Goal: Task Accomplishment & Management: Complete application form

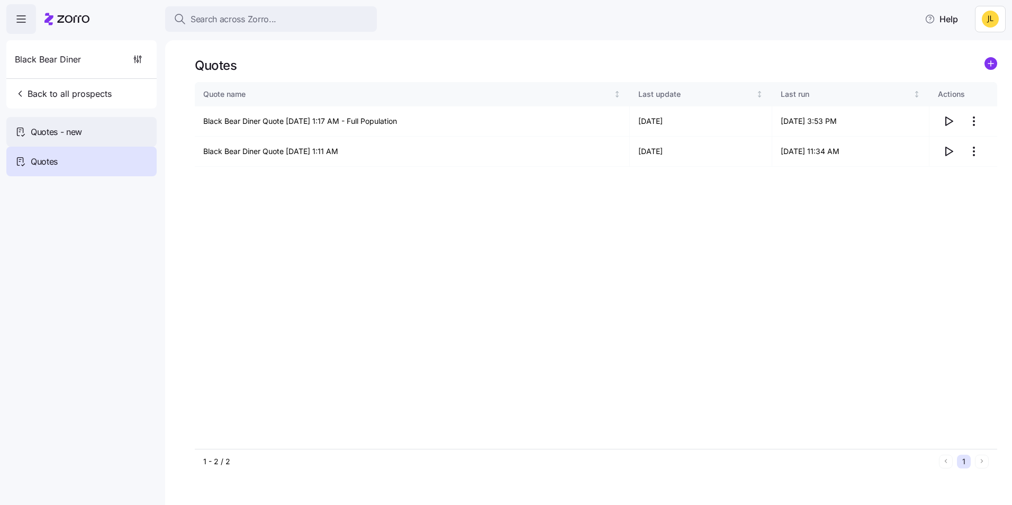
click at [80, 141] on div "Quotes - new" at bounding box center [81, 132] width 150 height 30
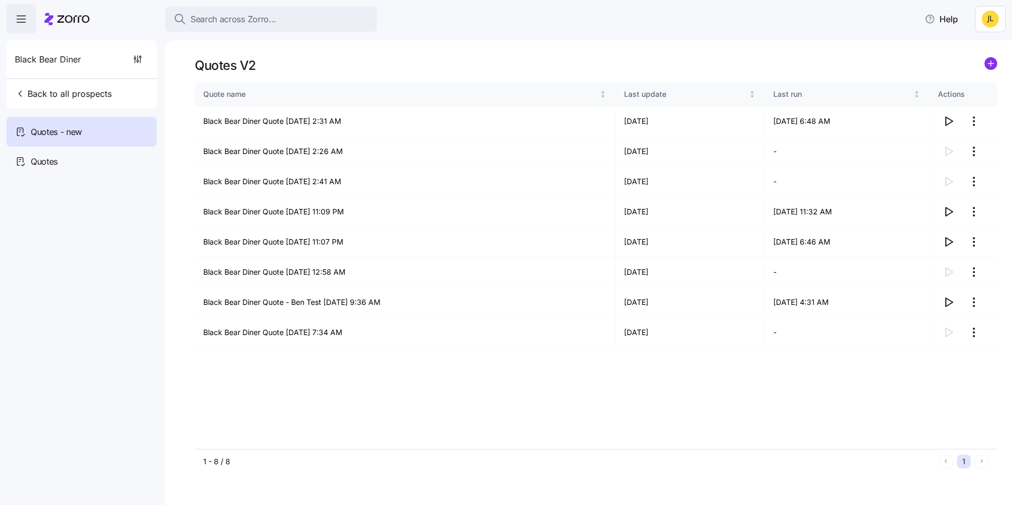
click at [87, 158] on div "Quotes" at bounding box center [81, 162] width 150 height 30
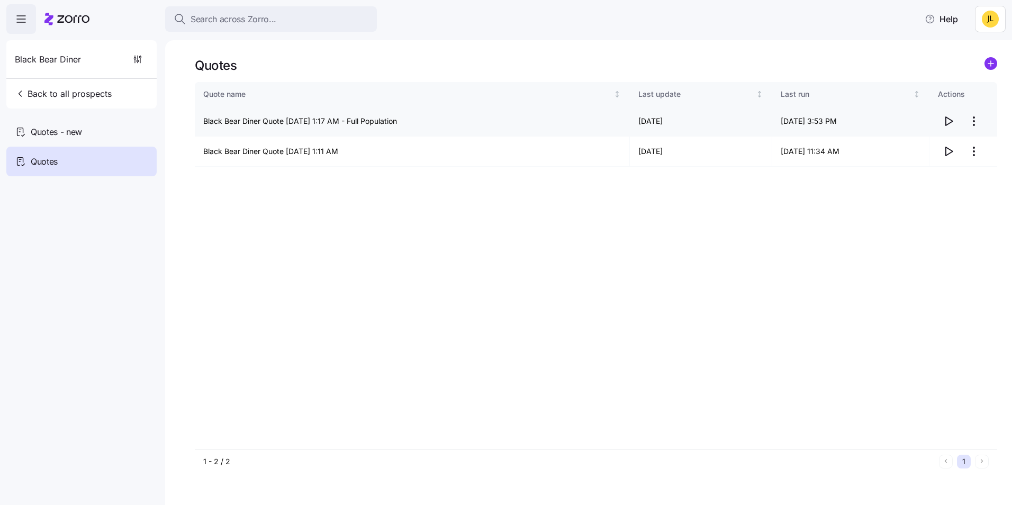
click at [979, 126] on html "Search across Zorro... Help Black Bear Diner Back to all prospects Quotes - new…" at bounding box center [506, 249] width 1012 height 499
click at [917, 161] on div "Delete quote" at bounding box center [910, 164] width 44 height 12
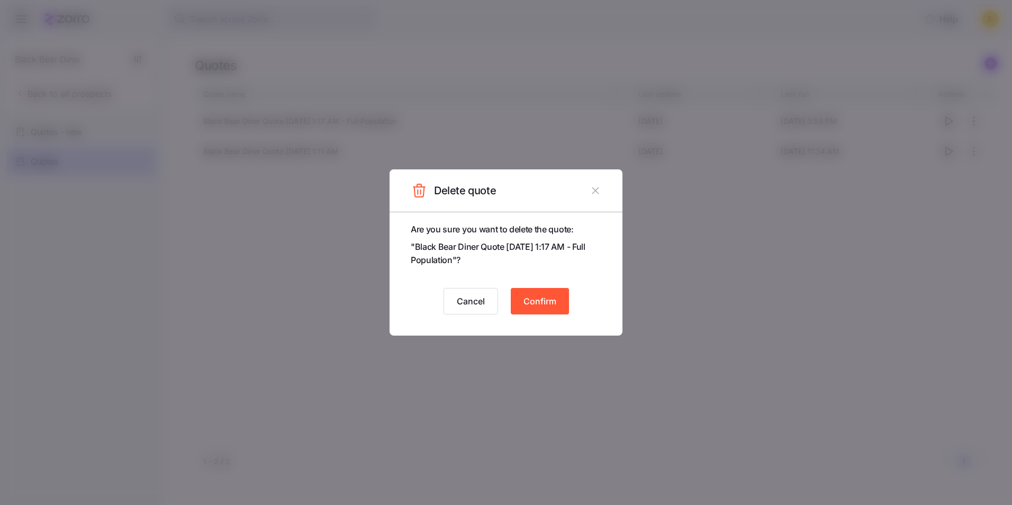
click at [539, 299] on span "Confirm" at bounding box center [540, 301] width 33 height 13
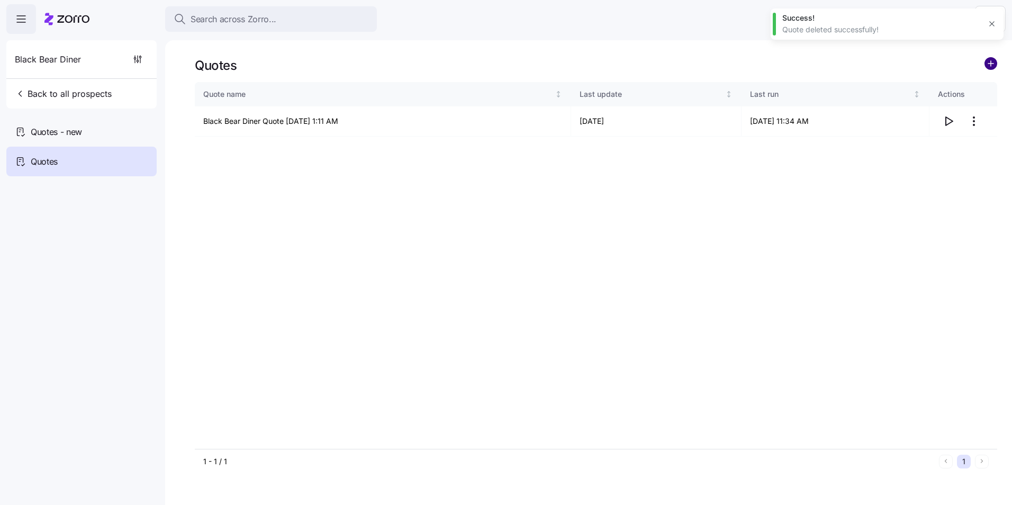
click at [992, 65] on circle "add icon" at bounding box center [991, 64] width 12 height 12
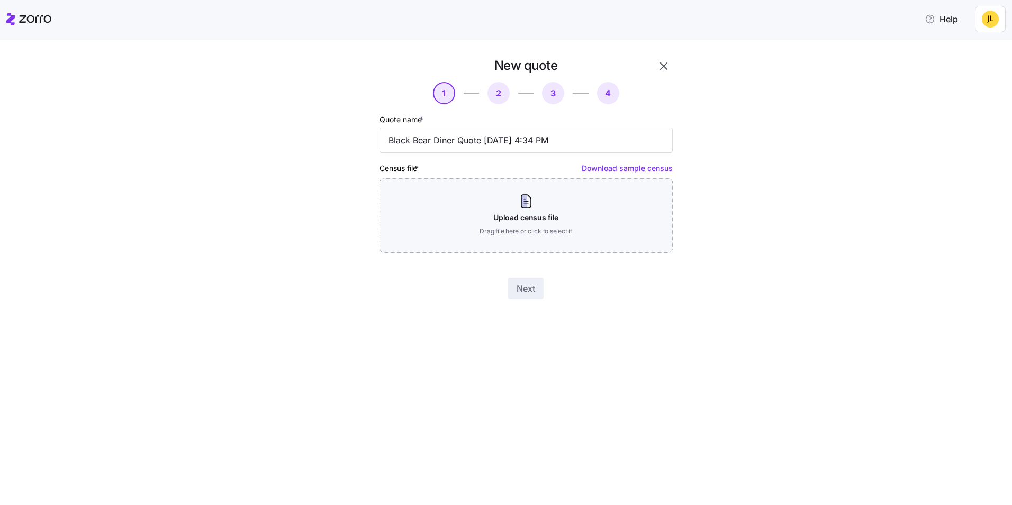
click at [626, 168] on link "Download sample census" at bounding box center [627, 168] width 91 height 9
click at [799, 307] on div "New quote 1 2 3 4 Quote name * Black Bear Diner Quote 09/29/2025 4:34 PM Census…" at bounding box center [514, 184] width 968 height 255
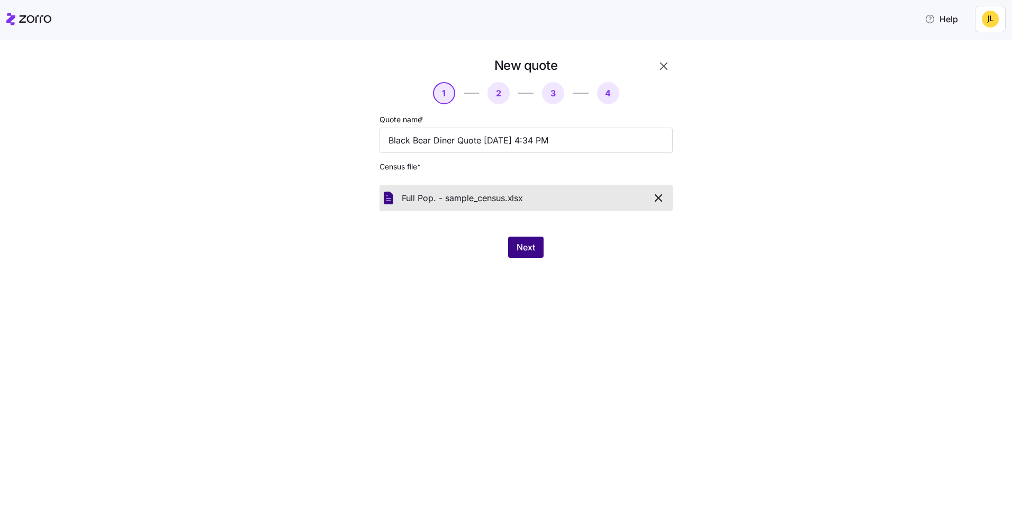
click at [531, 243] on span "Next" at bounding box center [526, 247] width 19 height 13
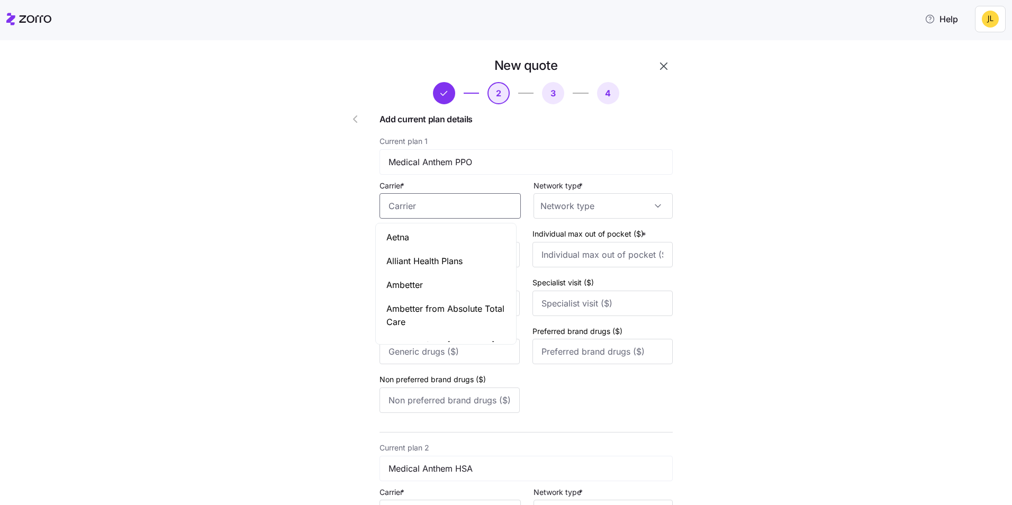
click at [470, 213] on input "Carrier *" at bounding box center [450, 205] width 141 height 25
click at [474, 246] on span "Anthem Blue Cross and Blue Shield" at bounding box center [446, 244] width 119 height 26
type input "Anthem Blue Cross and Blue Shield"
click at [581, 207] on input "Network type *" at bounding box center [603, 205] width 139 height 25
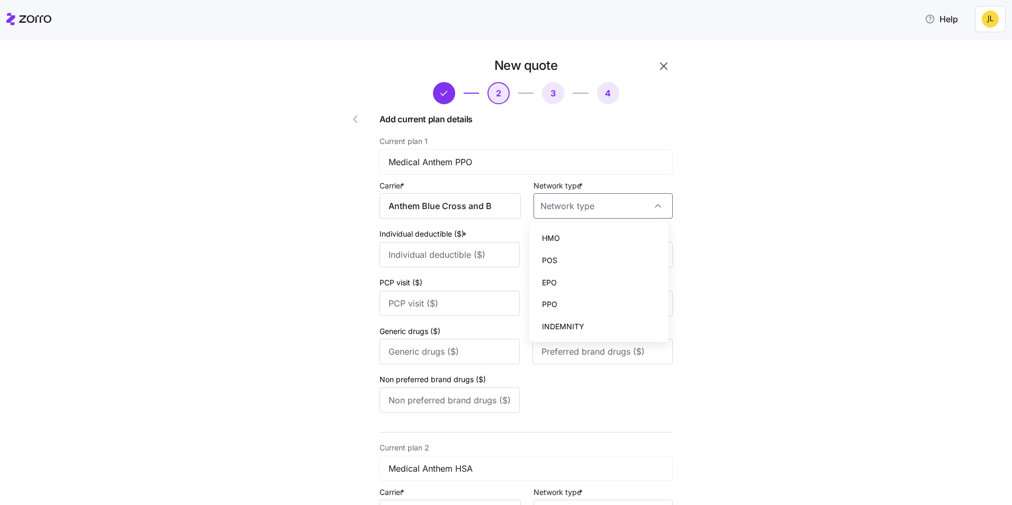
click at [575, 300] on div "PPO" at bounding box center [599, 304] width 131 height 22
type input "PPO"
click at [462, 254] on input "Individual deductible ($) *" at bounding box center [450, 254] width 140 height 25
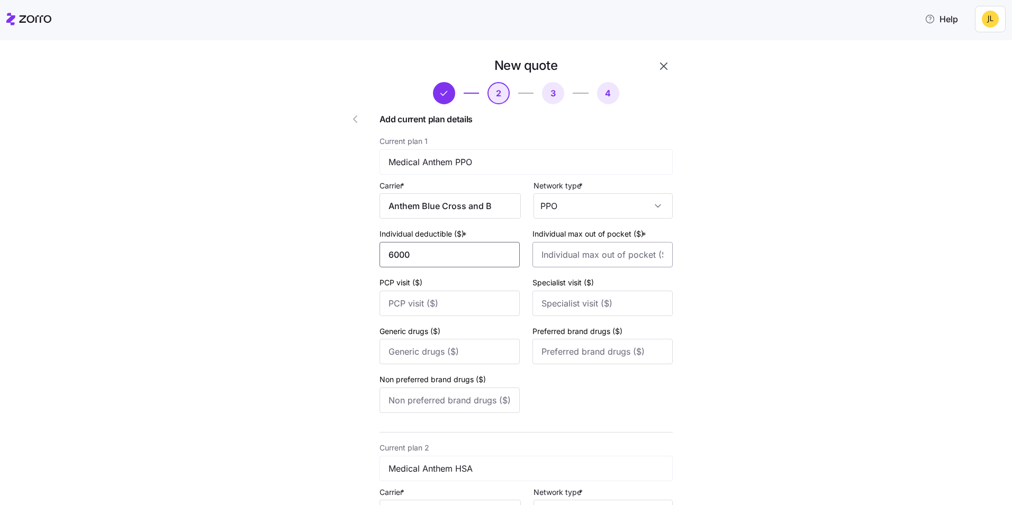
type input "6000"
type input "6500"
type input "35"
type input "60"
type input "20"
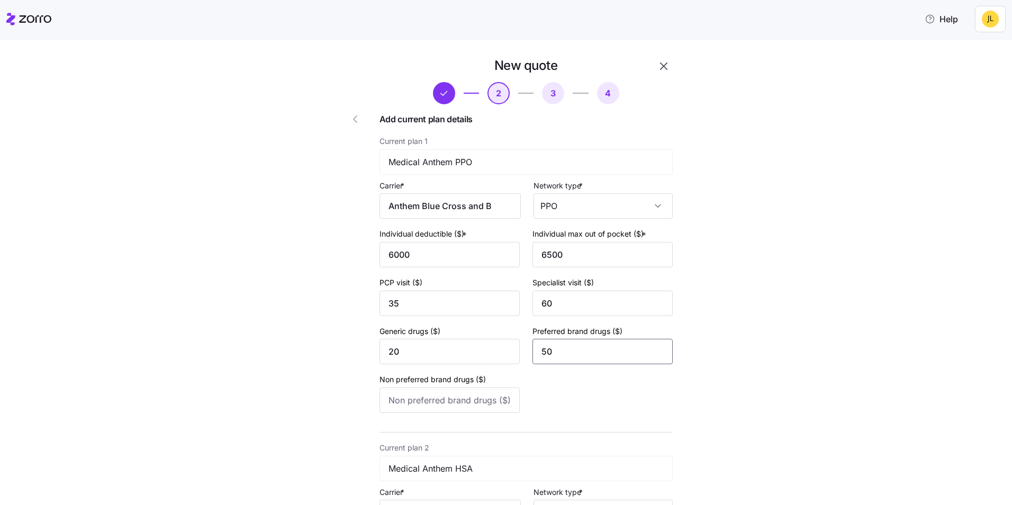
type input "50"
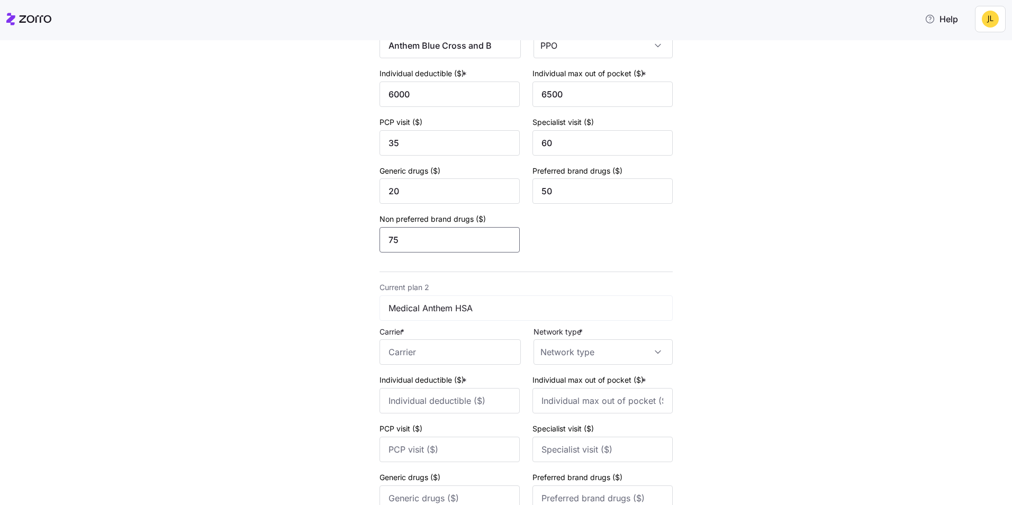
scroll to position [212, 0]
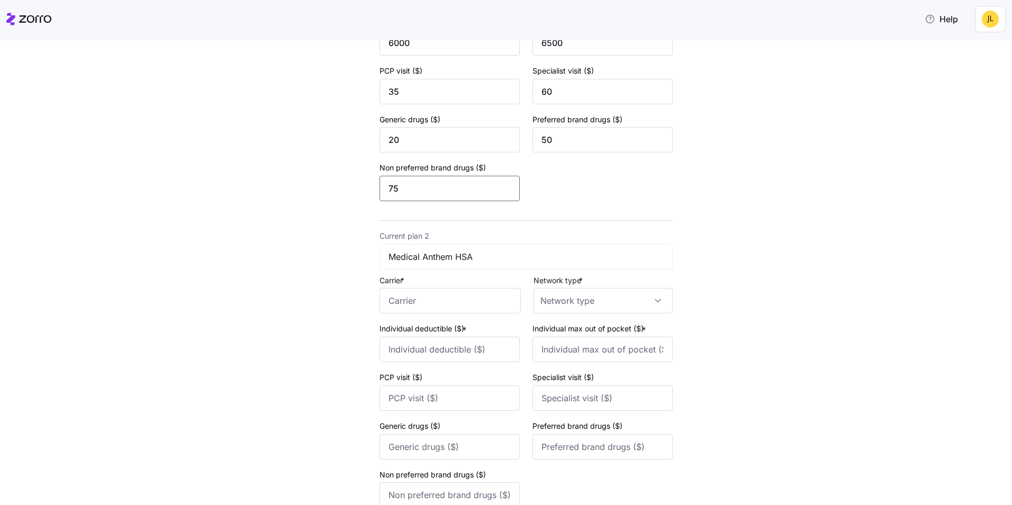
type input "75"
click at [415, 300] on input "Carrier *" at bounding box center [450, 300] width 141 height 25
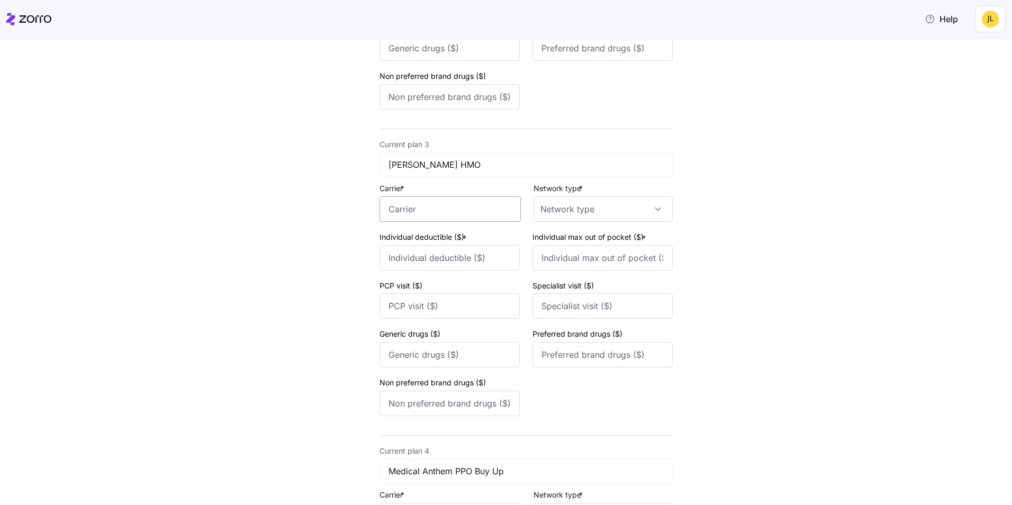
scroll to position [635, 0]
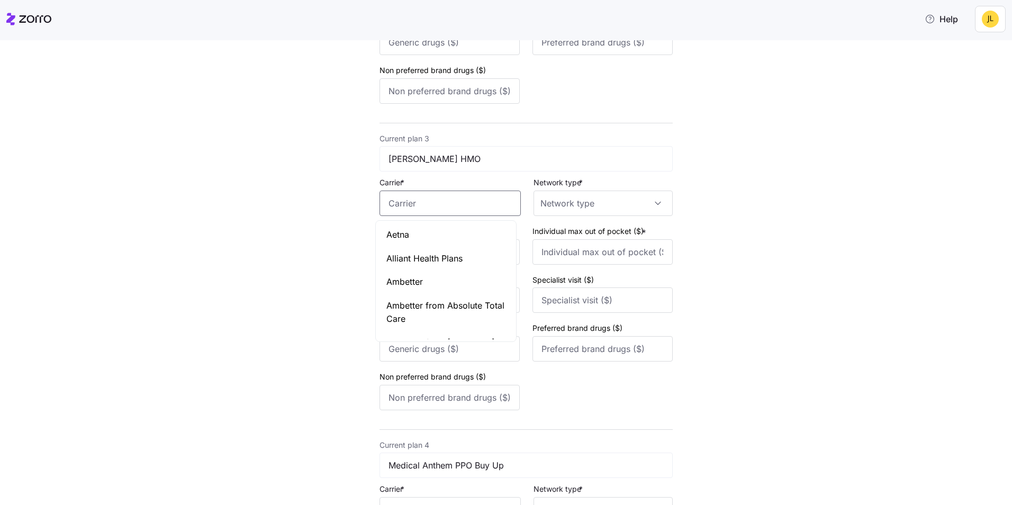
click at [434, 212] on input "Carrier *" at bounding box center [450, 203] width 141 height 25
click at [420, 228] on span "Kaiser Permanente" at bounding box center [446, 234] width 119 height 13
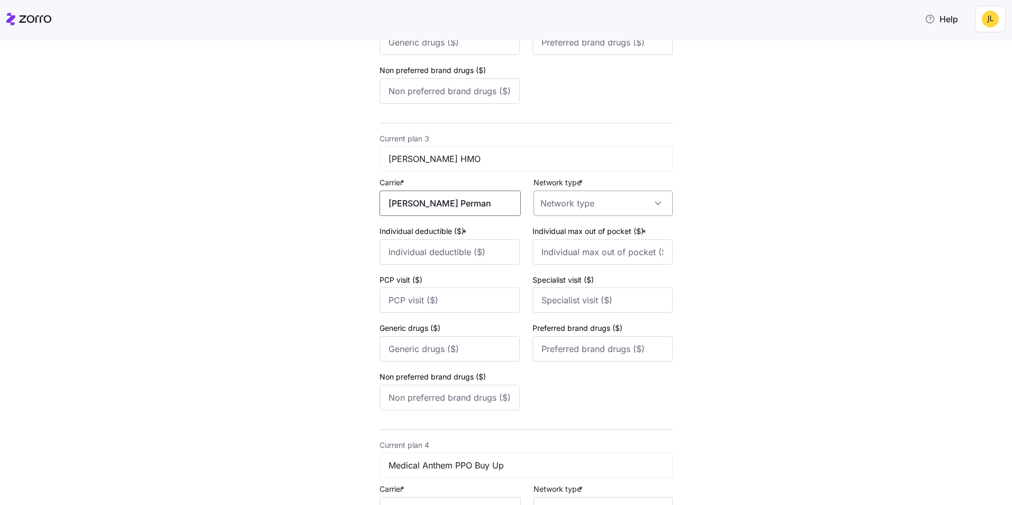
type input "Kaiser Permanente"
click at [581, 198] on input "Network type *" at bounding box center [603, 203] width 139 height 25
click at [572, 233] on div "HMO" at bounding box center [599, 236] width 131 height 22
type input "HMO"
click at [459, 248] on input "Individual deductible ($) *" at bounding box center [450, 251] width 140 height 25
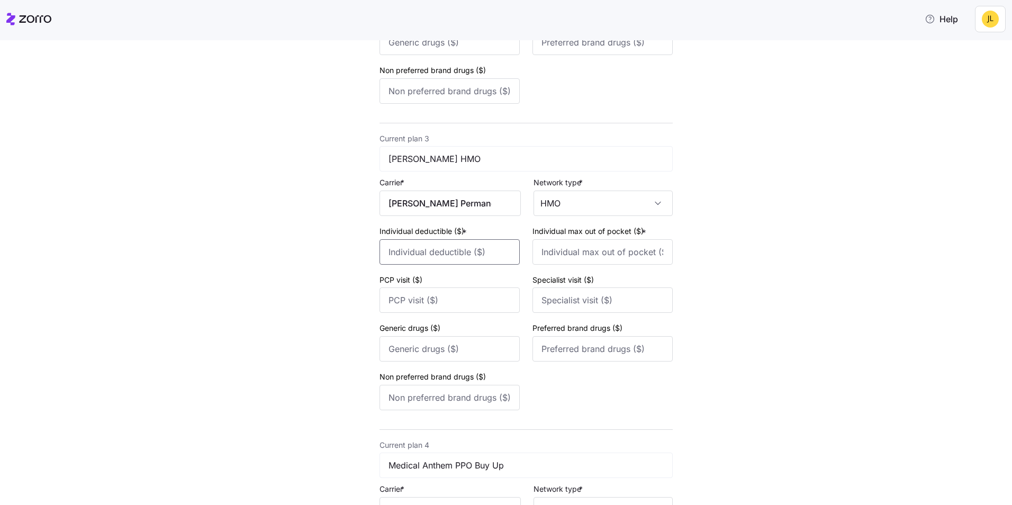
click at [428, 250] on input "Individual deductible ($) *" at bounding box center [450, 251] width 140 height 25
type input "1500"
type input "3"
type input "4000"
click at [389, 294] on input "PCP visit ($)" at bounding box center [450, 300] width 140 height 25
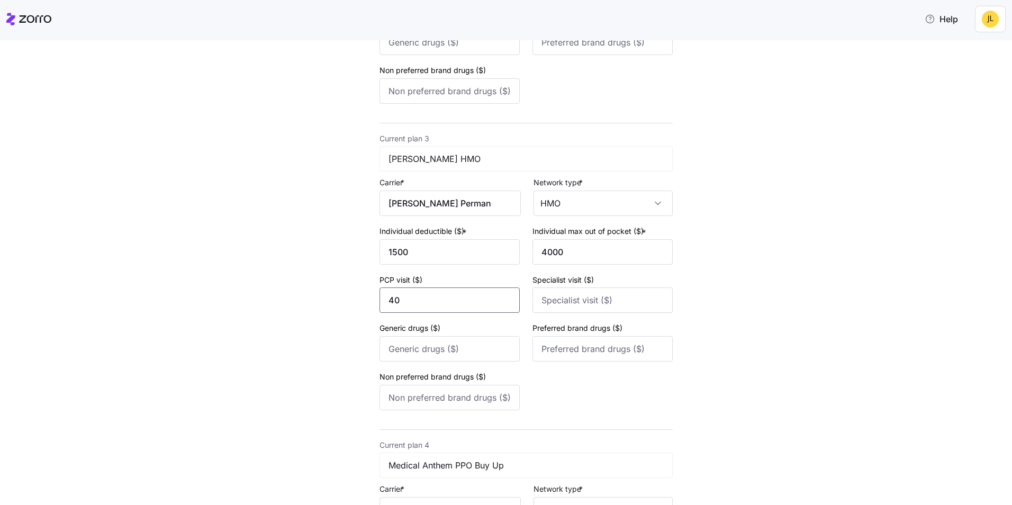
type input "40"
type input "50"
click at [469, 345] on input "Generic drugs ($)" at bounding box center [450, 348] width 140 height 25
type input "10"
type input "30"
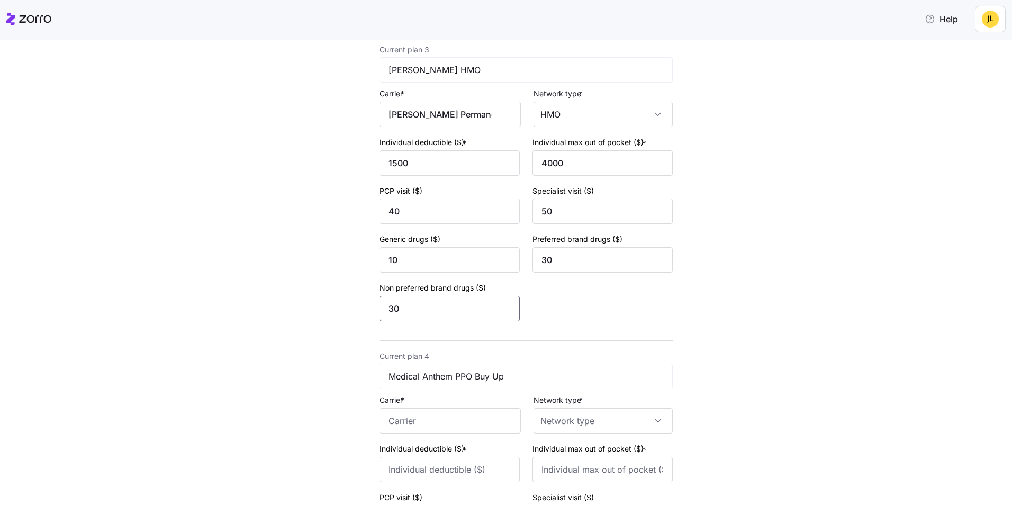
scroll to position [741, 0]
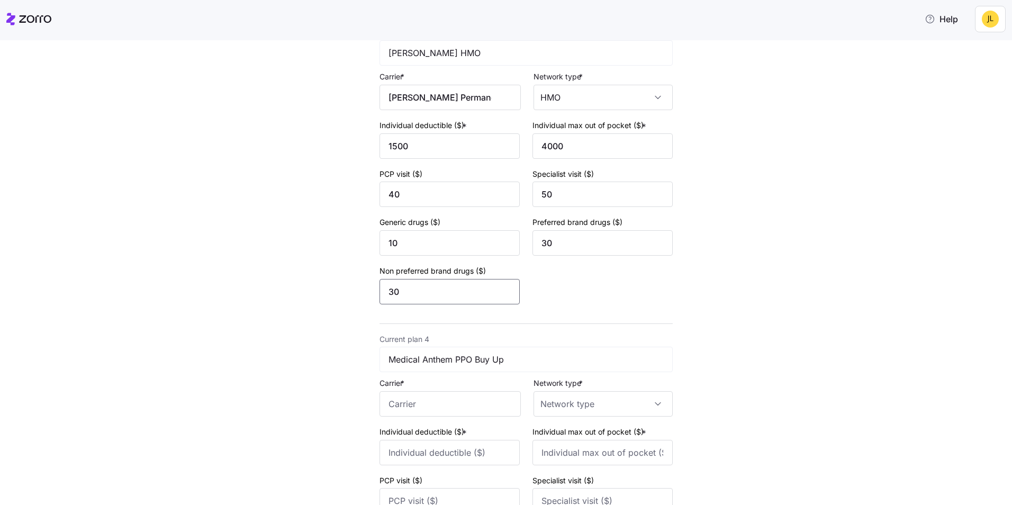
type input "30"
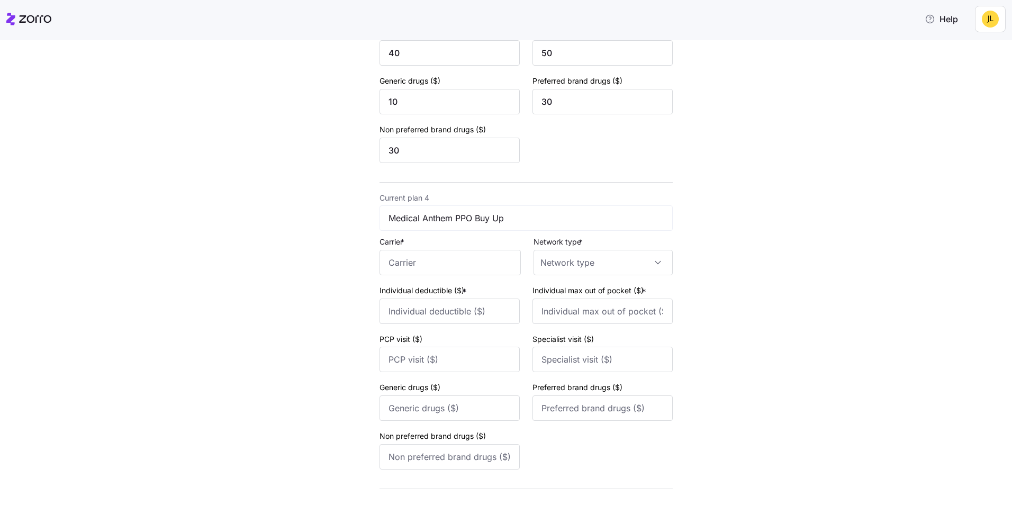
scroll to position [900, 0]
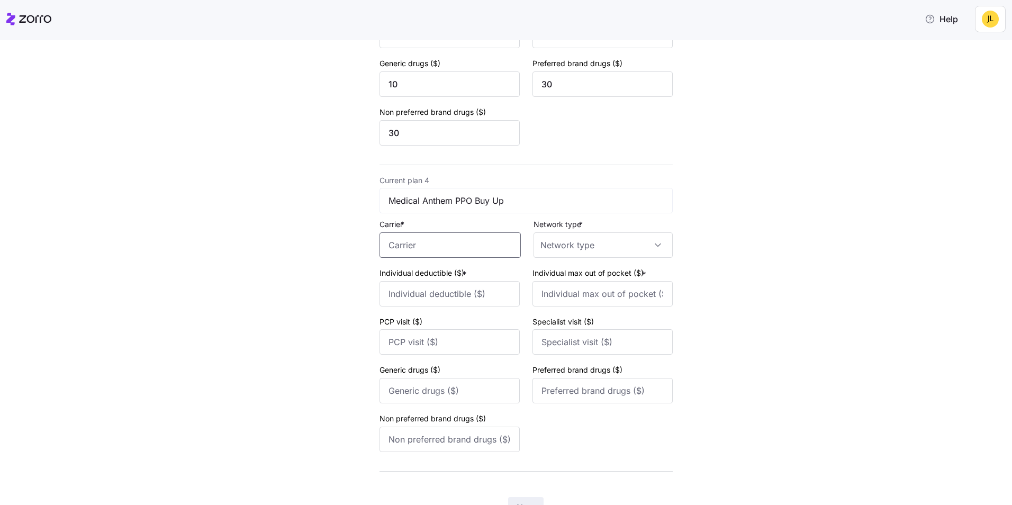
click at [478, 249] on input "Carrier *" at bounding box center [450, 244] width 141 height 25
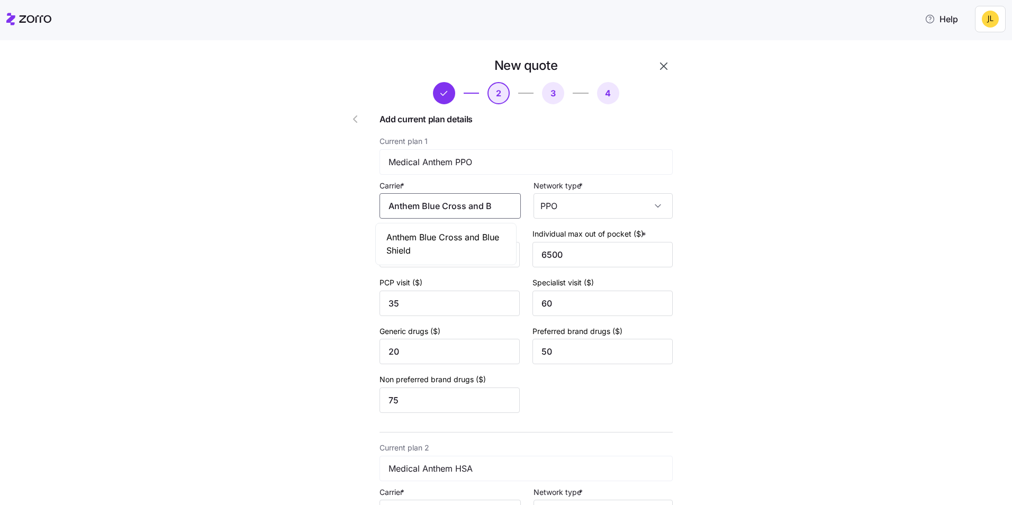
scroll to position [0, 39]
drag, startPoint x: 386, startPoint y: 207, endPoint x: 507, endPoint y: 204, distance: 121.3
click at [507, 204] on input "Anthem Blue Cross and Blue Shield" at bounding box center [450, 205] width 141 height 25
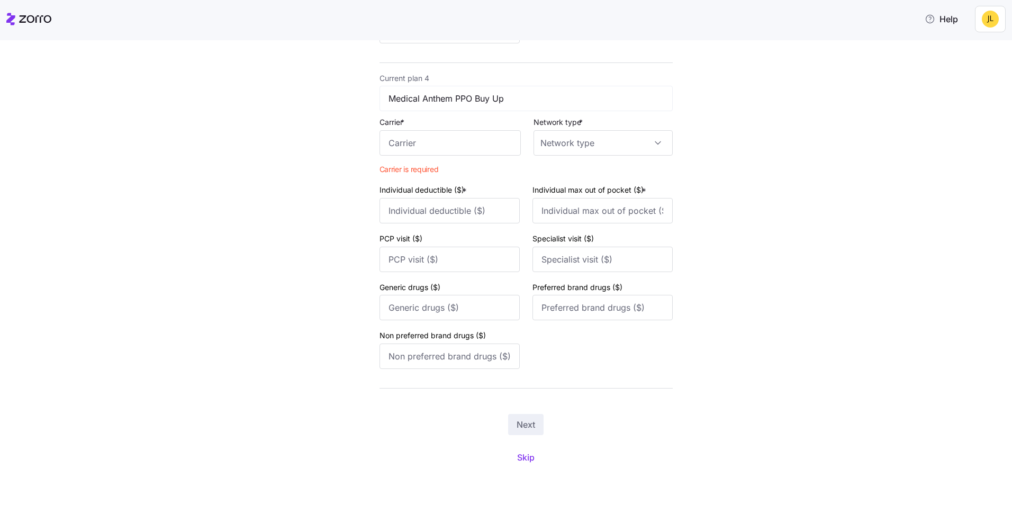
scroll to position [897, 0]
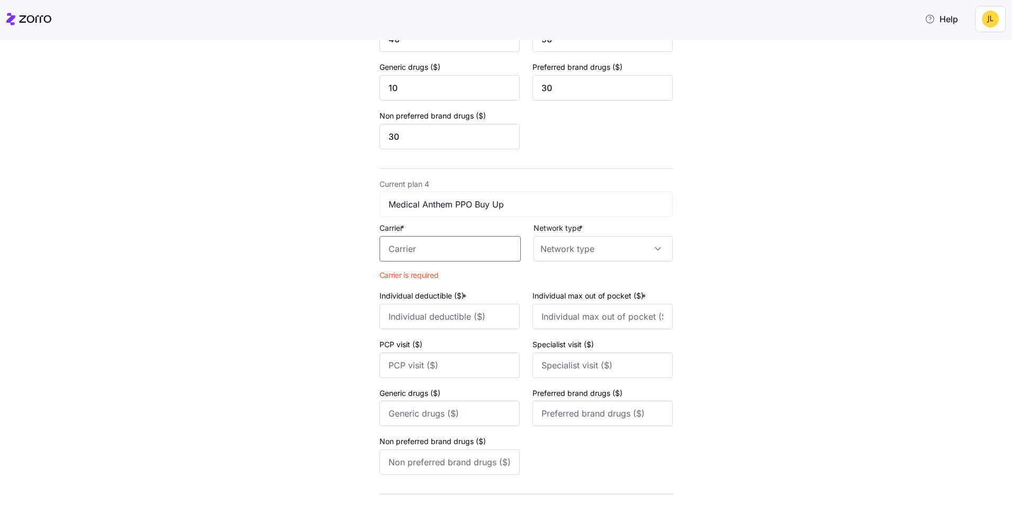
click at [477, 248] on input "Carrier *" at bounding box center [450, 248] width 141 height 25
paste input "Anthem Blue Cross and Blue Shield"
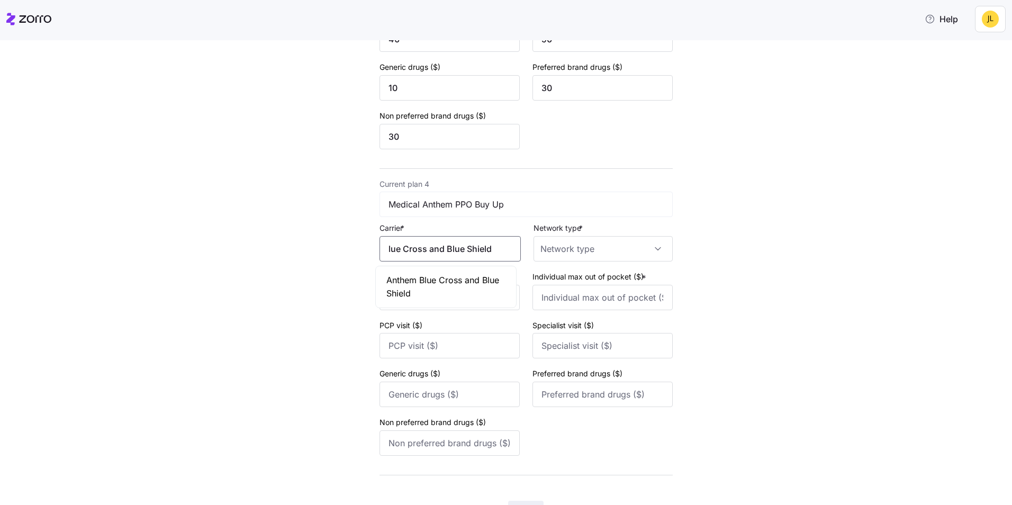
click at [478, 288] on span "Anthem Blue Cross and Blue Shield" at bounding box center [446, 287] width 119 height 26
type input "Anthem Blue Cross and Blue Shield"
click at [582, 249] on input "Network type *" at bounding box center [603, 248] width 139 height 25
click at [573, 349] on div "PPO" at bounding box center [599, 347] width 131 height 22
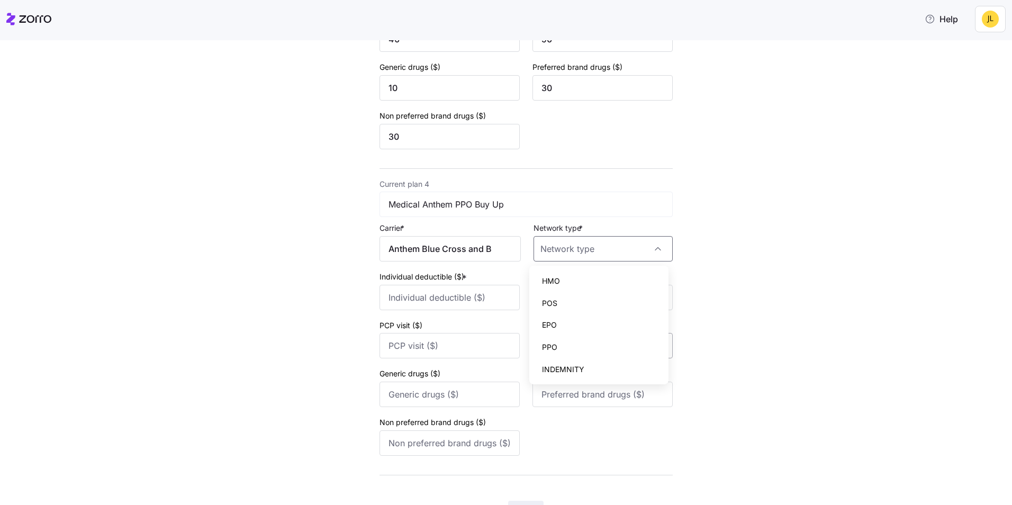
type input "PPO"
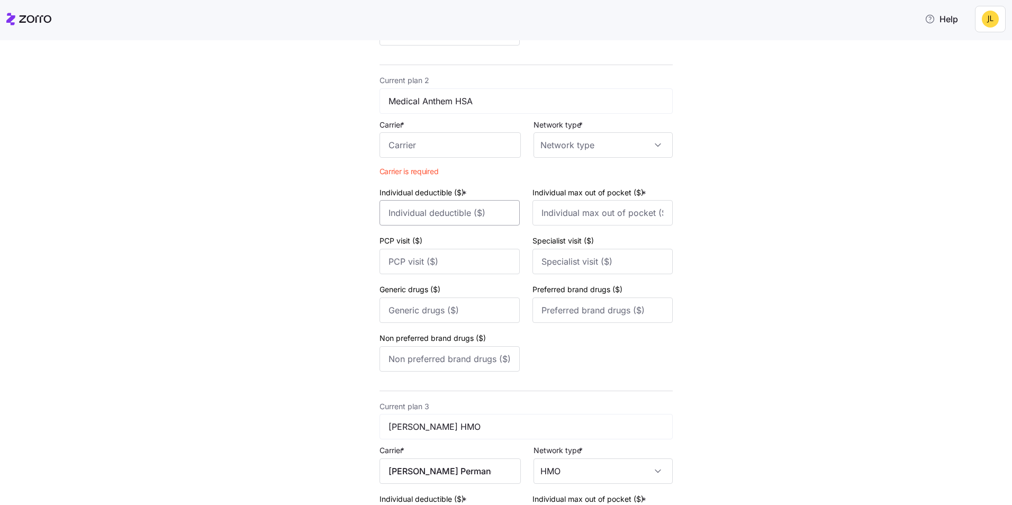
scroll to position [367, 0]
click at [446, 148] on input "Carrier *" at bounding box center [450, 145] width 141 height 25
paste input "Anthem Blue Cross and Blue Shield"
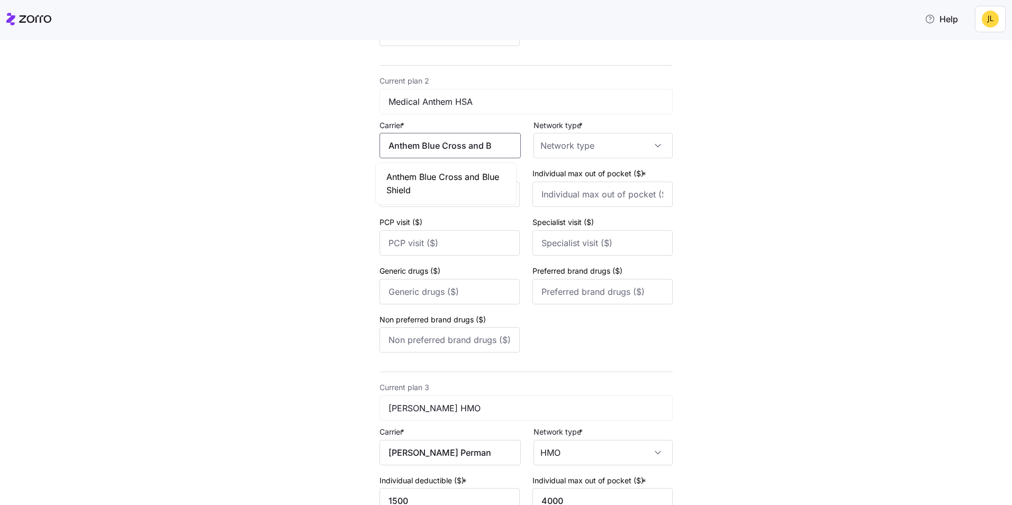
scroll to position [0, 39]
click at [477, 177] on span "Anthem Blue Cross and Blue Shield" at bounding box center [446, 184] width 119 height 26
type input "Anthem Blue Cross and Blue Shield"
click at [573, 146] on input "Network type *" at bounding box center [603, 145] width 139 height 25
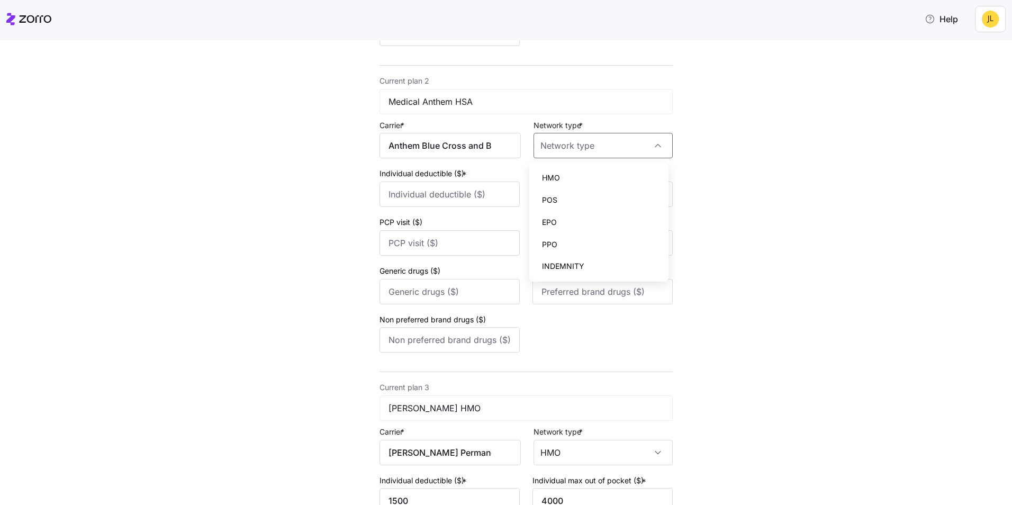
click at [578, 240] on div "PPO" at bounding box center [599, 245] width 131 height 22
type input "PPO"
click at [720, 211] on div "New quote 2 3 4 Add current plan details Current plan 1 Medical Anthem PPO Carr…" at bounding box center [514, 383] width 968 height 1386
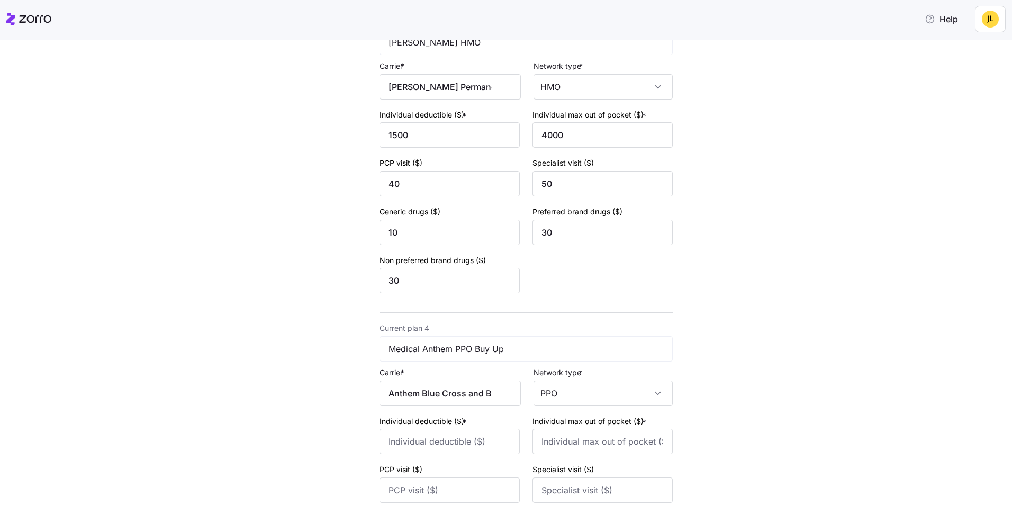
scroll to position [897, 0]
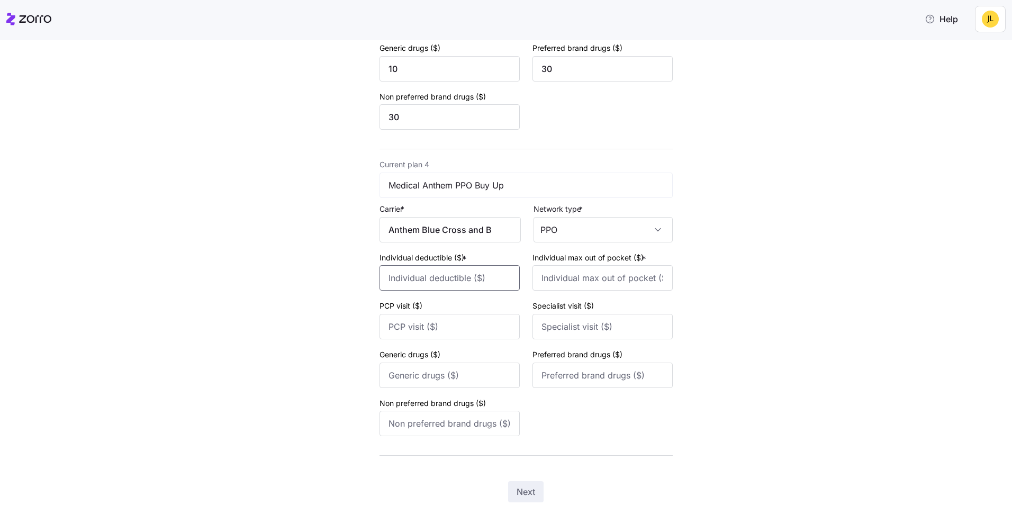
click at [462, 284] on input "Individual deductible ($) *" at bounding box center [450, 277] width 140 height 25
type input "1000"
type input "5000"
type input "35"
type input "55"
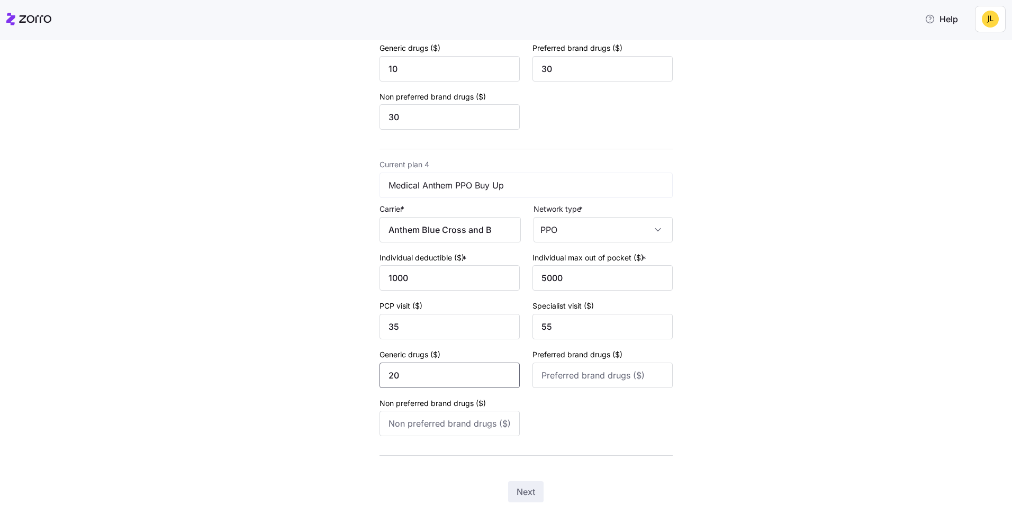
type input "20"
type input "30"
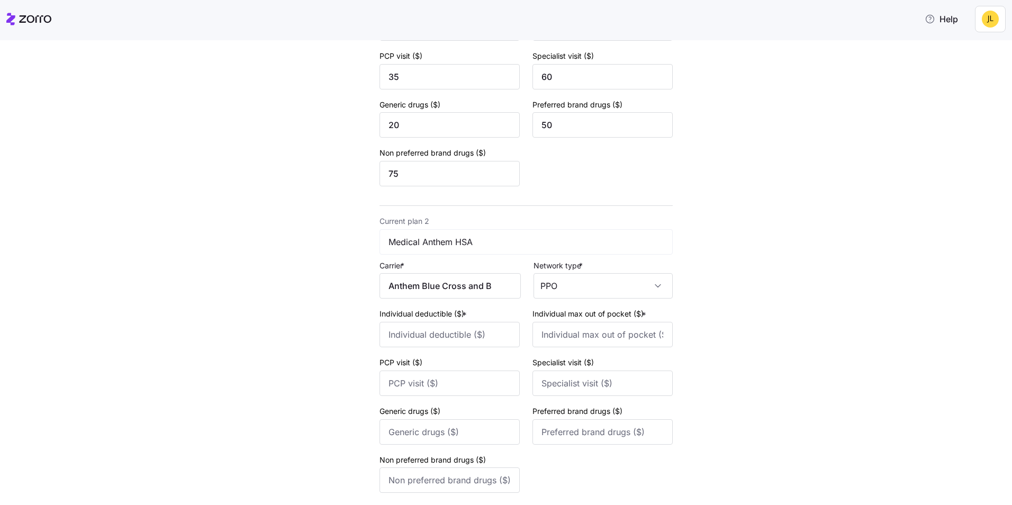
scroll to position [208, 0]
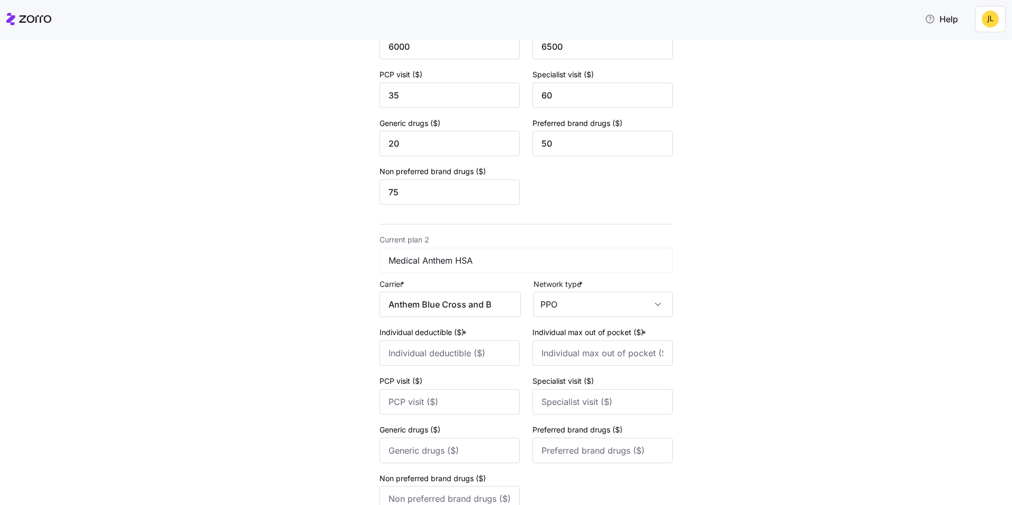
type input "50"
click at [449, 353] on input "Individual deductible ($) *" at bounding box center [450, 352] width 140 height 25
type input "3500"
type input "6000"
click at [429, 406] on input "PCP visit ($)" at bounding box center [450, 401] width 140 height 25
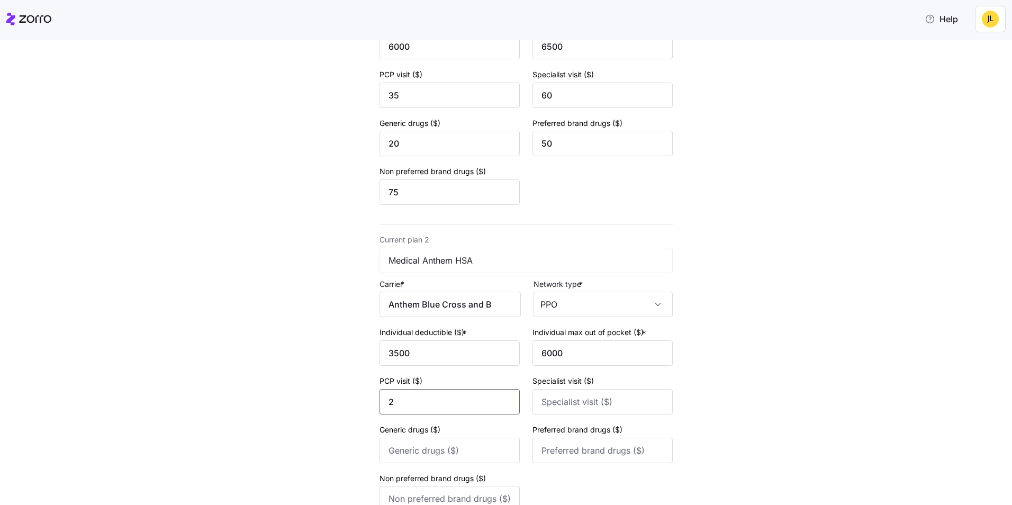
type input "0"
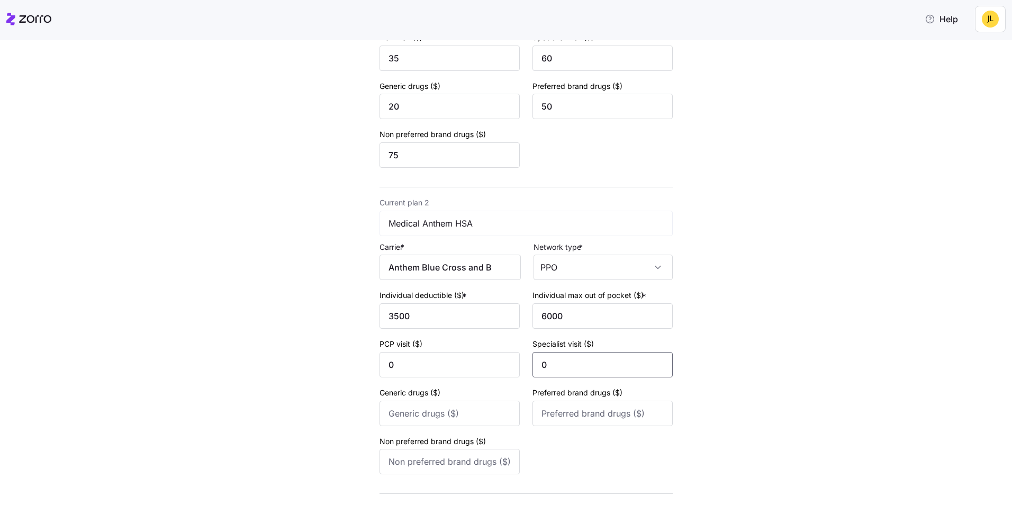
scroll to position [261, 0]
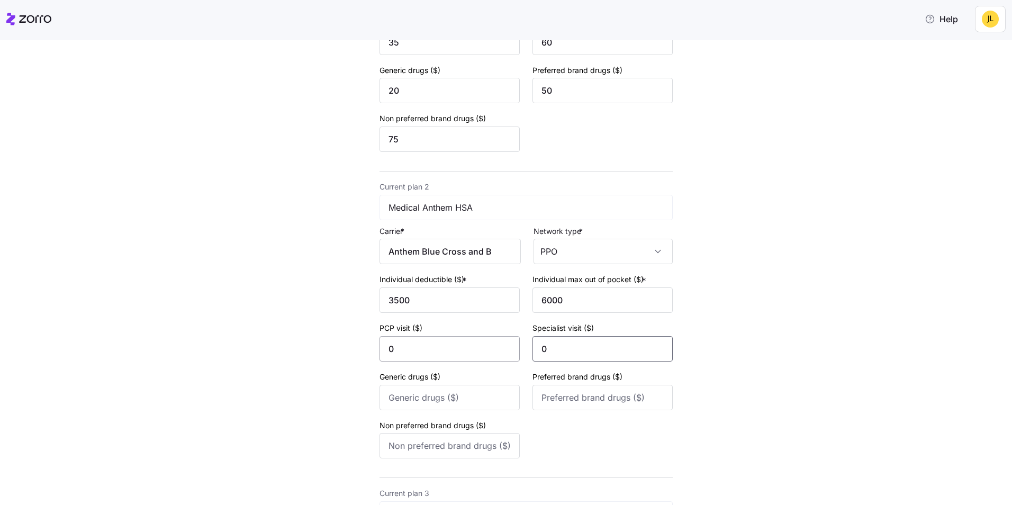
type input "0"
click at [440, 351] on input "0" at bounding box center [450, 348] width 140 height 25
click at [566, 349] on input "0" at bounding box center [603, 348] width 140 height 25
click at [734, 352] on div "New quote 2 3 4 Add current plan details Current plan 1 Medical Anthem PPO Carr…" at bounding box center [514, 473] width 968 height 1355
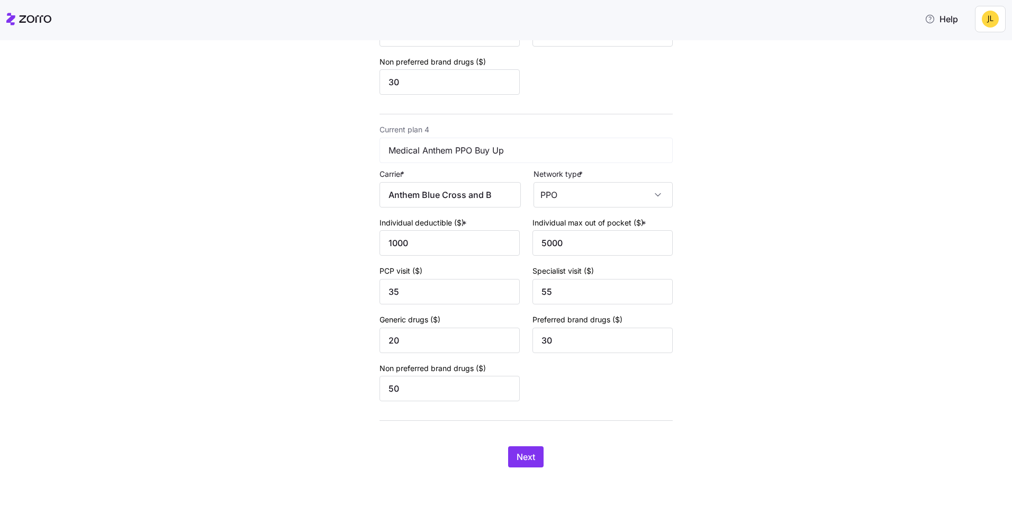
scroll to position [932, 0]
click at [534, 447] on button "Next" at bounding box center [525, 456] width 35 height 21
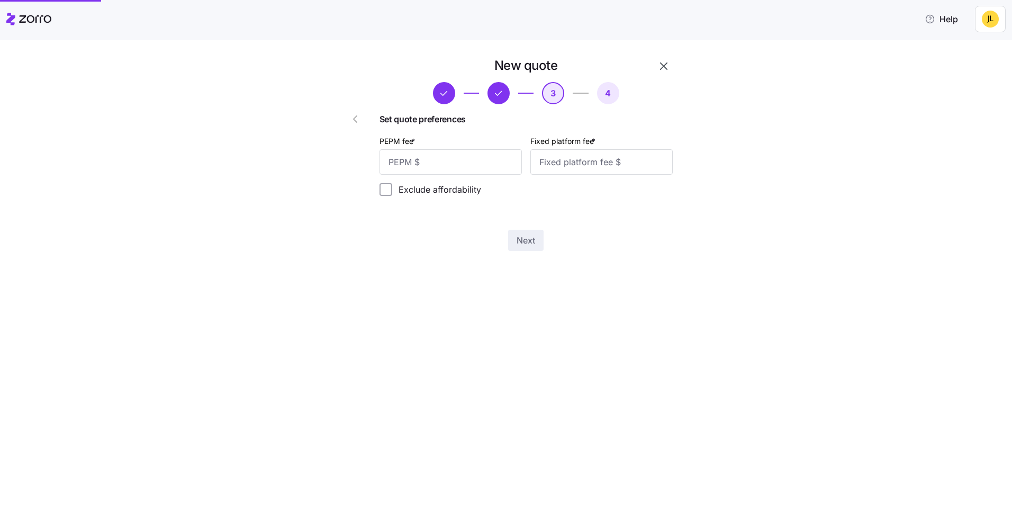
scroll to position [0, 0]
click at [473, 164] on input "PEPM fee *" at bounding box center [451, 161] width 142 height 25
type input "55"
click at [563, 162] on input "Fixed platform fee *" at bounding box center [602, 161] width 142 height 25
type input "100"
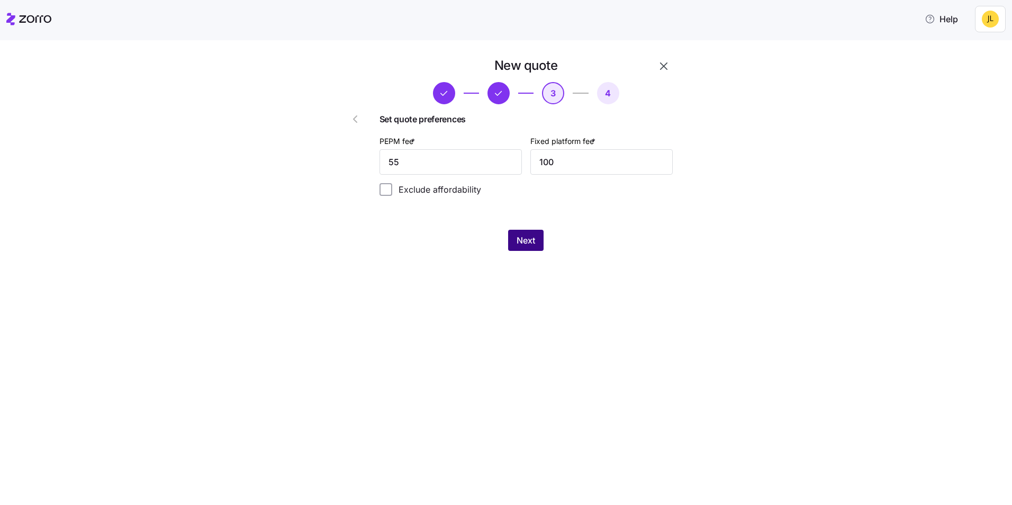
click at [532, 248] on button "Next" at bounding box center [525, 240] width 35 height 21
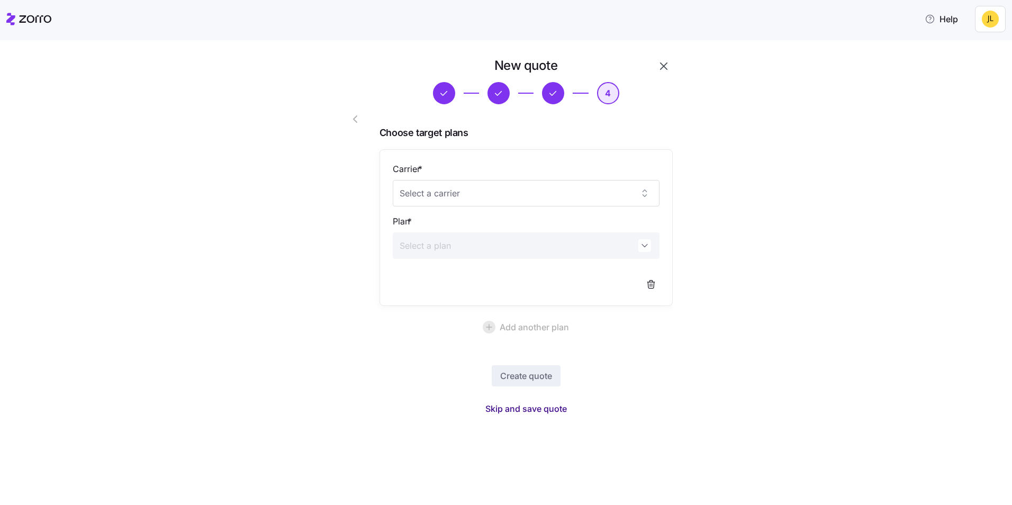
click at [546, 406] on span "Skip and save quote" at bounding box center [527, 408] width 82 height 13
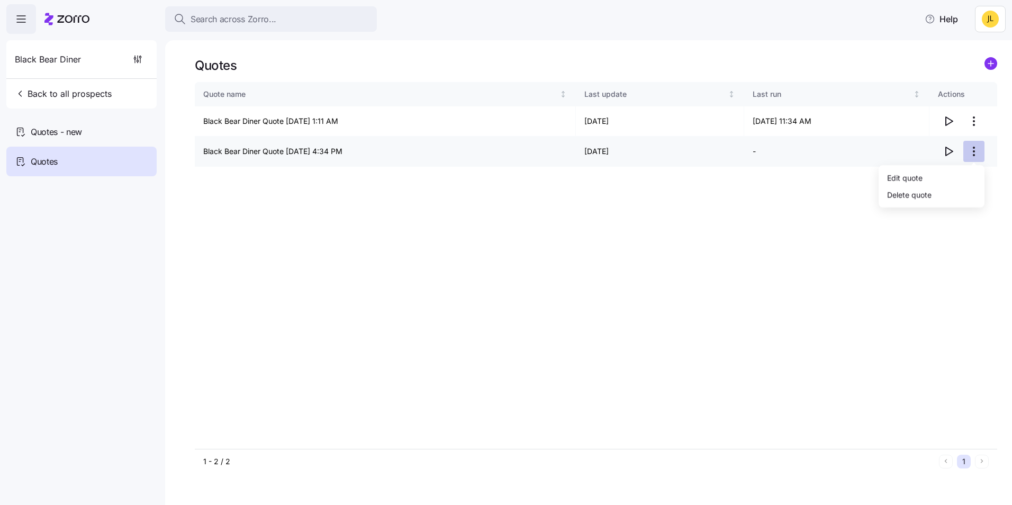
click at [973, 152] on html "Search across Zorro... Help Black Bear Diner Back to all prospects Quotes - new…" at bounding box center [506, 249] width 1012 height 499
click at [930, 177] on div "Edit quote" at bounding box center [931, 177] width 97 height 17
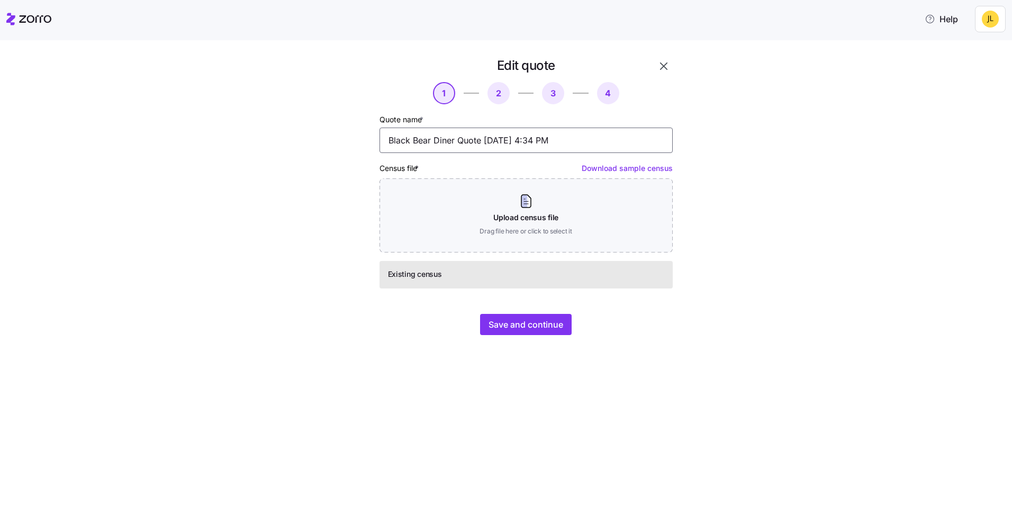
click at [583, 137] on input "Black Bear Diner Quote 09/29/2025 4:34 PM" at bounding box center [526, 140] width 293 height 25
type input "Black Bear Diner Quote 09/29/2025 4:34 PM - Full Population"
click at [560, 320] on span "Save and continue" at bounding box center [526, 324] width 75 height 13
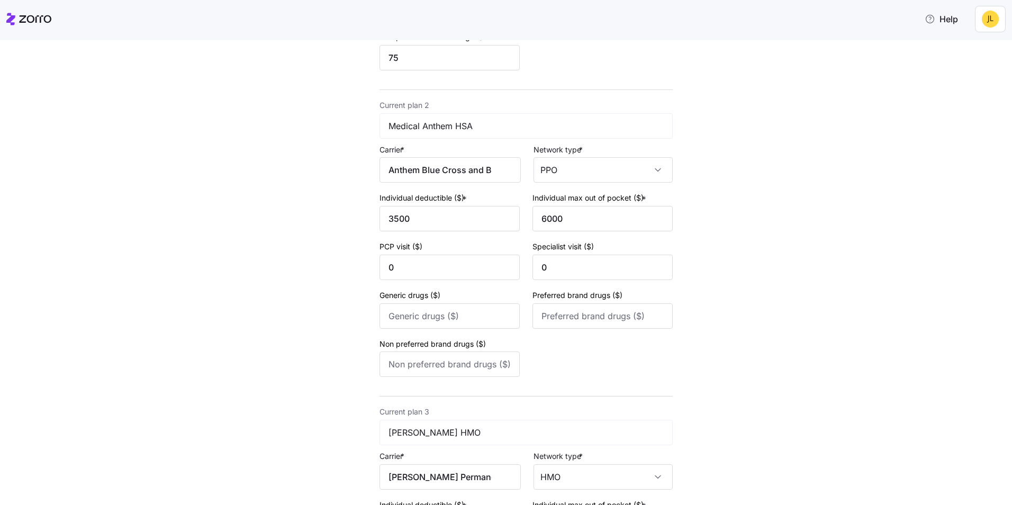
scroll to position [318, 0]
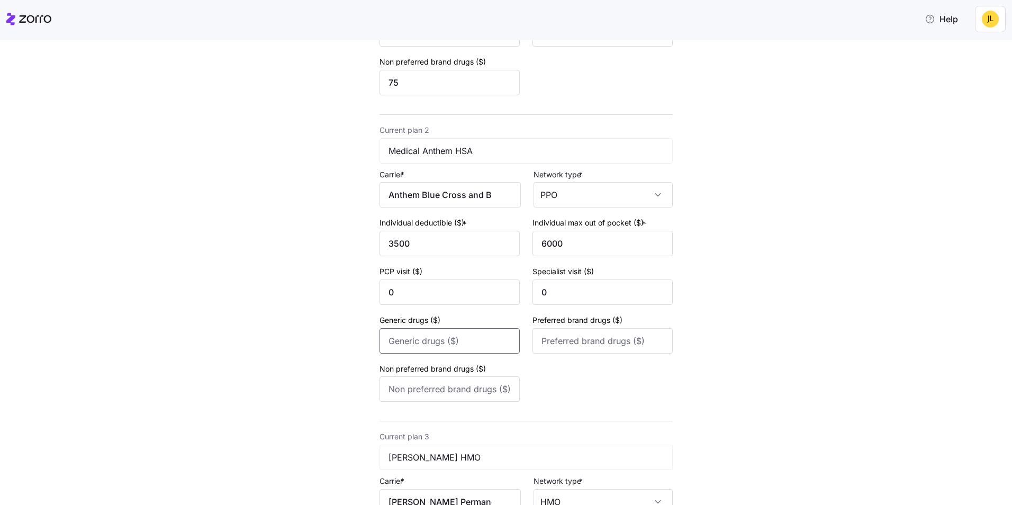
click at [461, 345] on input "Generic drugs ($)" at bounding box center [450, 340] width 140 height 25
type input "15"
type input "40"
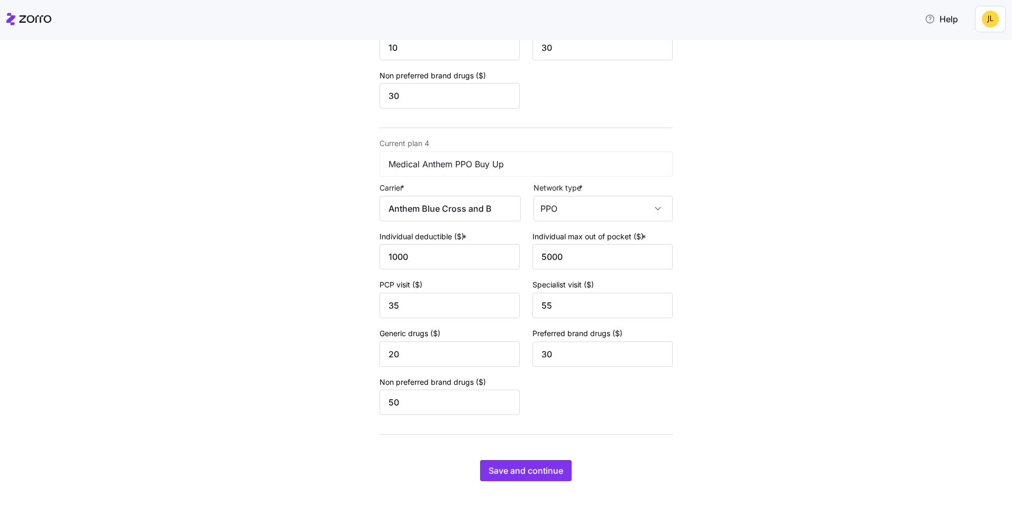
scroll to position [932, 0]
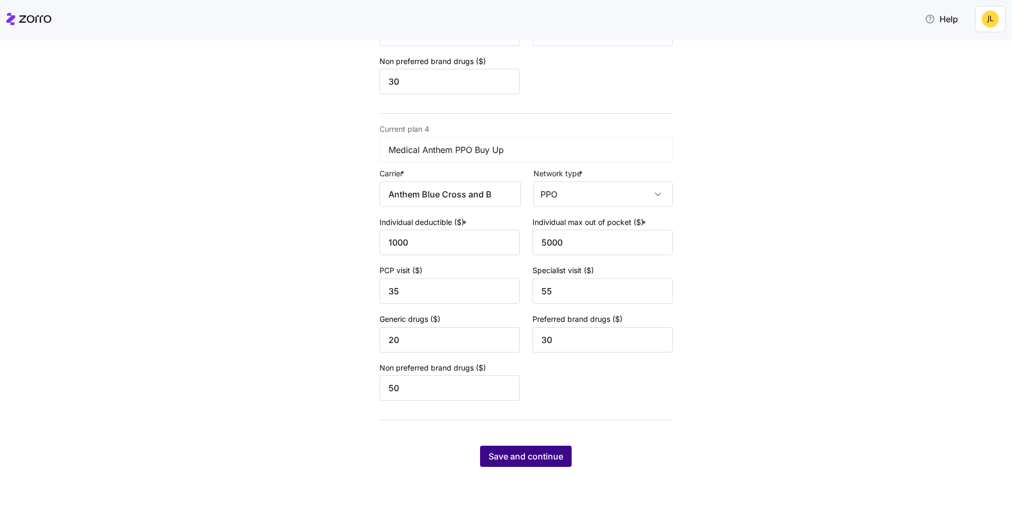
type input "60"
click at [534, 447] on button "Save and continue" at bounding box center [526, 456] width 92 height 21
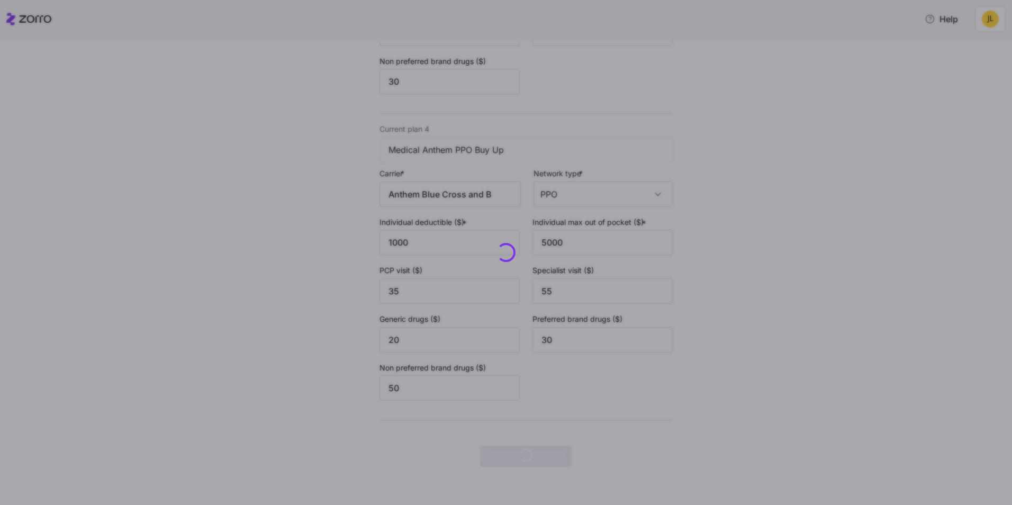
scroll to position [0, 0]
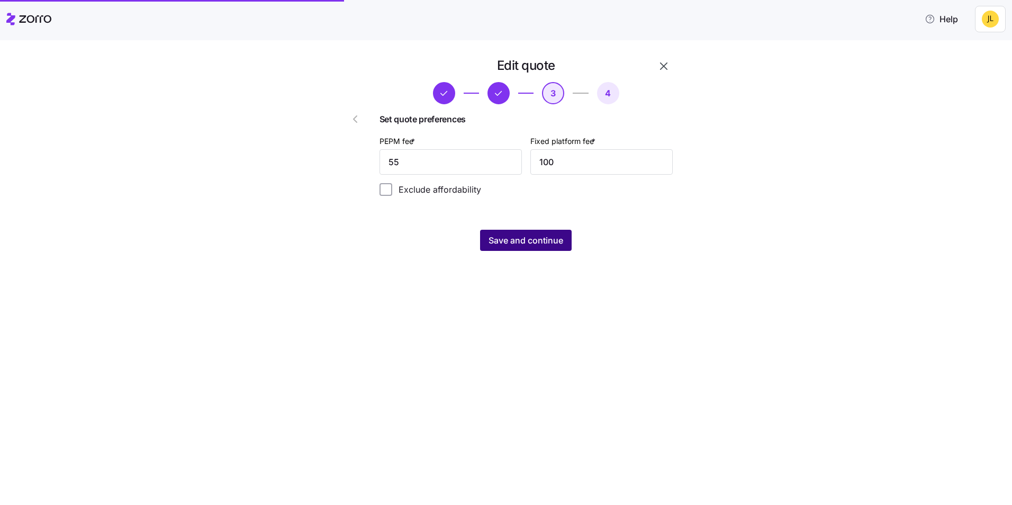
click at [544, 237] on span "Save and continue" at bounding box center [526, 240] width 75 height 13
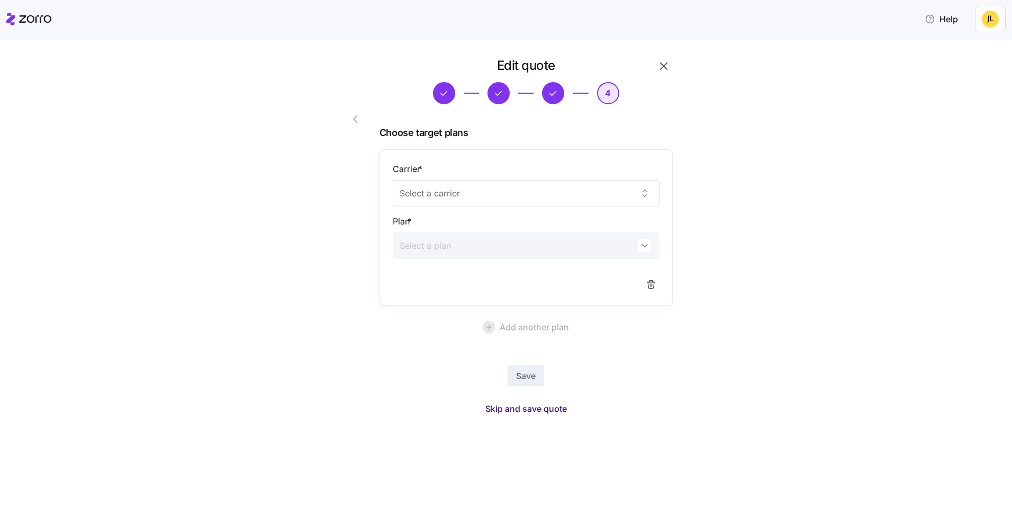
click at [545, 409] on span "Skip and save quote" at bounding box center [527, 408] width 82 height 13
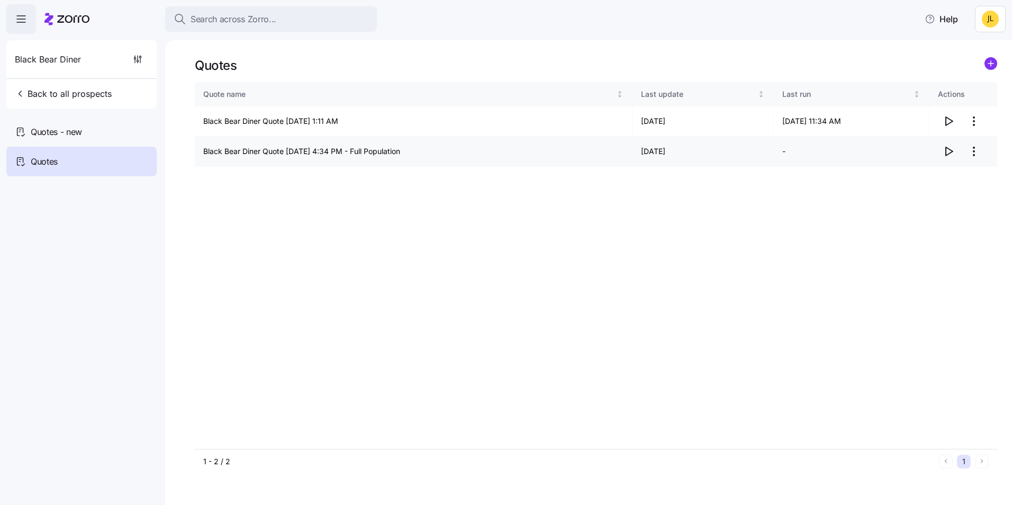
click at [953, 149] on icon "button" at bounding box center [949, 151] width 13 height 13
click at [105, 124] on div "Quotes - new" at bounding box center [81, 132] width 150 height 30
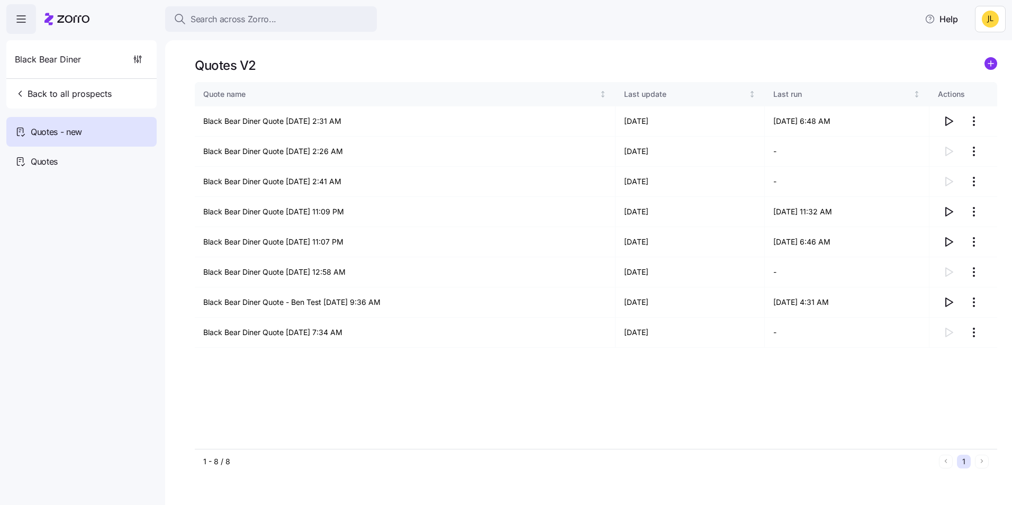
click at [985, 69] on icon "add icon" at bounding box center [991, 63] width 13 height 13
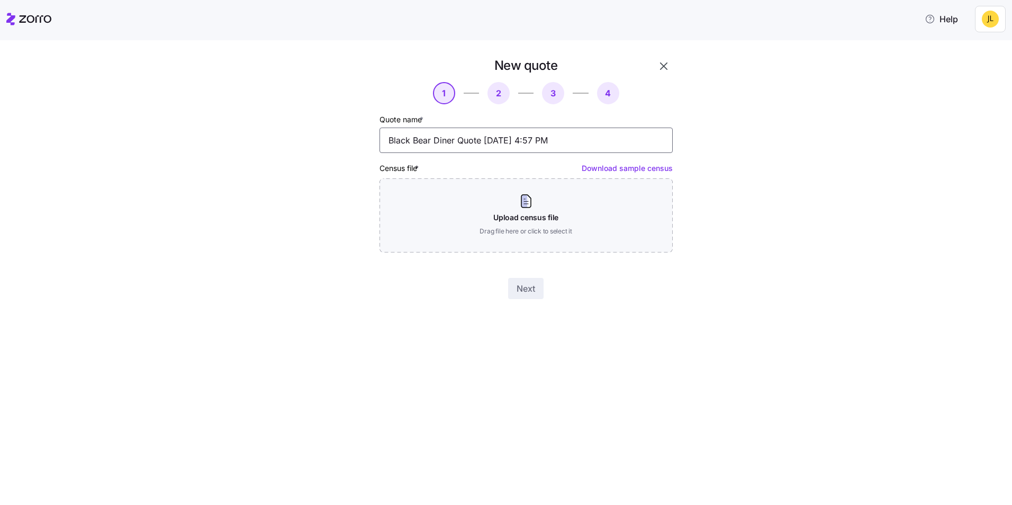
click at [575, 144] on input "Black Bear Diner Quote 09/29/2025 4:57 PM" at bounding box center [526, 140] width 293 height 25
type input "Black Bear Diner Quote 09/29/2025 4:57 PM - Full Pop. - Renewal"
click at [732, 164] on div "New quote 1 2 3 4 Quote name * Black Bear Diner Quote 09/29/2025 4:57 PM - Full…" at bounding box center [514, 184] width 968 height 255
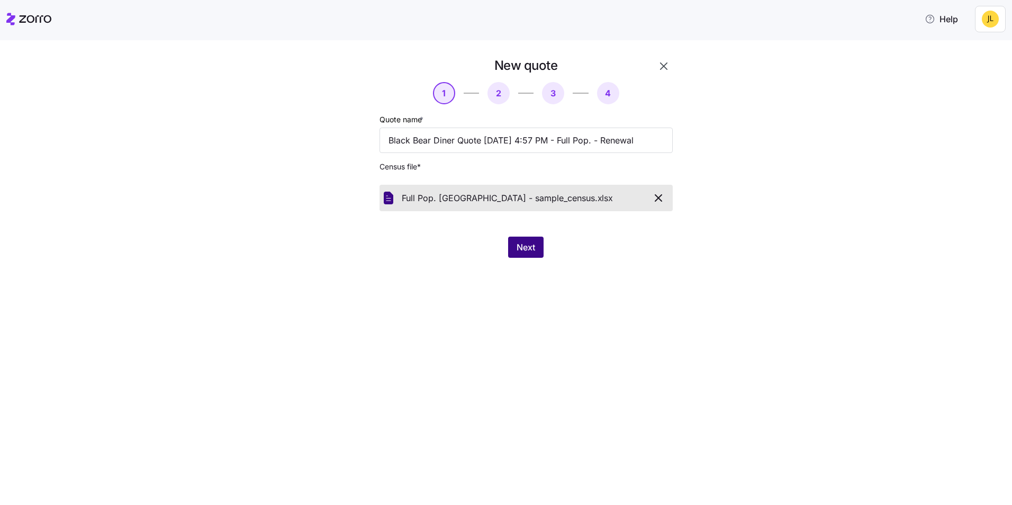
click at [534, 244] on span "Next" at bounding box center [526, 247] width 19 height 13
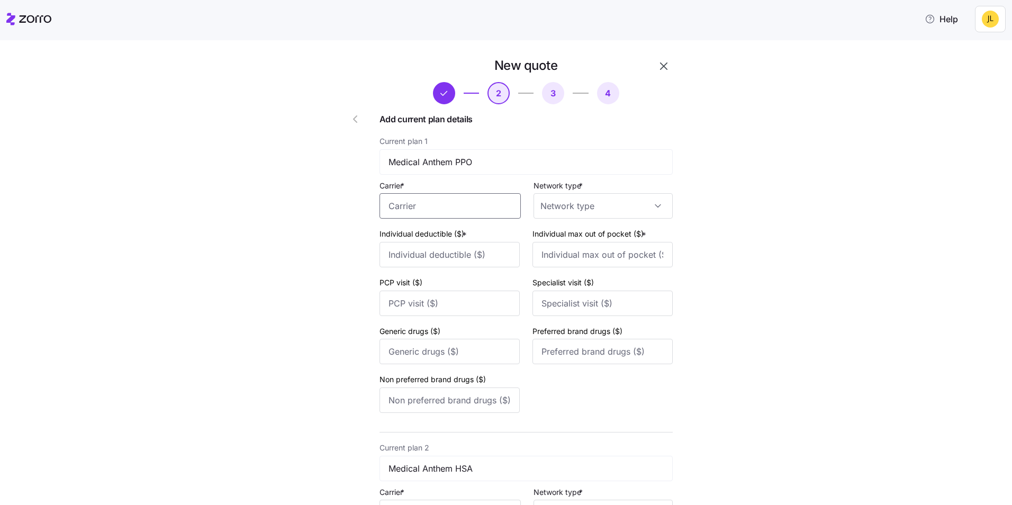
click at [448, 208] on input "Carrier *" at bounding box center [450, 205] width 141 height 25
click at [479, 271] on span "Anthem Blue Cross and Blue Shield" at bounding box center [446, 268] width 119 height 26
drag, startPoint x: 385, startPoint y: 206, endPoint x: 515, endPoint y: 204, distance: 130.3
click at [515, 204] on input "Anthem Blue Cross and Blue Shield" at bounding box center [450, 205] width 141 height 25
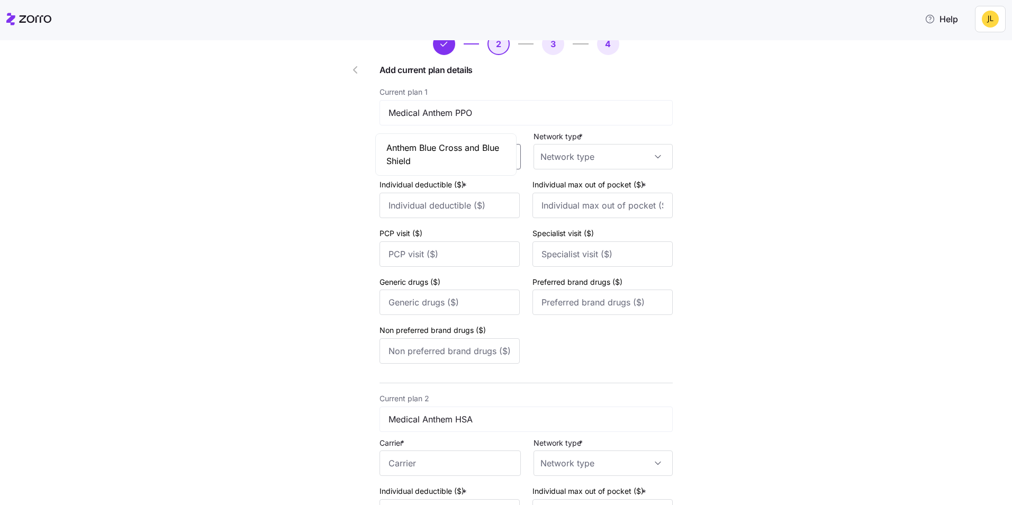
scroll to position [106, 0]
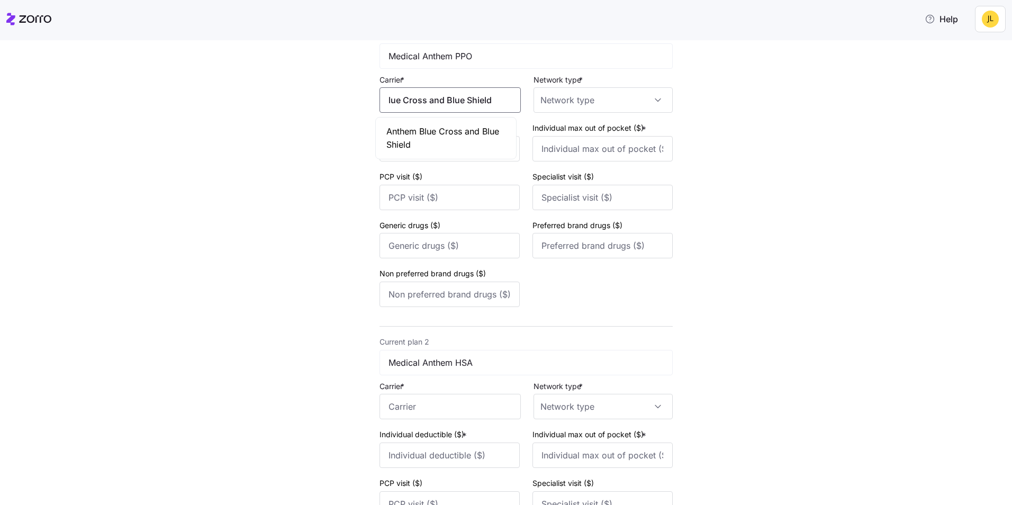
click at [472, 149] on span "Anthem Blue Cross and Blue Shield" at bounding box center [446, 138] width 119 height 26
type input "Anthem Blue Cross and Blue Shield"
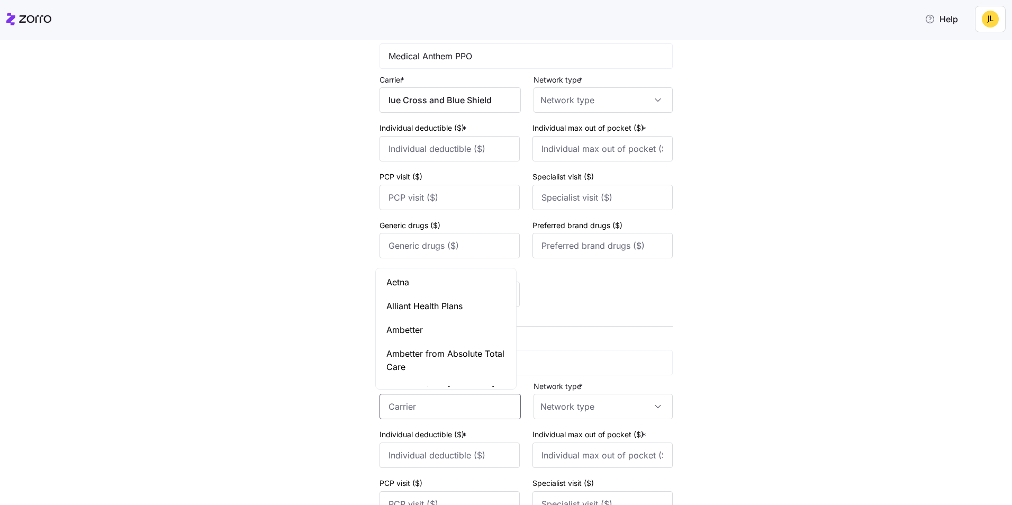
click at [459, 405] on input "Carrier *" at bounding box center [450, 406] width 141 height 25
paste input "Anthem Blue Cross and Blue Shield"
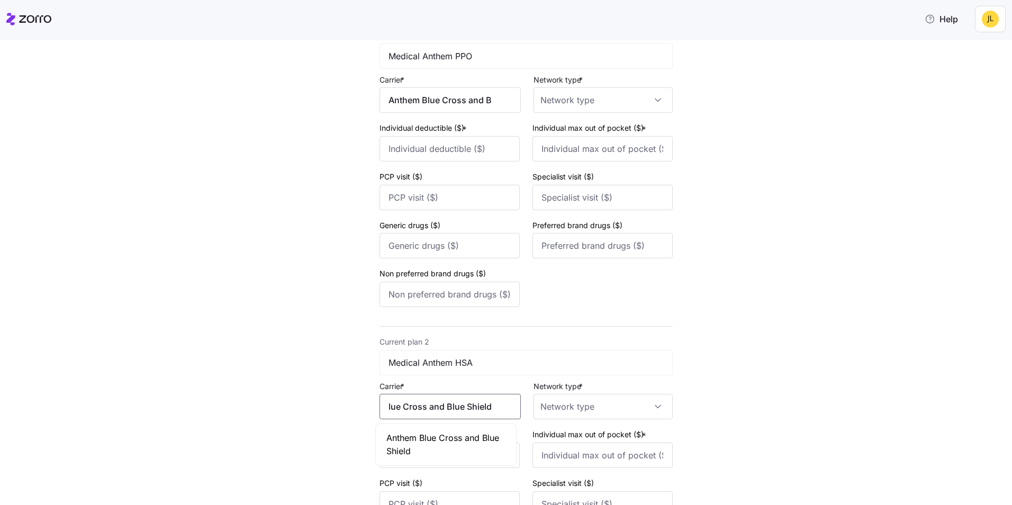
click at [438, 436] on span "Anthem Blue Cross and Blue Shield" at bounding box center [446, 445] width 119 height 26
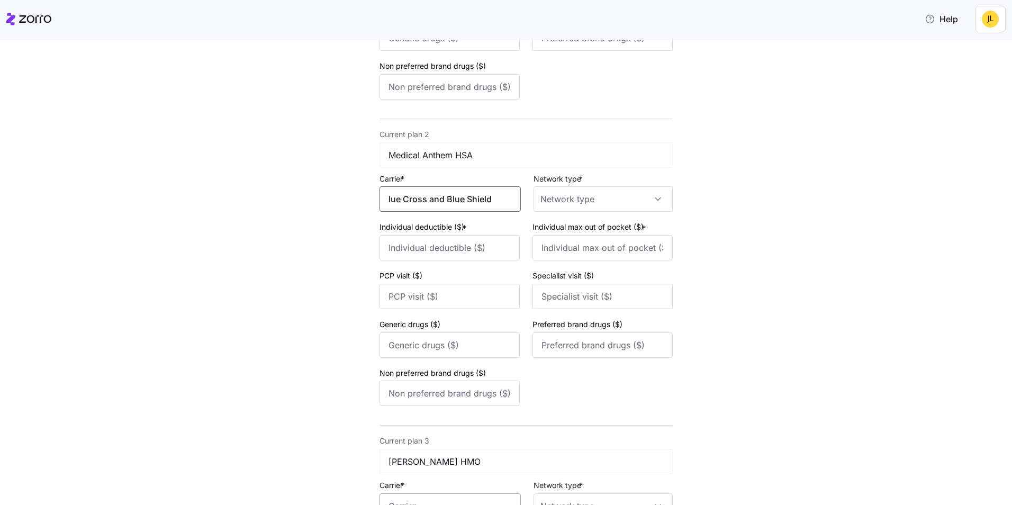
scroll to position [424, 0]
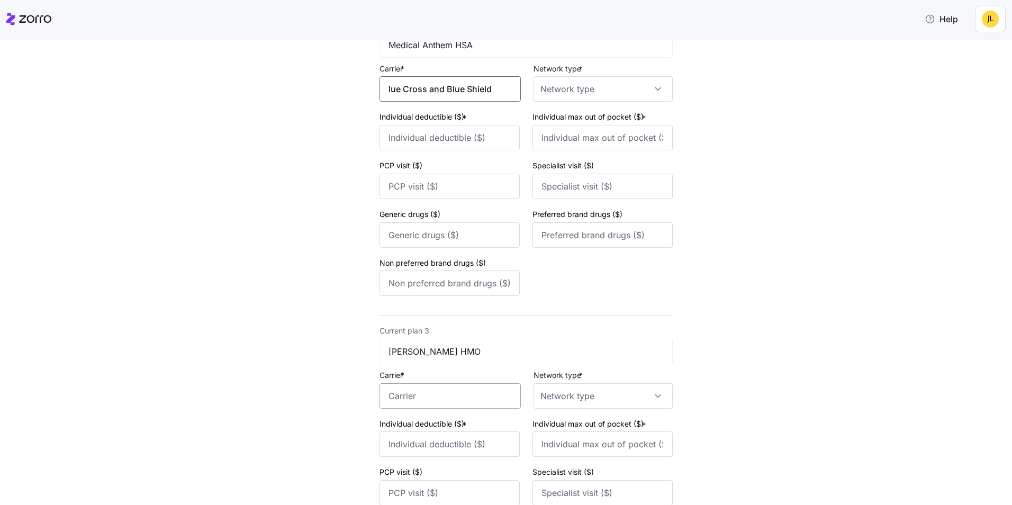
type input "Anthem Blue Cross and Blue Shield"
click at [440, 396] on input "Carrier *" at bounding box center [450, 395] width 141 height 25
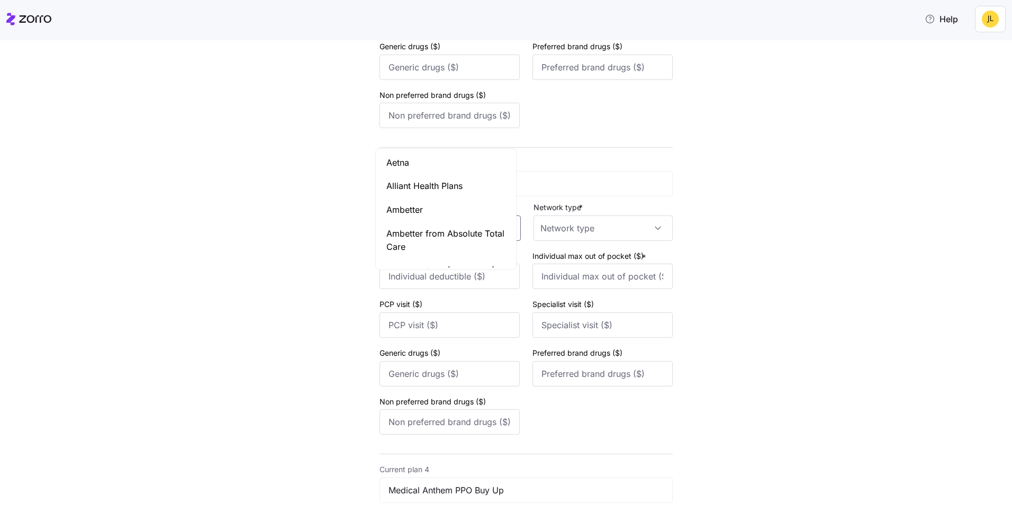
scroll to position [688, 0]
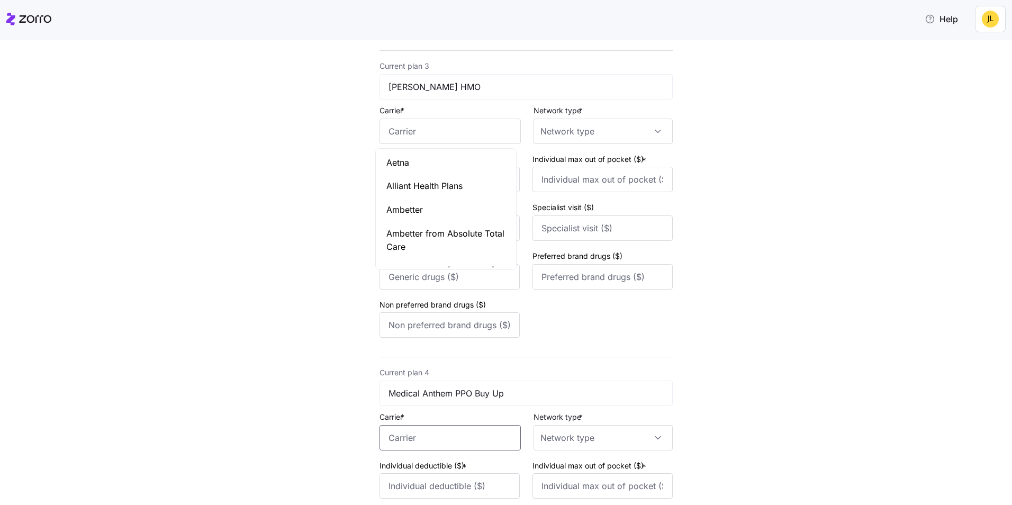
click at [444, 437] on input "Carrier *" at bounding box center [450, 437] width 141 height 25
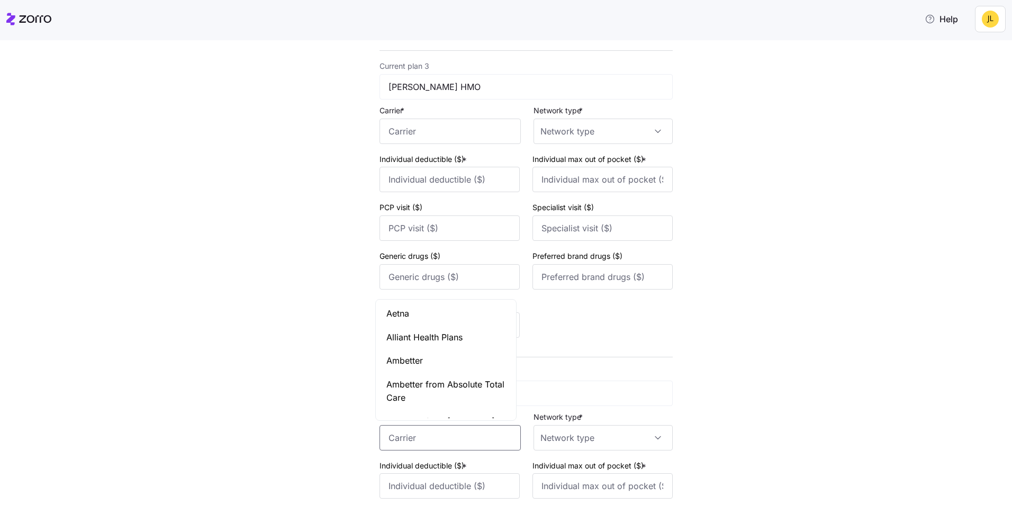
paste input "Anthem Blue Cross and Blue Shield"
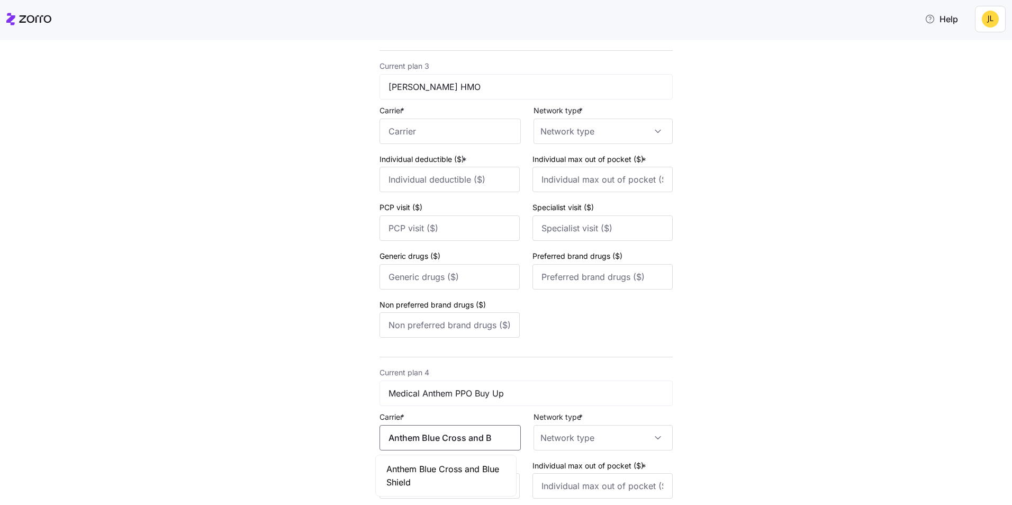
scroll to position [0, 39]
click at [454, 468] on span "Anthem Blue Cross and Blue Shield" at bounding box center [446, 476] width 119 height 26
type input "Anthem Blue Cross and Blue Shield"
click at [565, 429] on input "Network type *" at bounding box center [603, 437] width 139 height 25
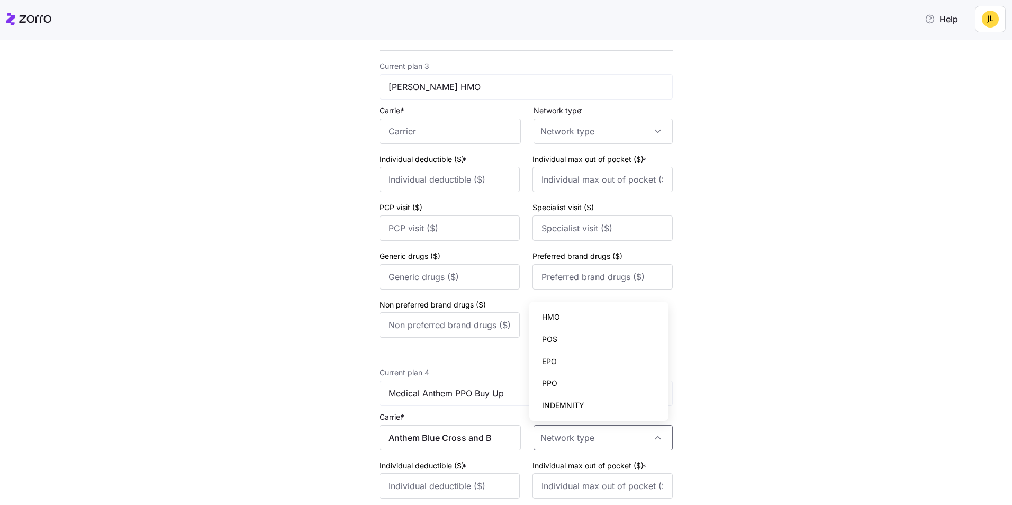
click at [593, 381] on div "PPO" at bounding box center [599, 383] width 131 height 22
type input "PPO"
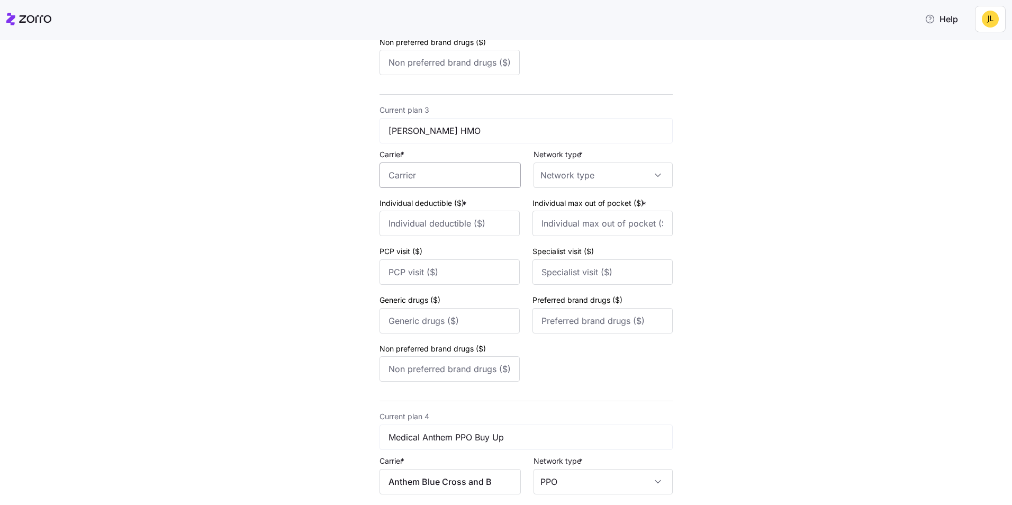
scroll to position [635, 0]
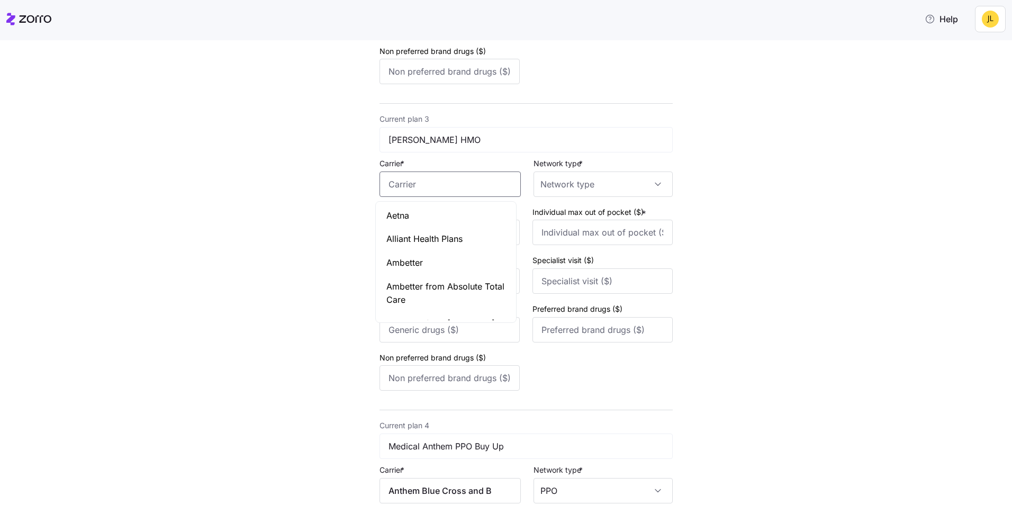
click at [466, 190] on input "Carrier *" at bounding box center [450, 184] width 141 height 25
click at [460, 208] on div "Kaiser Permanente" at bounding box center [446, 216] width 136 height 24
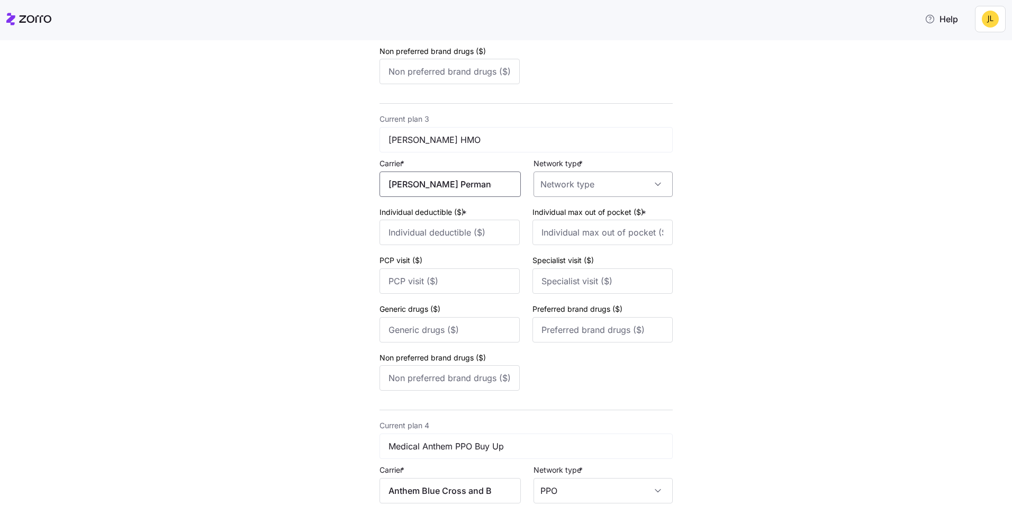
type input "Kaiser Permanente"
click at [592, 178] on input "Network type *" at bounding box center [603, 184] width 139 height 25
click at [585, 209] on div "HMO" at bounding box center [599, 216] width 131 height 22
type input "HMO"
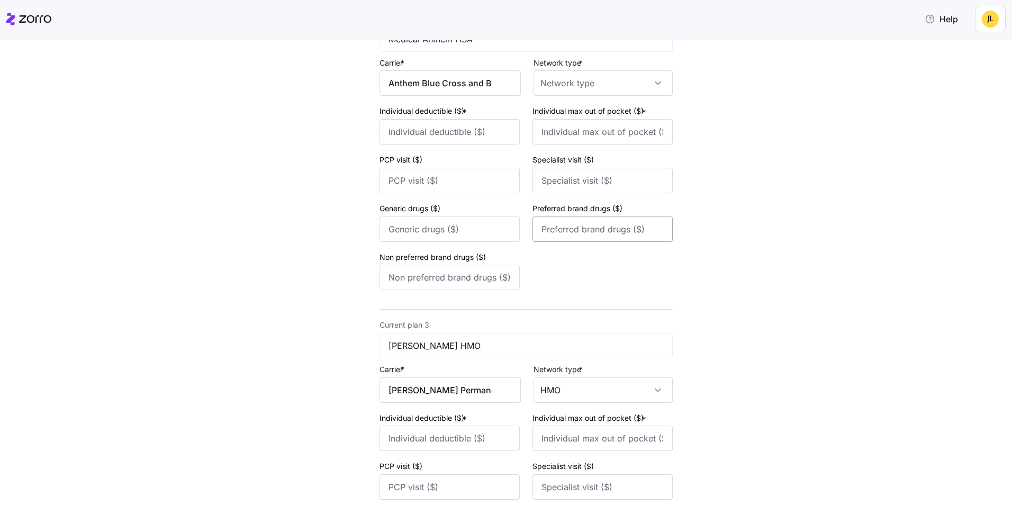
scroll to position [371, 0]
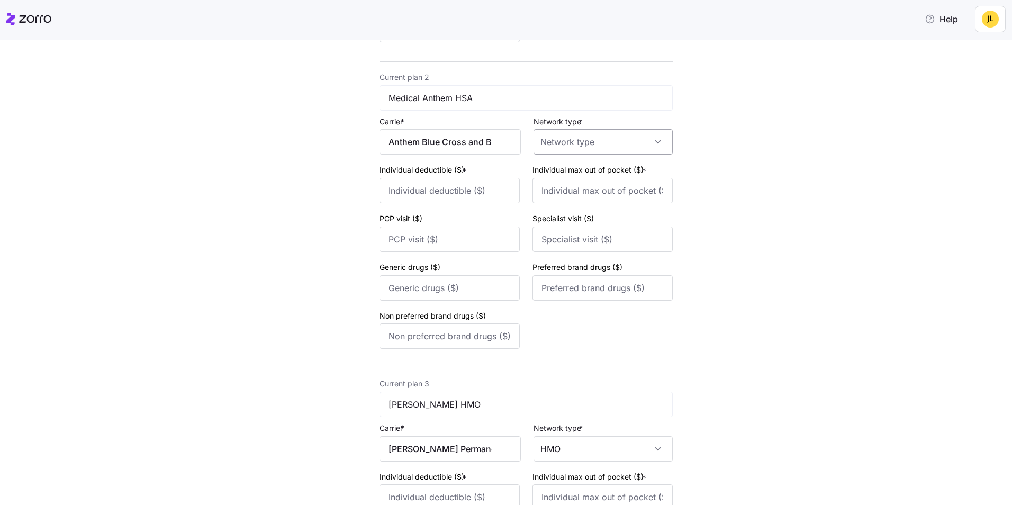
click at [578, 149] on input "Network type *" at bounding box center [603, 141] width 139 height 25
click at [577, 169] on div "HMO" at bounding box center [599, 174] width 131 height 22
click at [580, 138] on input "HMO" at bounding box center [603, 141] width 139 height 25
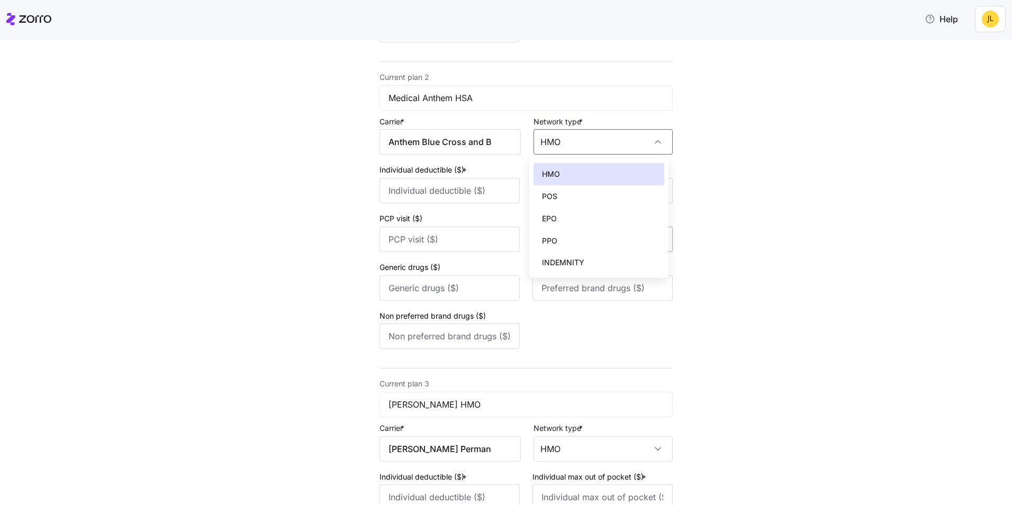
click at [576, 237] on div "PPO" at bounding box center [599, 241] width 131 height 22
type input "PPO"
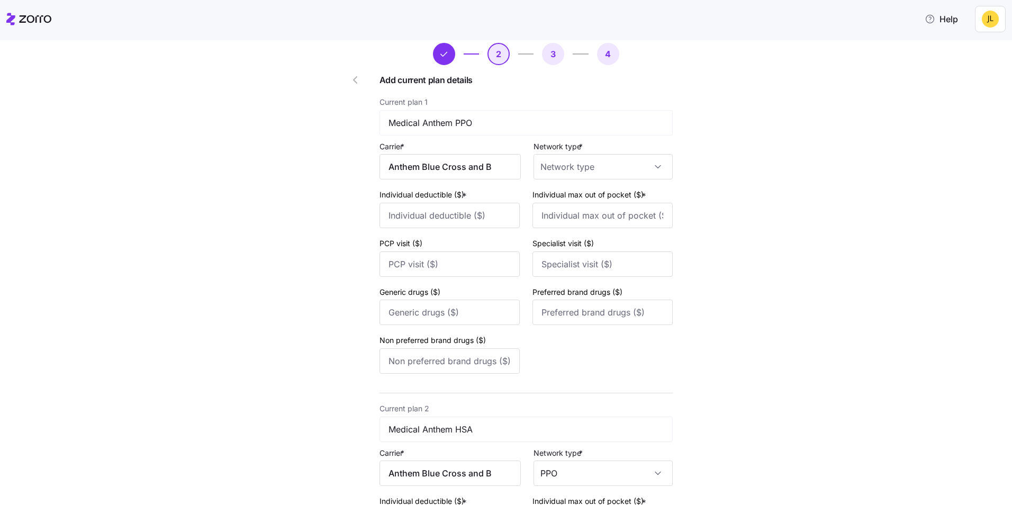
scroll to position [0, 0]
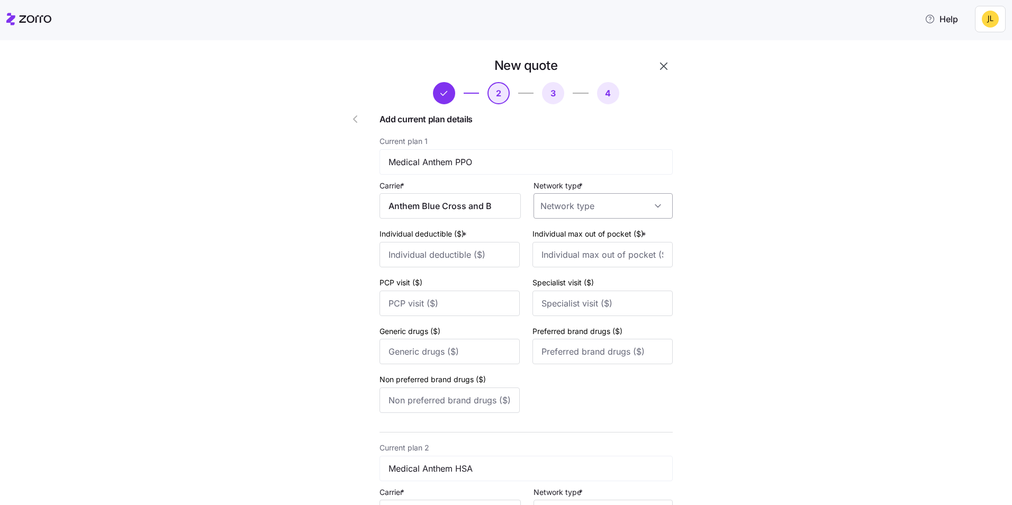
click at [603, 209] on input "Network type *" at bounding box center [603, 205] width 139 height 25
click at [579, 301] on div "PPO" at bounding box center [599, 304] width 131 height 22
type input "PPO"
click at [463, 245] on input "Individual deductible ($) *" at bounding box center [450, 254] width 140 height 25
type input "6000"
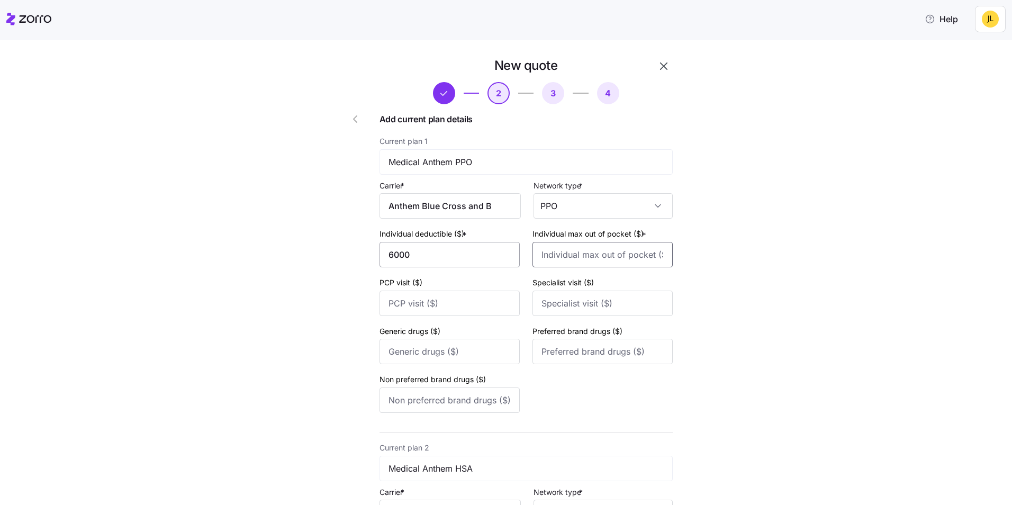
type input "6500"
type input "35"
type input "60"
type input "20"
type input "50"
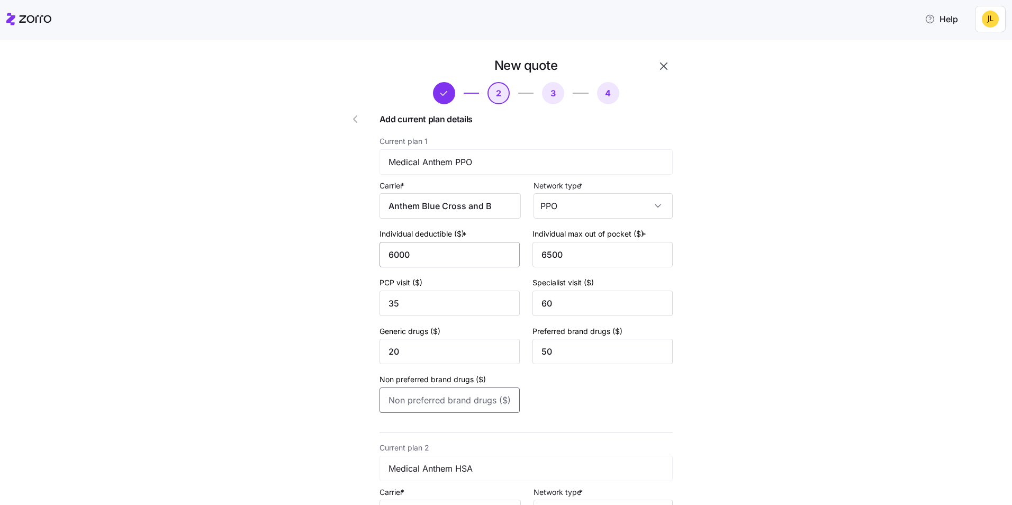
type input "75"
type input "3500"
type input "6000"
type input "0"
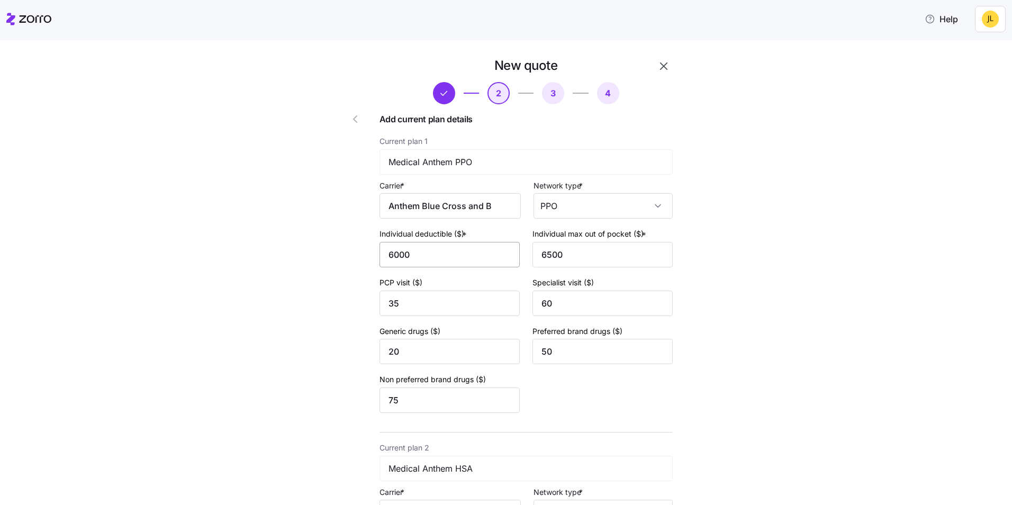
type input "15"
type input "40"
type input "60"
type input "1500"
type input "4000"
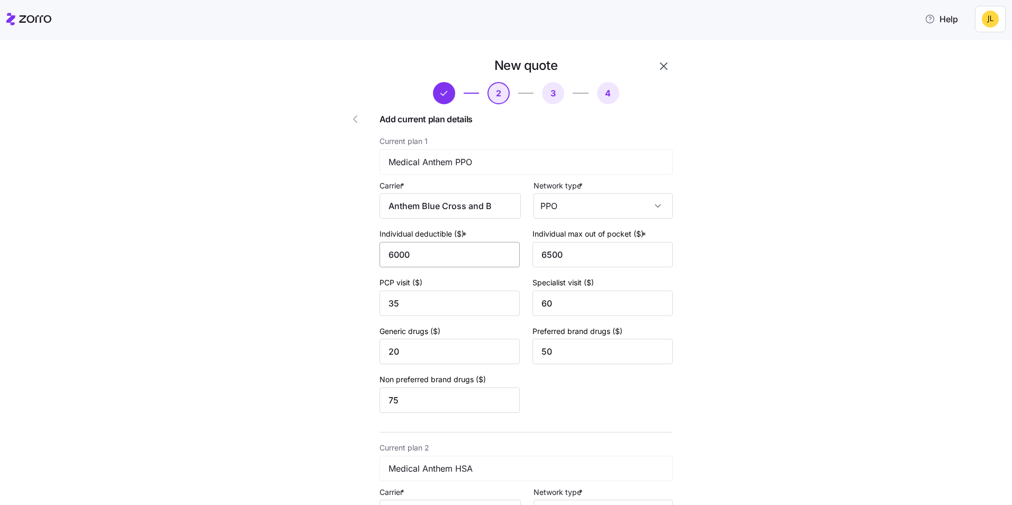
type input "40"
type input "50"
type input "10"
type input "30"
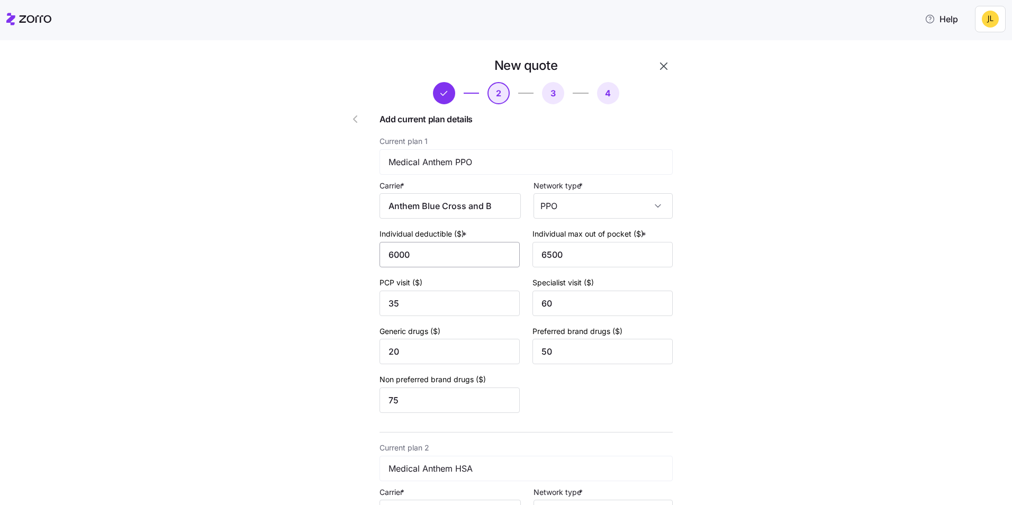
type input "1000"
type input "5000"
type input "35"
type input "55"
type input "20"
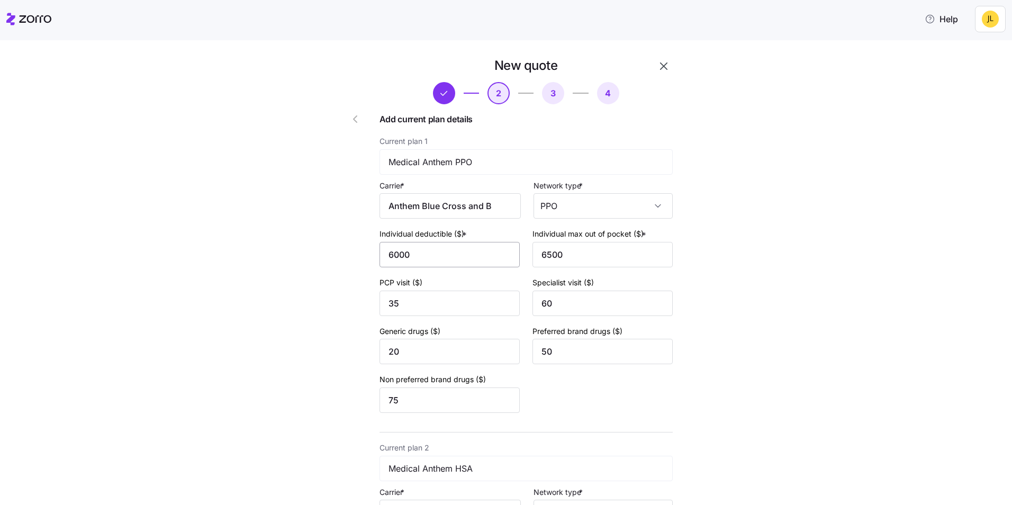
type input "30"
type input "50"
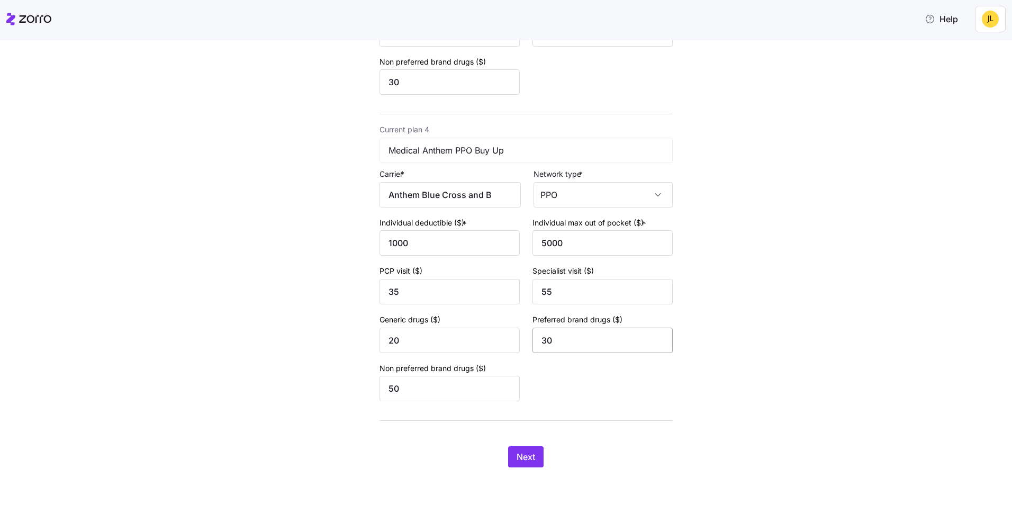
scroll to position [932, 0]
click at [527, 459] on span "Next" at bounding box center [526, 456] width 19 height 13
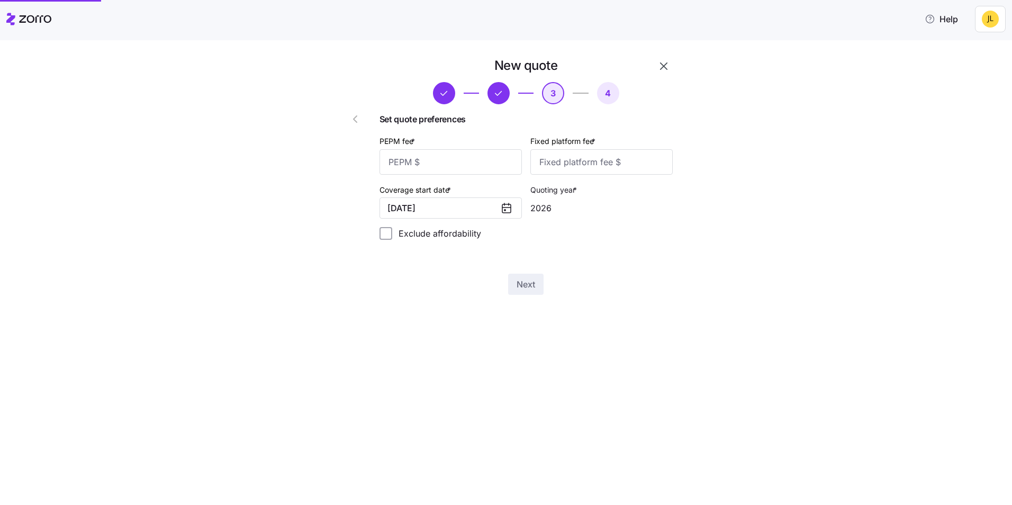
scroll to position [0, 0]
click at [470, 155] on input "PEPM fee *" at bounding box center [451, 161] width 142 height 25
type input "55"
drag, startPoint x: 560, startPoint y: 163, endPoint x: 560, endPoint y: 171, distance: 7.4
click at [560, 163] on input "Fixed platform fee *" at bounding box center [602, 161] width 142 height 25
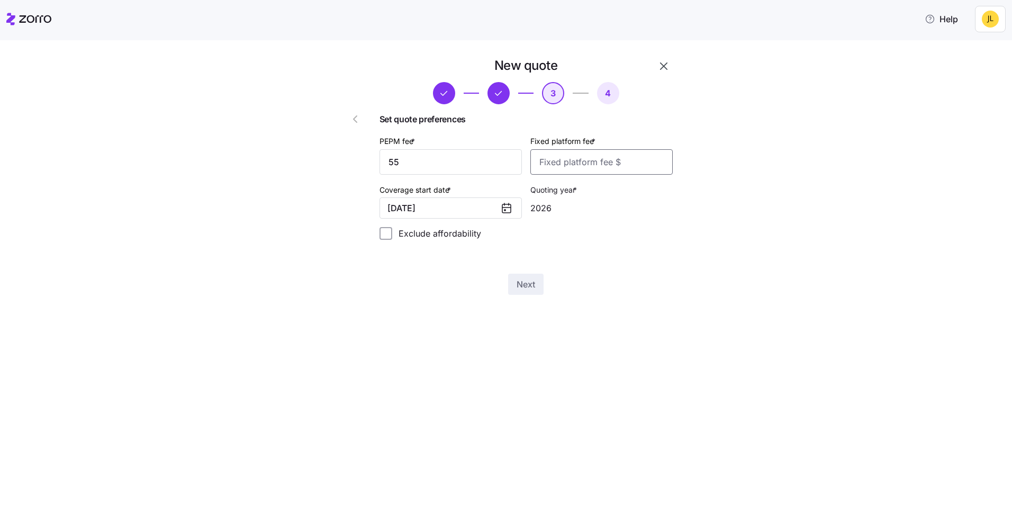
type input "100"
click at [532, 289] on span "Next" at bounding box center [526, 284] width 19 height 13
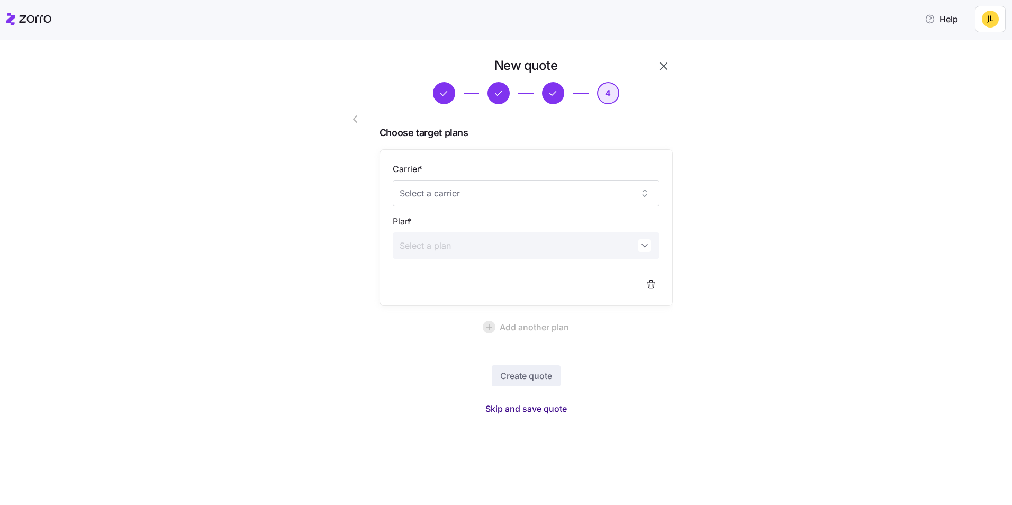
click at [547, 411] on span "Skip and save quote" at bounding box center [527, 408] width 82 height 13
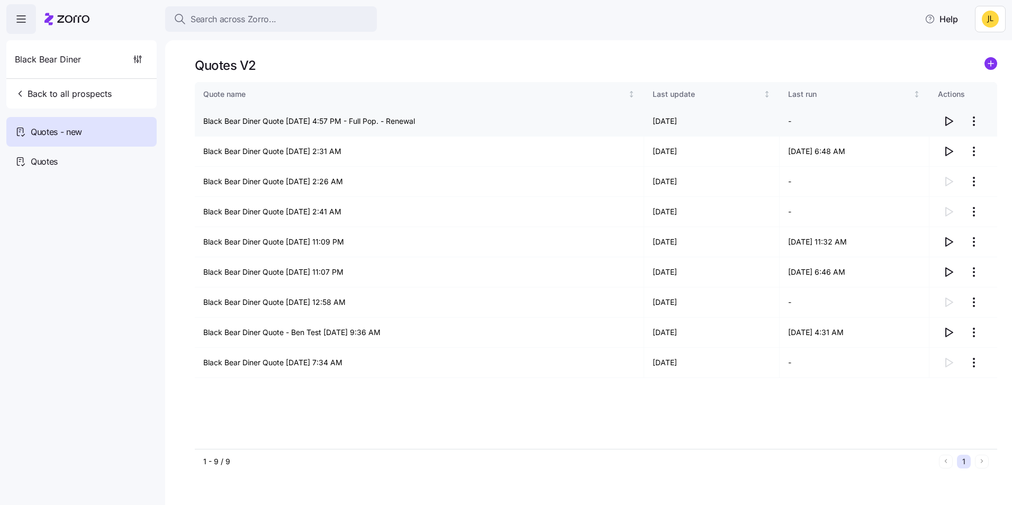
click at [945, 119] on icon "button" at bounding box center [949, 121] width 13 height 13
click at [116, 162] on div "Quotes" at bounding box center [81, 162] width 150 height 30
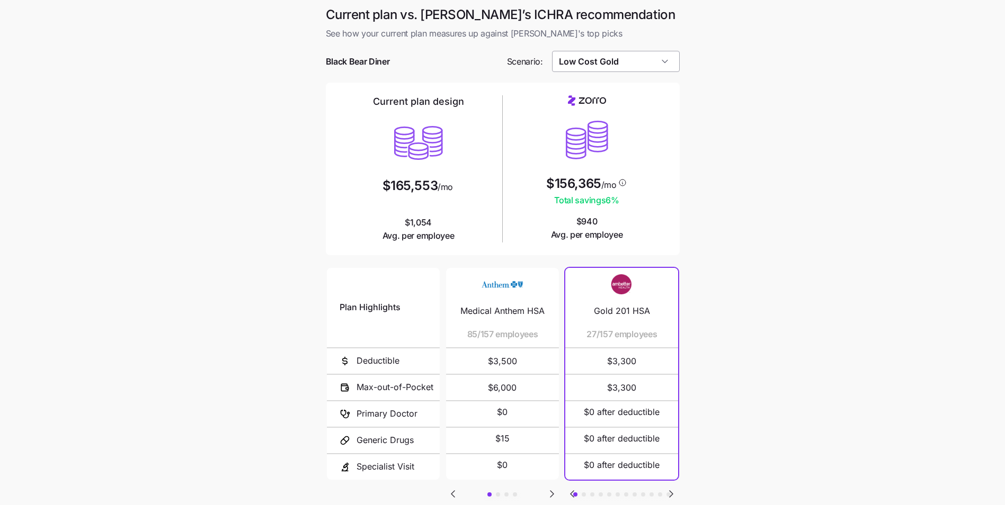
click at [639, 52] on input "Low Cost Gold" at bounding box center [616, 61] width 128 height 21
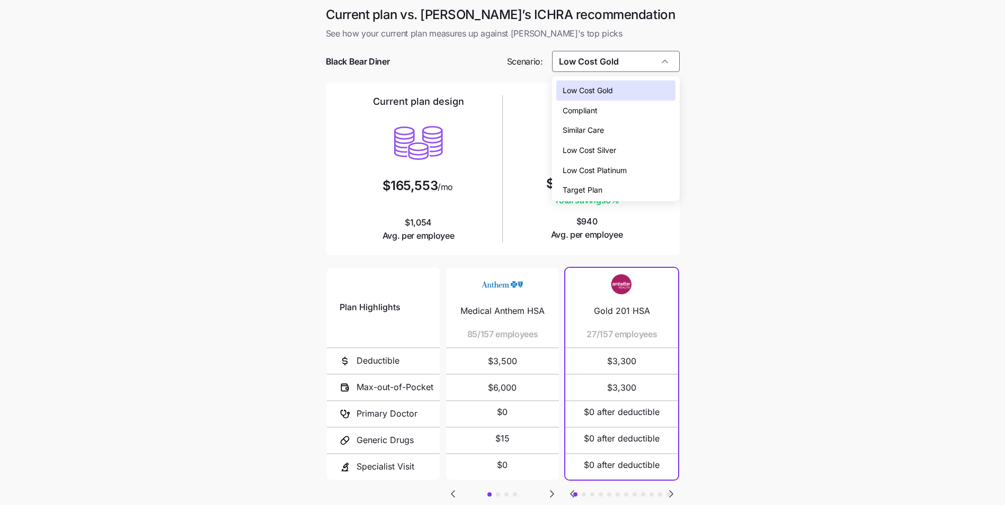
click at [628, 145] on div "Low Cost Silver" at bounding box center [615, 150] width 119 height 20
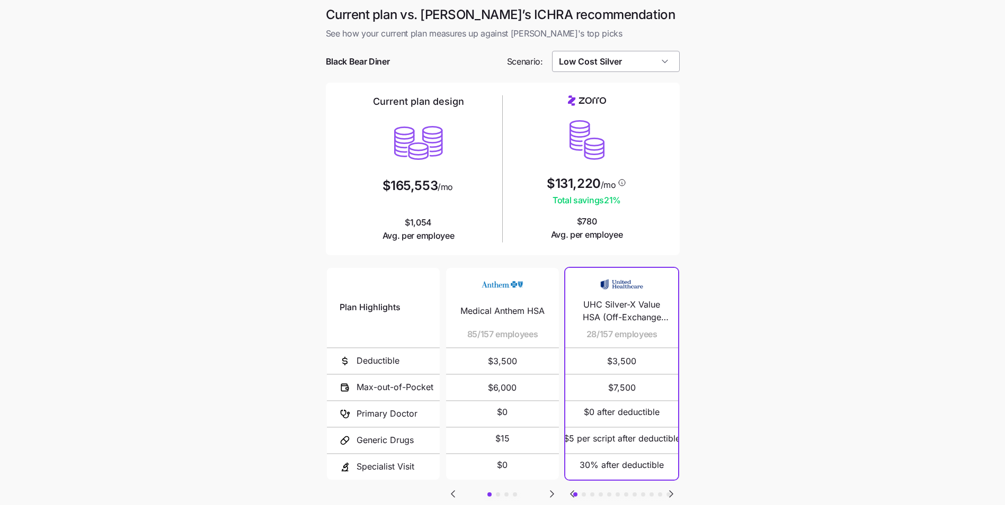
click at [613, 66] on input "Low Cost Silver" at bounding box center [616, 61] width 128 height 21
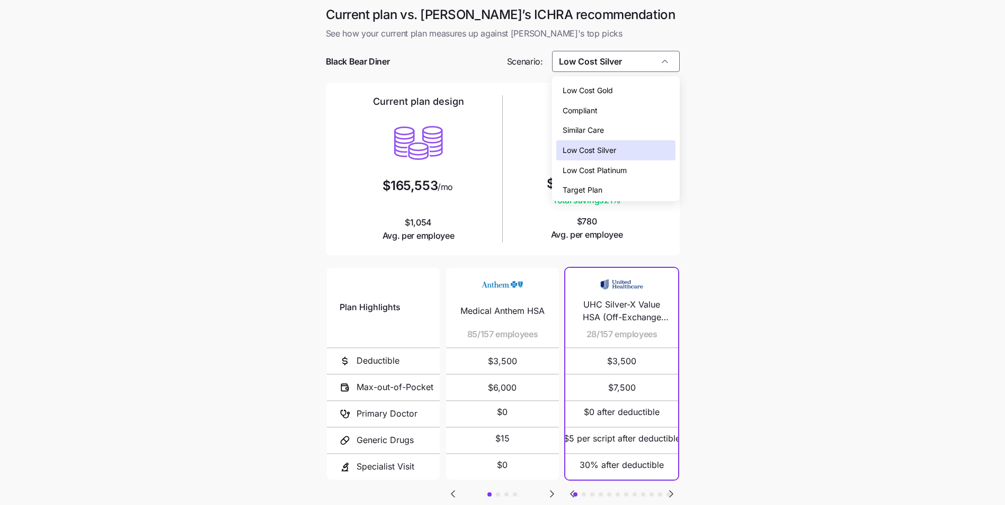
click at [610, 132] on div "Similar Care" at bounding box center [615, 130] width 119 height 20
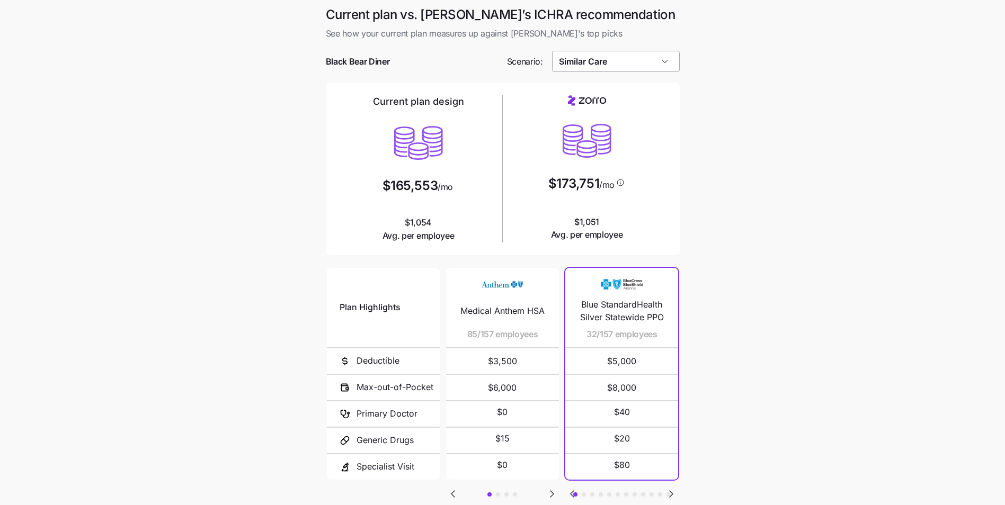
click at [606, 62] on input "Similar Care" at bounding box center [616, 61] width 128 height 21
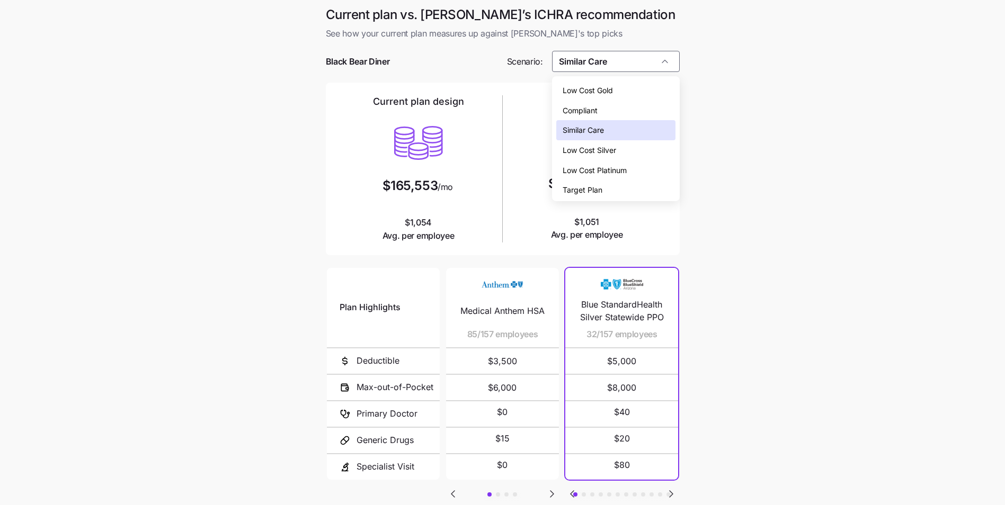
click at [622, 153] on div "Low Cost Silver" at bounding box center [615, 150] width 119 height 20
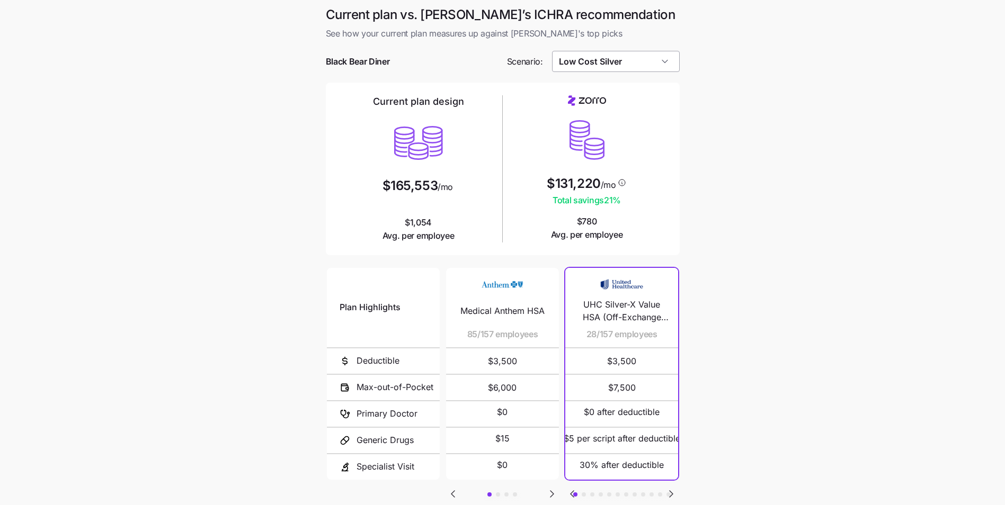
click at [603, 61] on input "Low Cost Silver" at bounding box center [616, 61] width 128 height 21
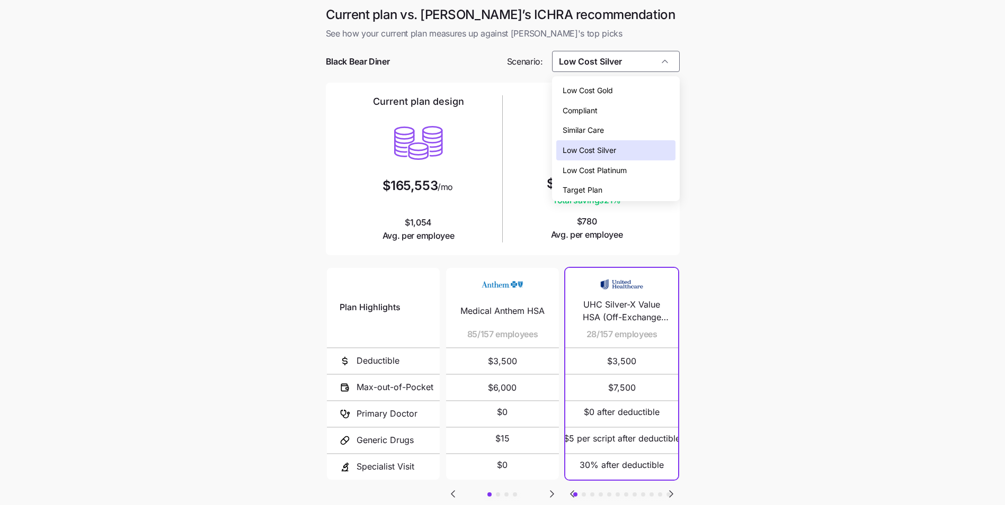
click at [626, 167] on span "Low Cost Platinum" at bounding box center [594, 171] width 64 height 12
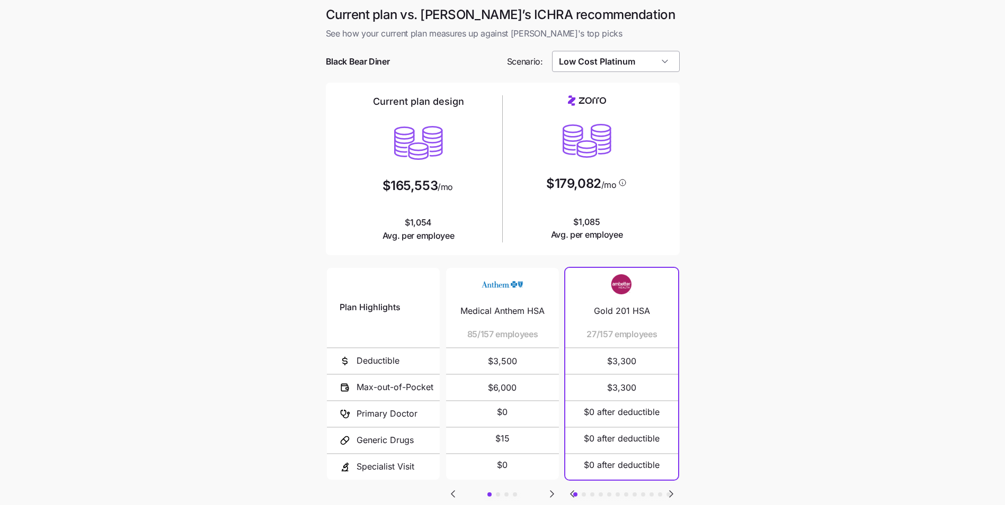
click at [610, 62] on input "Low Cost Platinum" at bounding box center [616, 61] width 128 height 21
click at [616, 92] on div "Low Cost Gold" at bounding box center [615, 90] width 119 height 20
type input "Low Cost Gold"
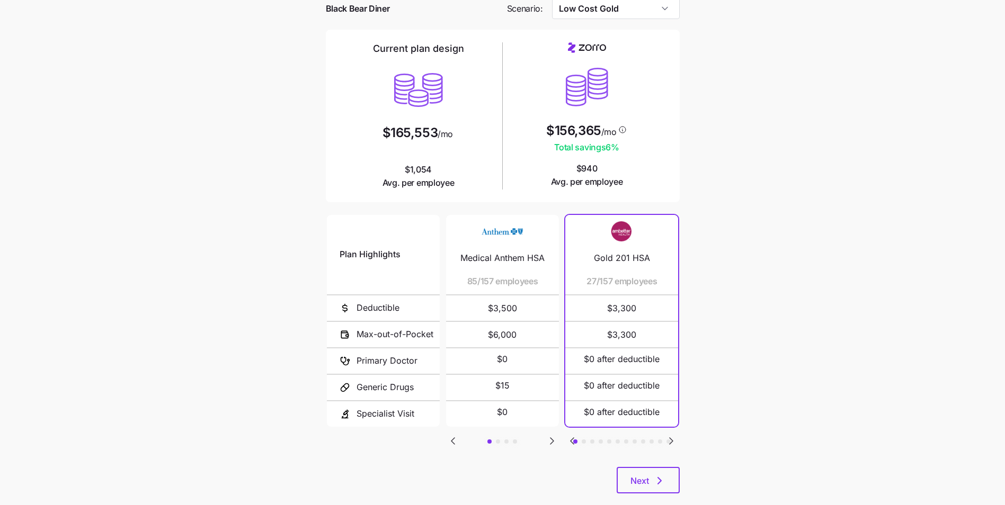
scroll to position [73, 0]
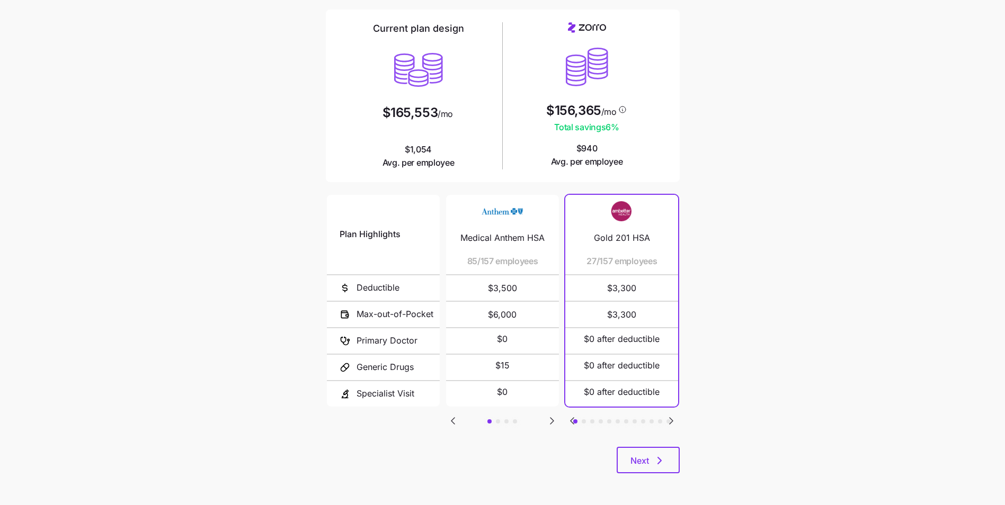
click at [670, 424] on icon "Go to next slide" at bounding box center [670, 421] width 3 height 6
click at [671, 424] on icon "Go to next slide" at bounding box center [671, 421] width 13 height 13
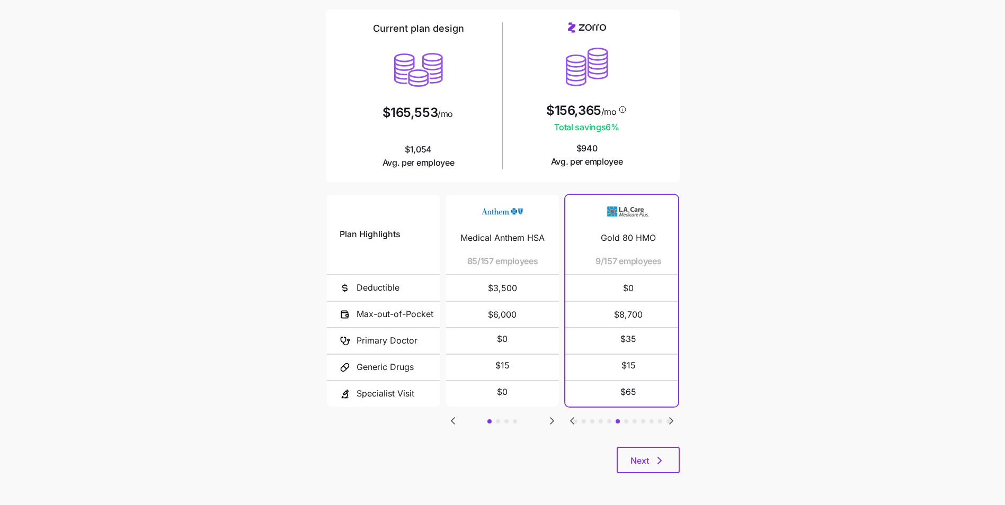
click at [671, 424] on icon "Go to next slide" at bounding box center [671, 421] width 13 height 13
click at [673, 422] on icon "Go to next slide" at bounding box center [670, 421] width 3 height 6
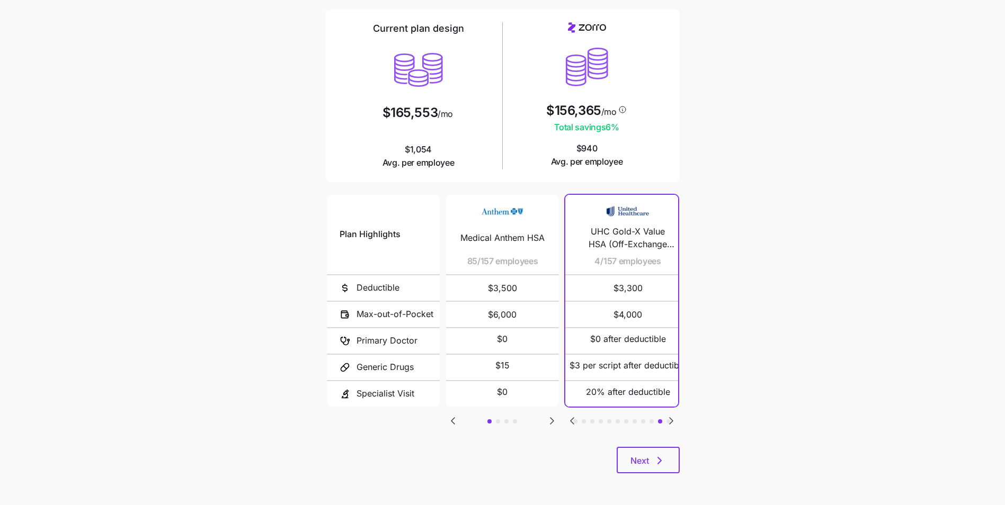
click at [673, 422] on icon "Go to next slide" at bounding box center [670, 421] width 3 height 6
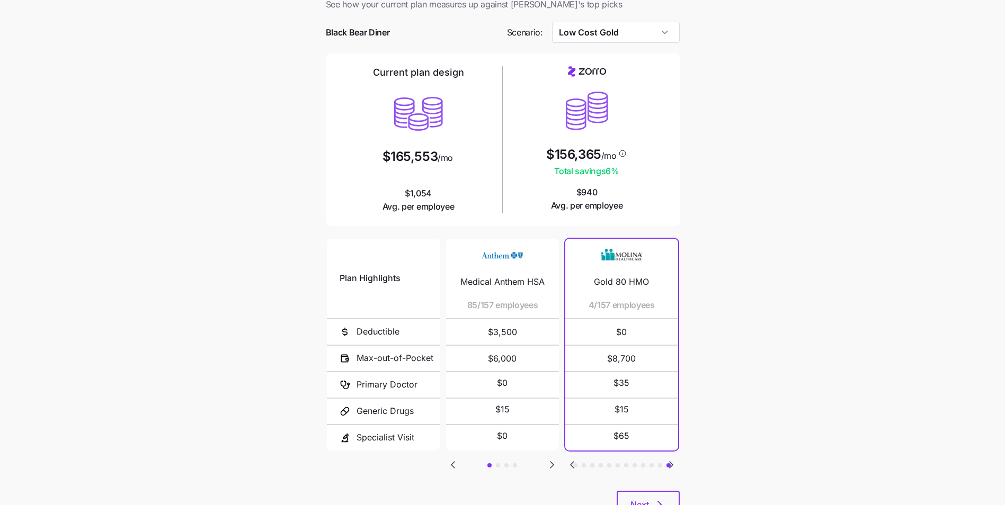
scroll to position [0, 0]
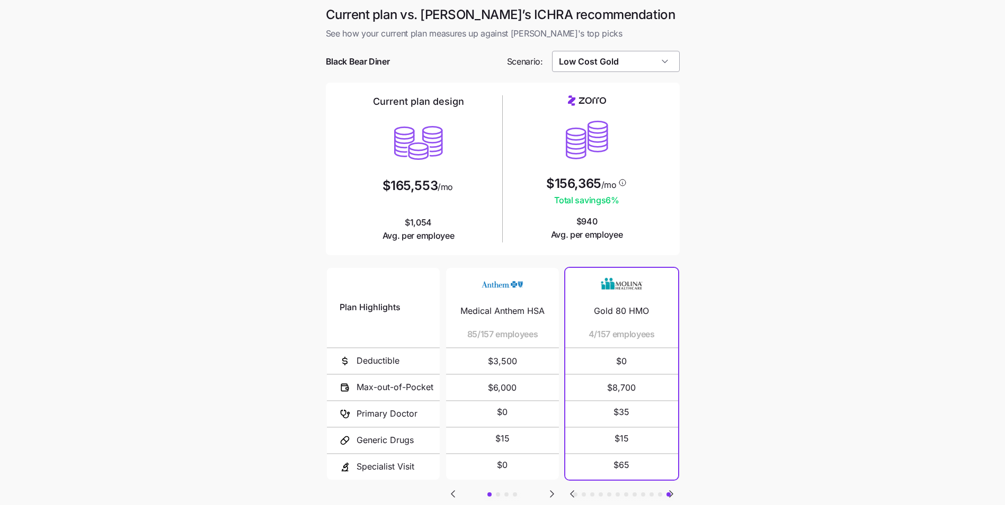
click at [644, 61] on input "Low Cost Gold" at bounding box center [616, 61] width 128 height 21
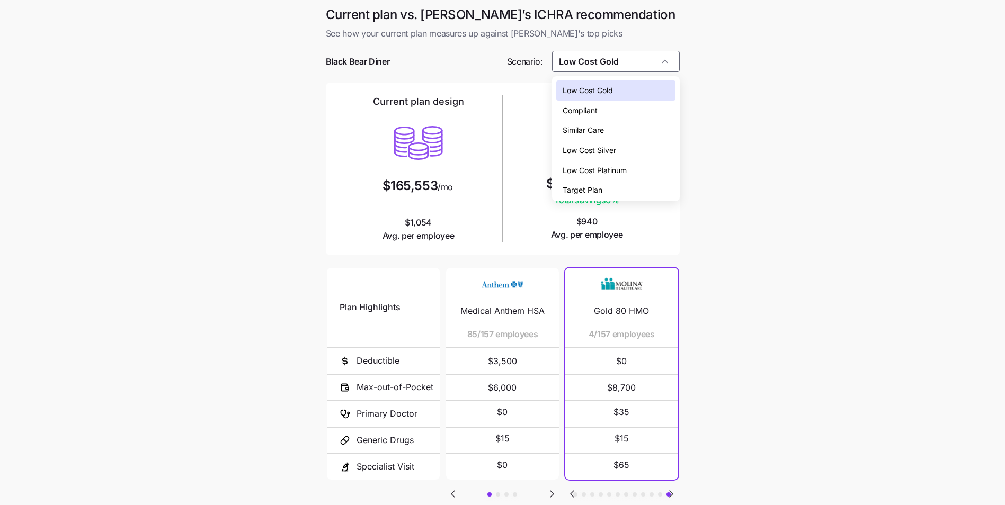
click at [618, 92] on div "Low Cost Gold" at bounding box center [615, 90] width 119 height 20
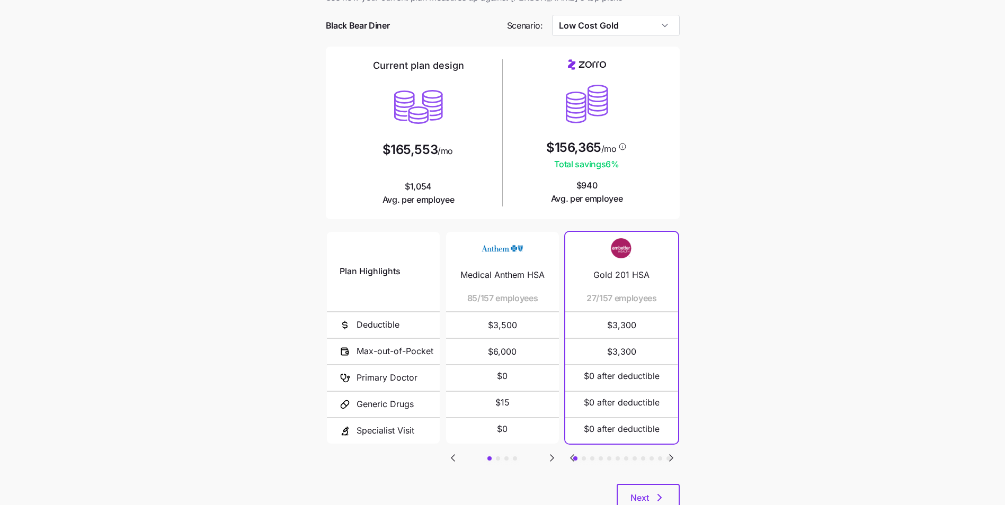
scroll to position [73, 0]
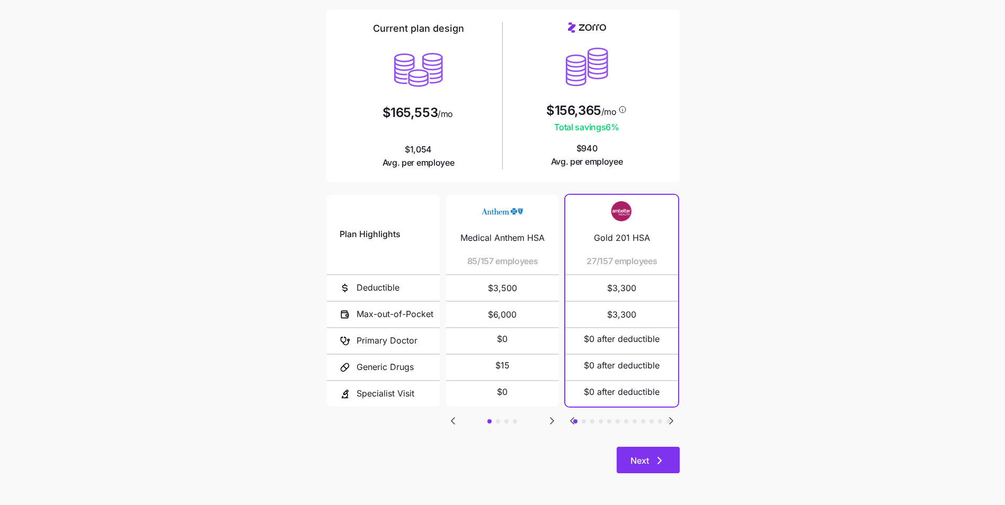
click at [656, 461] on icon "button" at bounding box center [659, 460] width 13 height 13
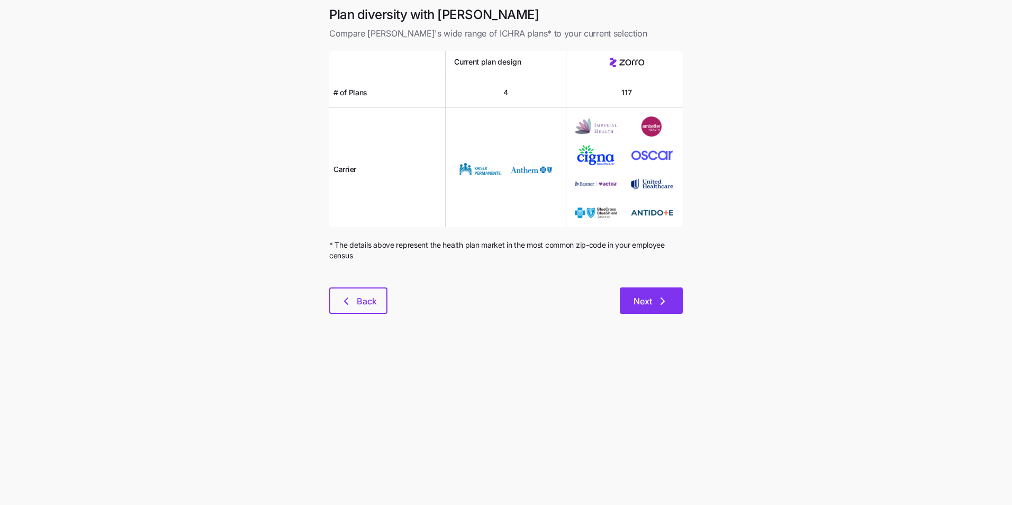
click at [664, 298] on icon "button" at bounding box center [663, 301] width 13 height 13
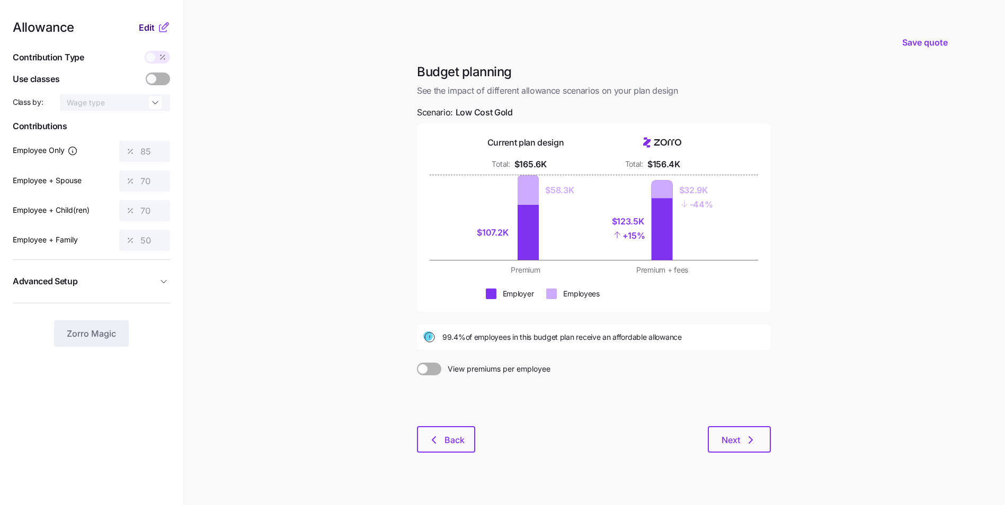
click at [154, 31] on span "Edit" at bounding box center [147, 27] width 16 height 13
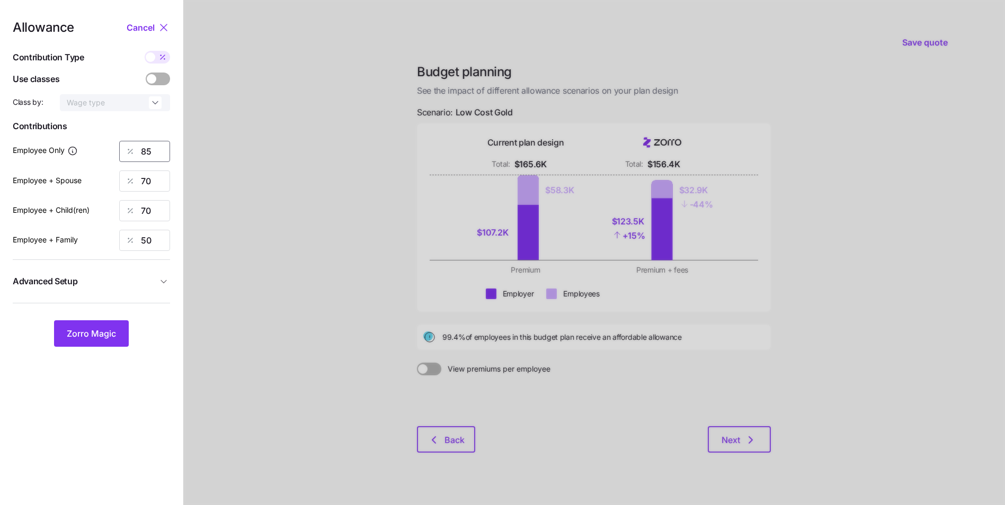
click at [155, 153] on input "85" at bounding box center [144, 151] width 51 height 21
type input "80"
click at [142, 179] on input "70" at bounding box center [144, 181] width 51 height 21
type input "60"
click at [148, 212] on input "70" at bounding box center [144, 210] width 51 height 21
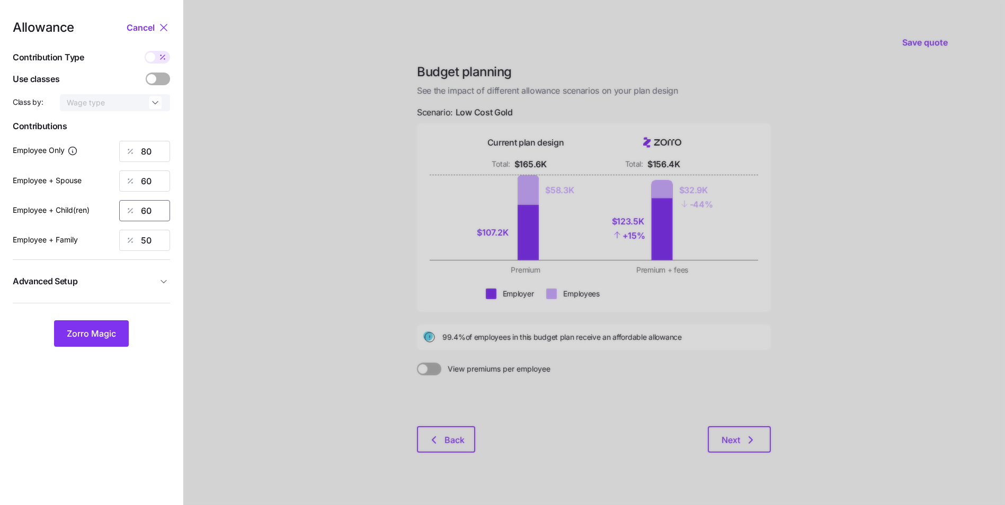
type input "60"
click at [161, 275] on button "Advanced Setup" at bounding box center [91, 281] width 157 height 26
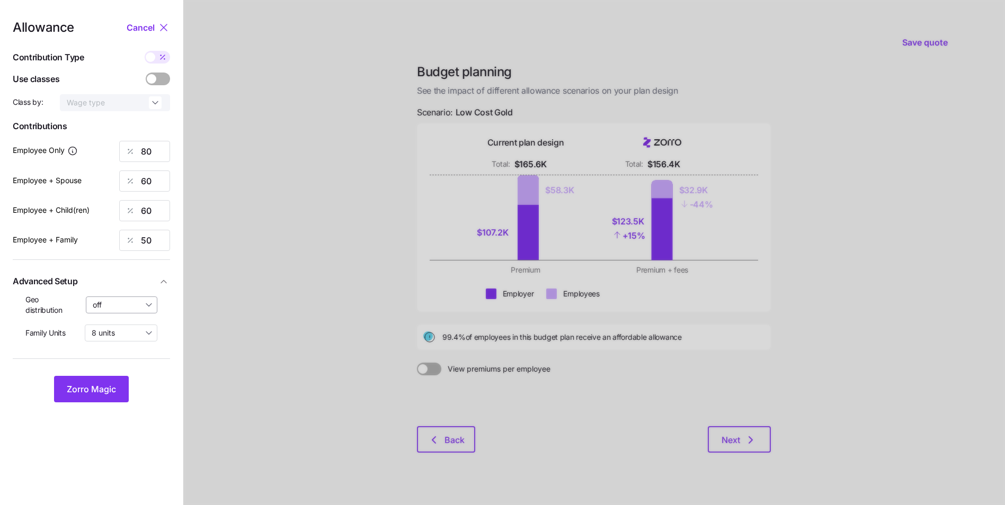
click at [144, 307] on input "off" at bounding box center [122, 305] width 72 height 17
click at [133, 363] on span "By state (14)" at bounding box center [118, 367] width 44 height 12
type input "By state (14)"
click at [113, 389] on span "Zorro Magic" at bounding box center [91, 389] width 49 height 13
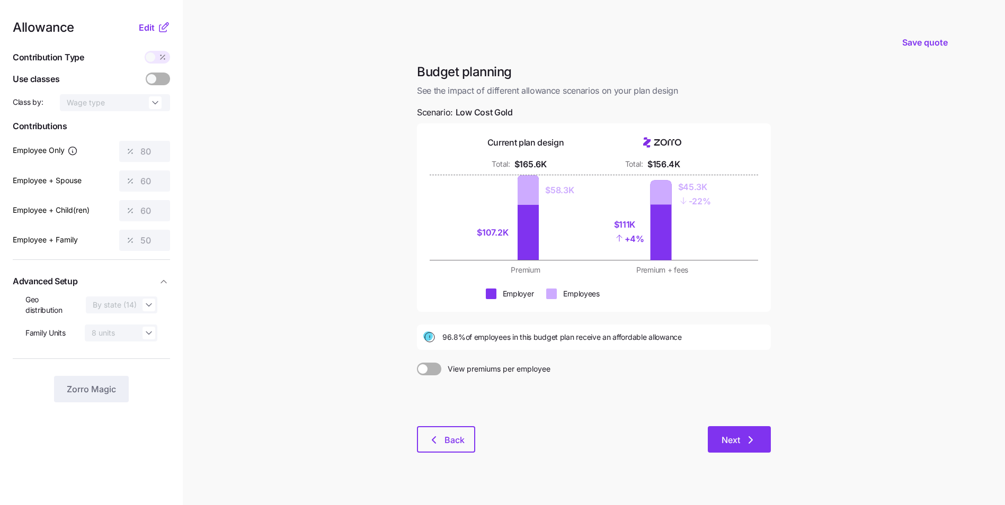
click at [727, 432] on button "Next" at bounding box center [738, 439] width 63 height 26
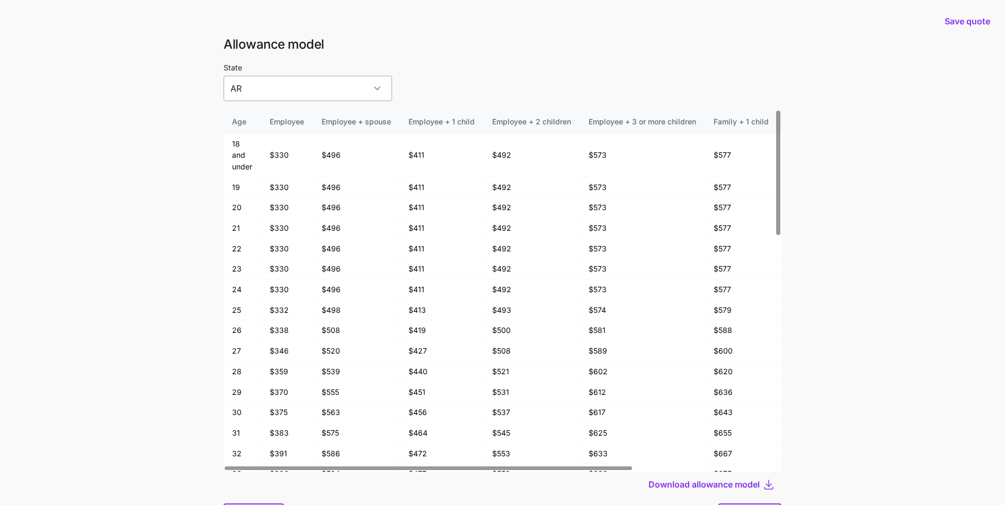
click at [336, 92] on input "AR" at bounding box center [307, 88] width 168 height 25
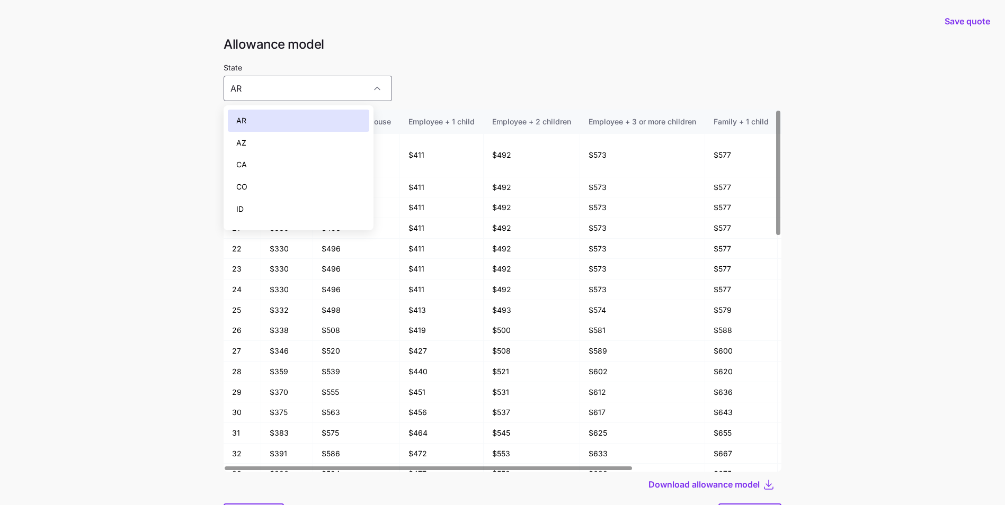
click at [308, 141] on div "AZ" at bounding box center [298, 143] width 141 height 22
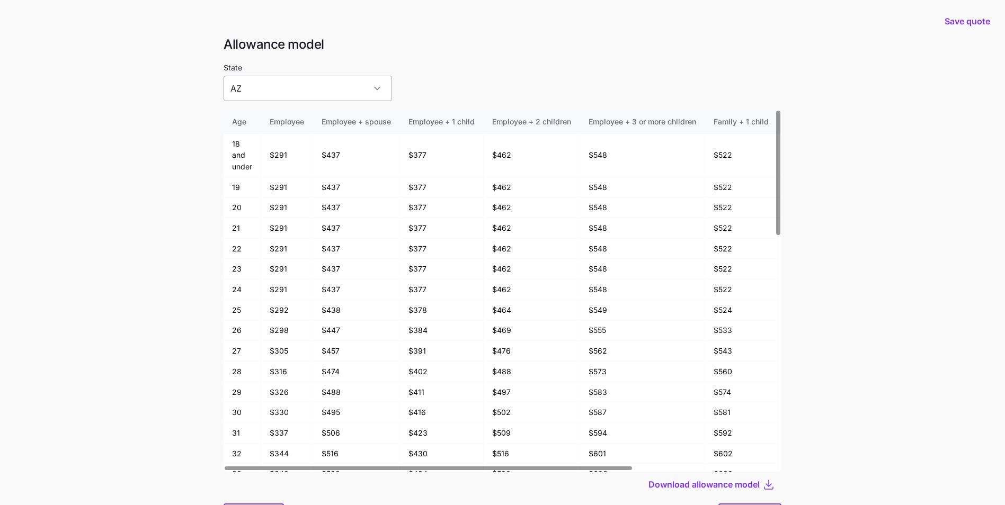
click at [336, 88] on input "AZ" at bounding box center [307, 88] width 168 height 25
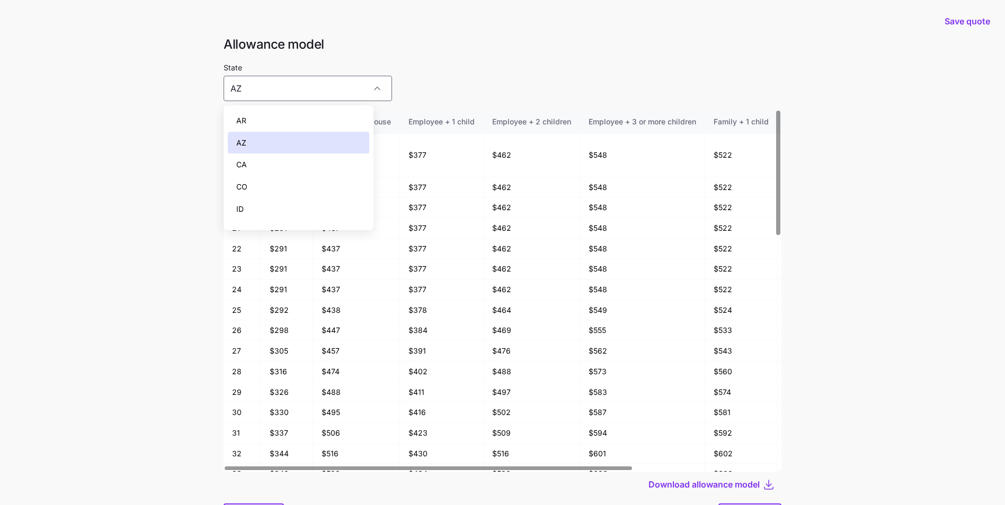
click at [321, 165] on div "CA" at bounding box center [298, 165] width 141 height 22
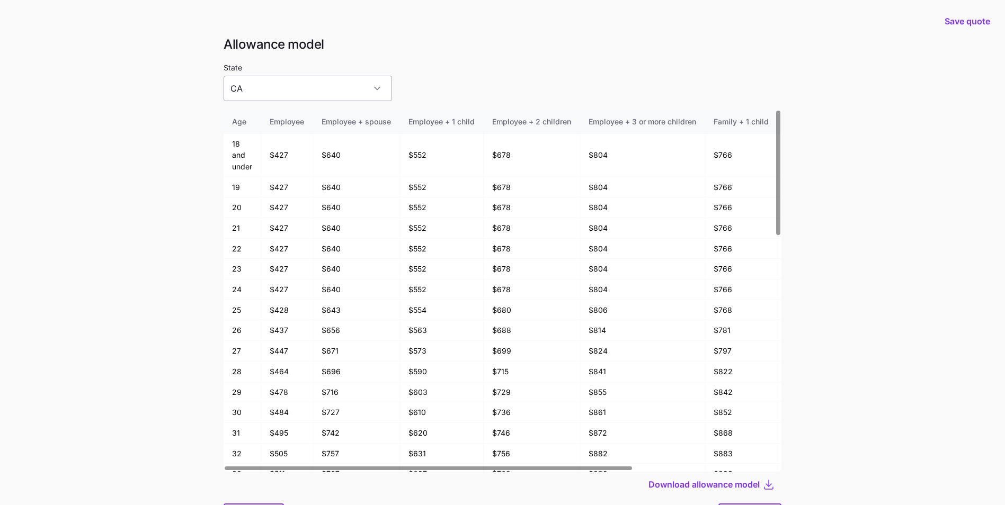
click at [338, 79] on input "CA" at bounding box center [307, 88] width 168 height 25
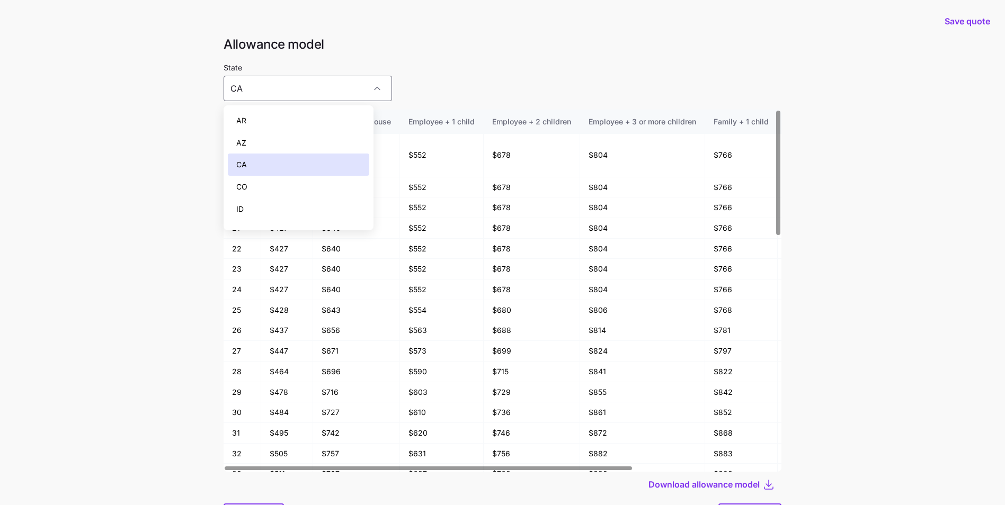
click at [312, 186] on div "CO" at bounding box center [298, 187] width 141 height 22
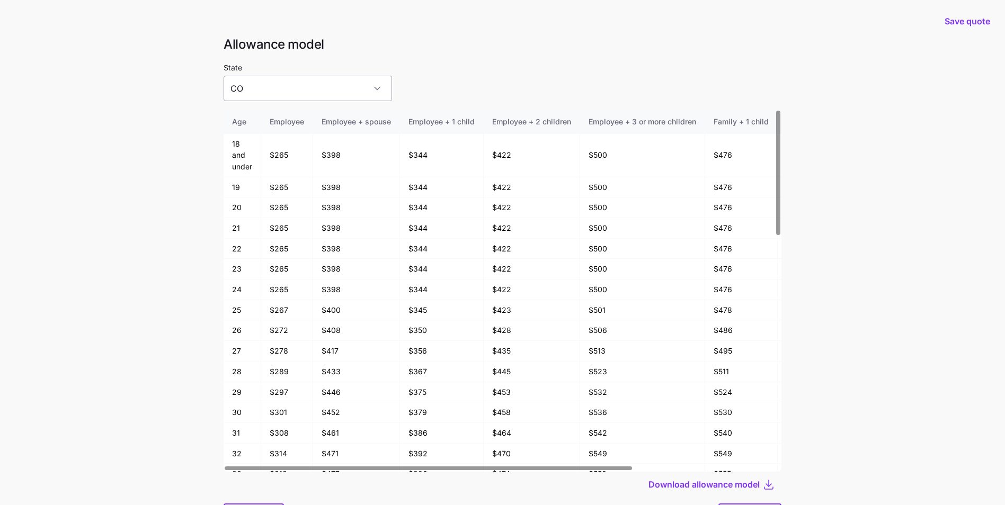
click at [338, 86] on input "CO" at bounding box center [307, 88] width 168 height 25
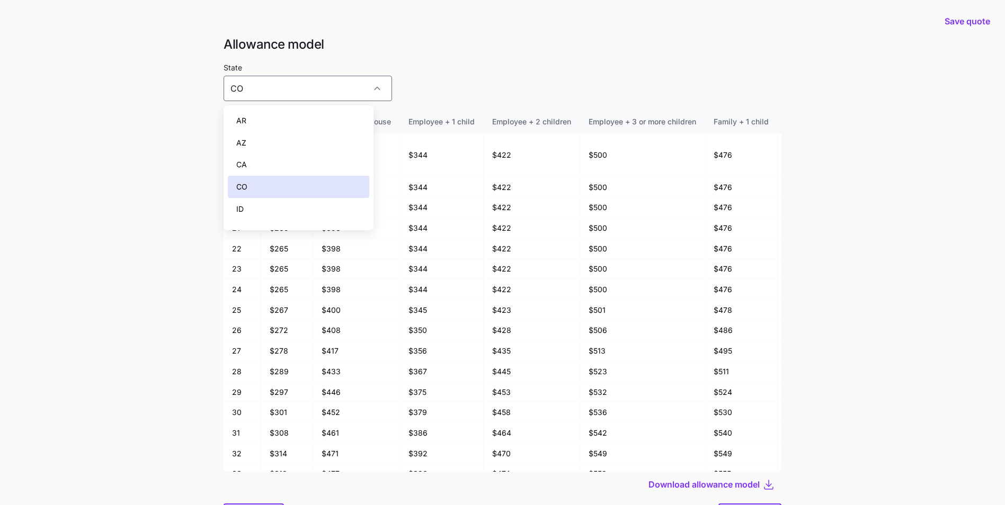
click at [307, 208] on div "ID" at bounding box center [298, 209] width 141 height 22
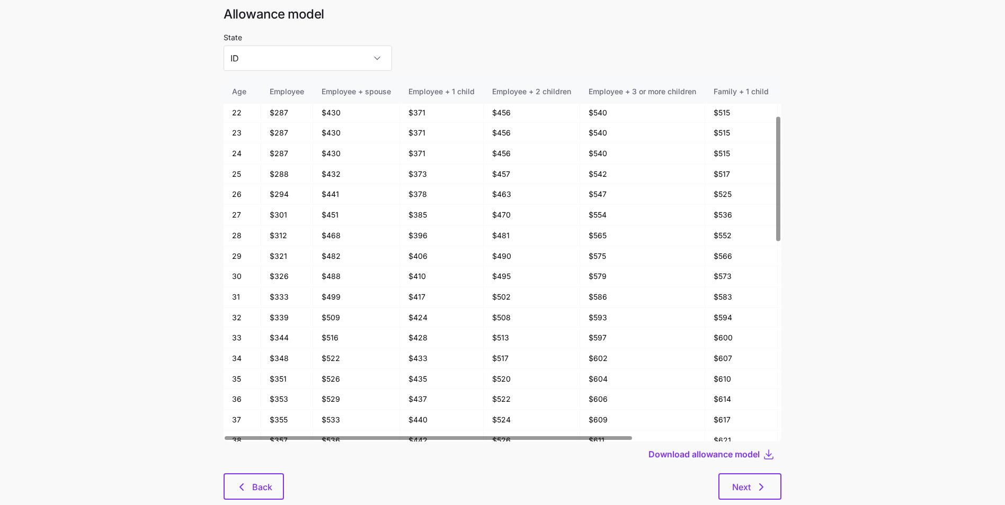
scroll to position [57, 0]
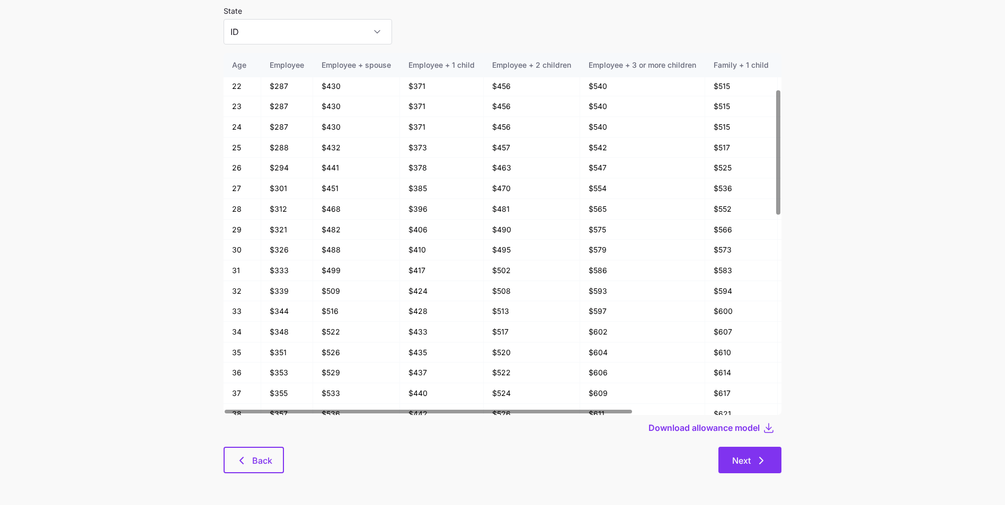
click at [765, 462] on icon "button" at bounding box center [761, 460] width 13 height 13
type input "AR"
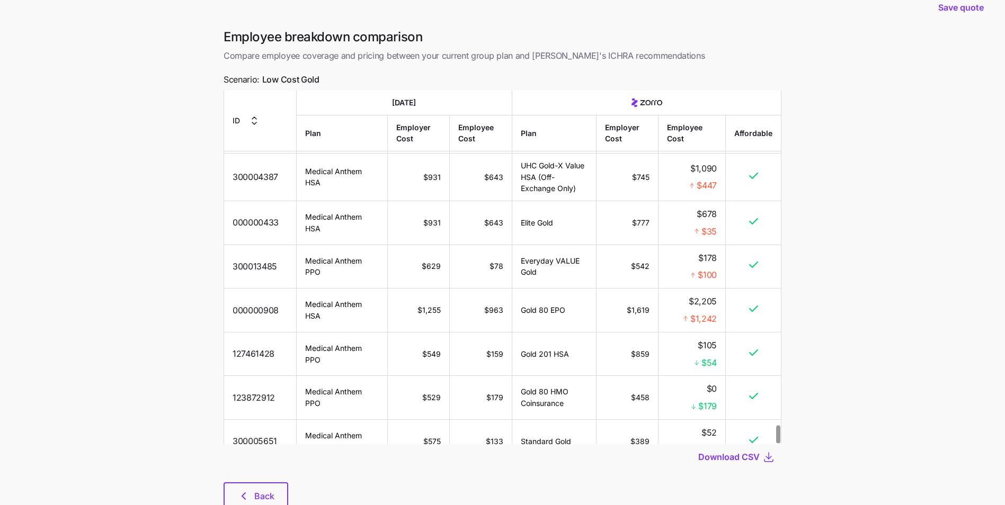
scroll to position [56, 0]
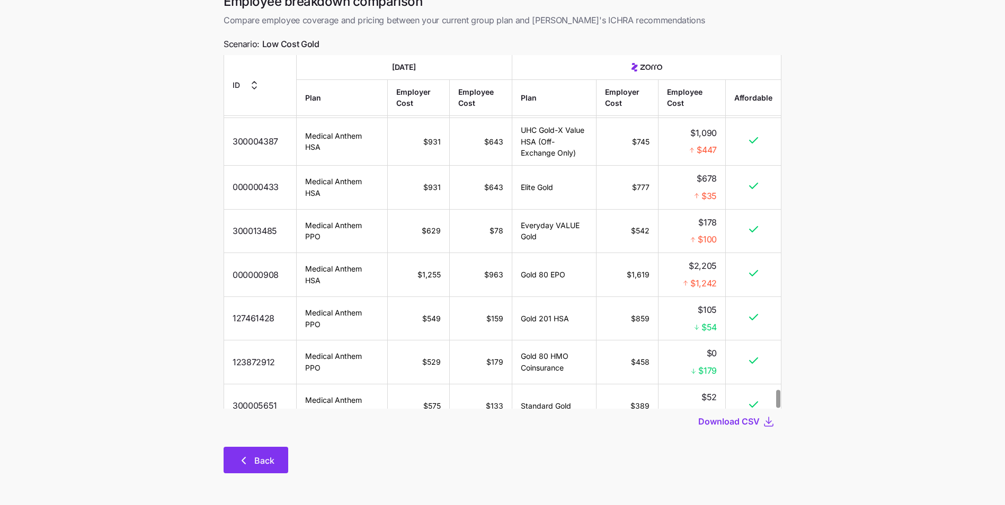
click at [269, 451] on button "Back" at bounding box center [255, 460] width 65 height 26
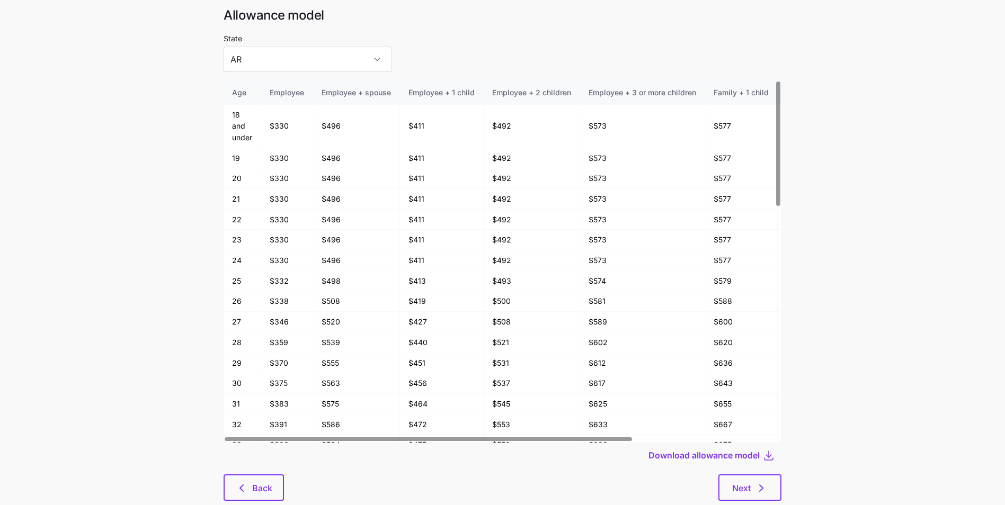
scroll to position [57, 0]
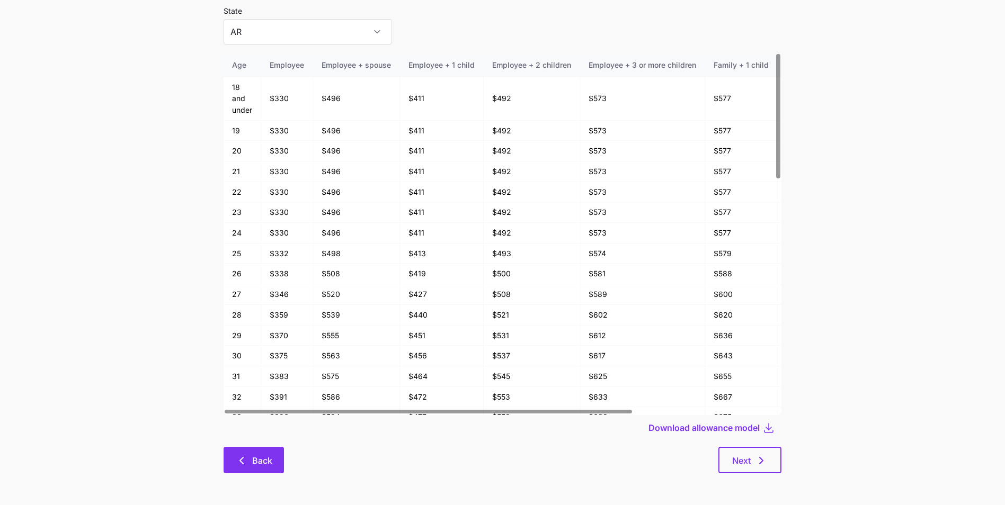
click at [245, 459] on icon "button" at bounding box center [241, 460] width 13 height 13
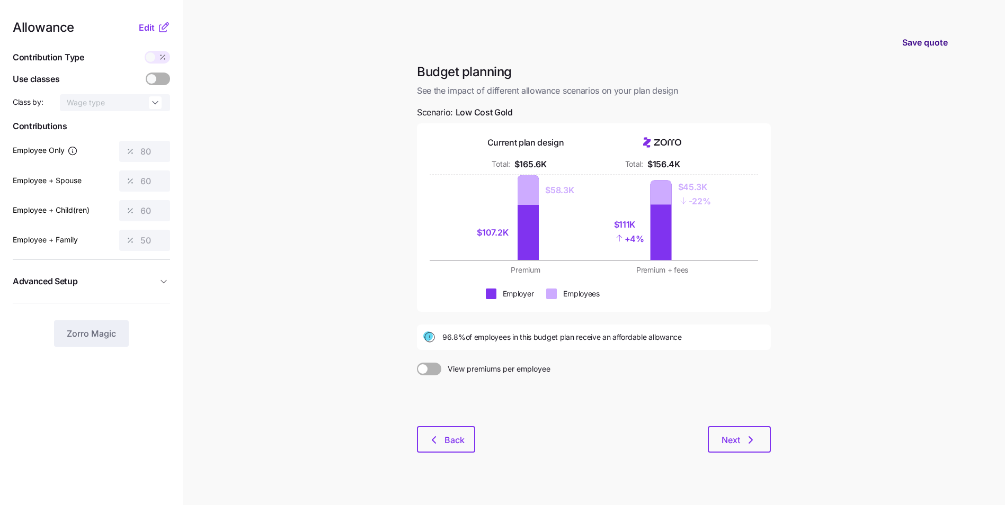
click at [931, 44] on span "Save quote" at bounding box center [925, 42] width 46 height 13
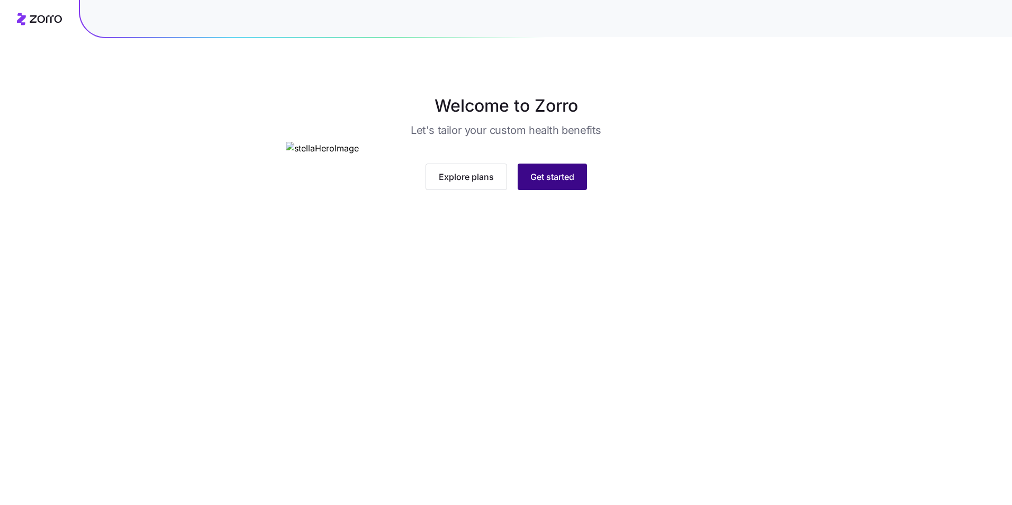
drag, startPoint x: 0, startPoint y: 0, endPoint x: 542, endPoint y: 373, distance: 658.3
click at [542, 183] on span "Get started" at bounding box center [553, 177] width 44 height 13
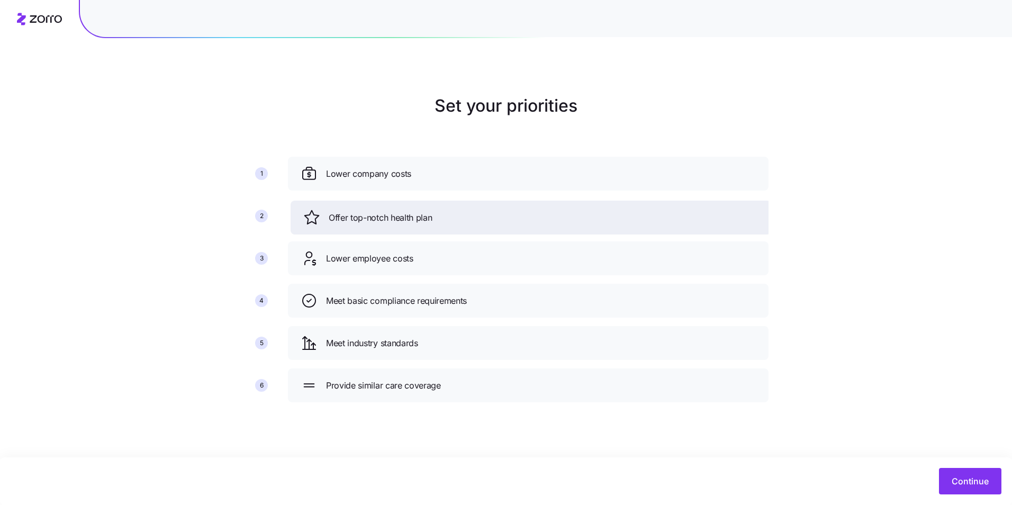
click at [393, 223] on span "Offer top-notch health plan" at bounding box center [380, 217] width 103 height 13
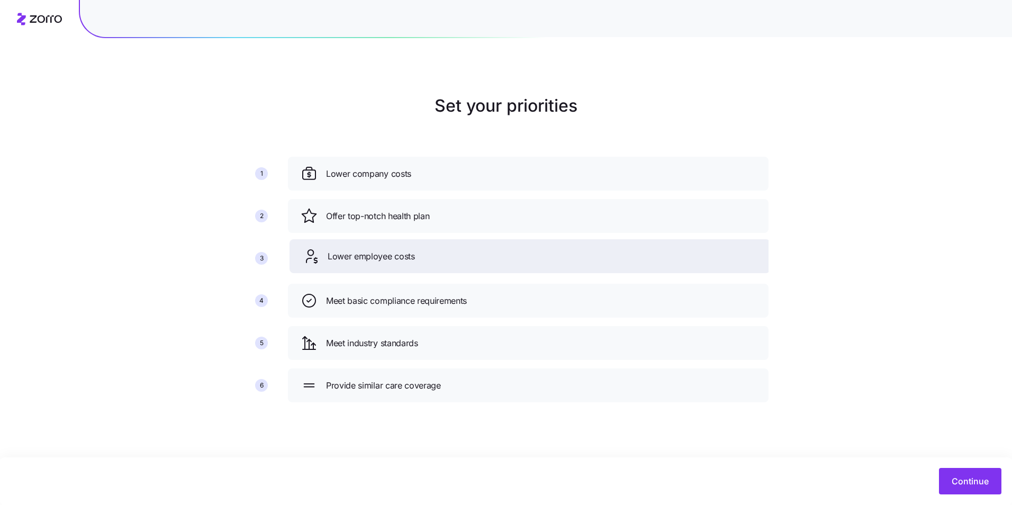
click at [404, 265] on div "Lower employee costs" at bounding box center [530, 256] width 481 height 34
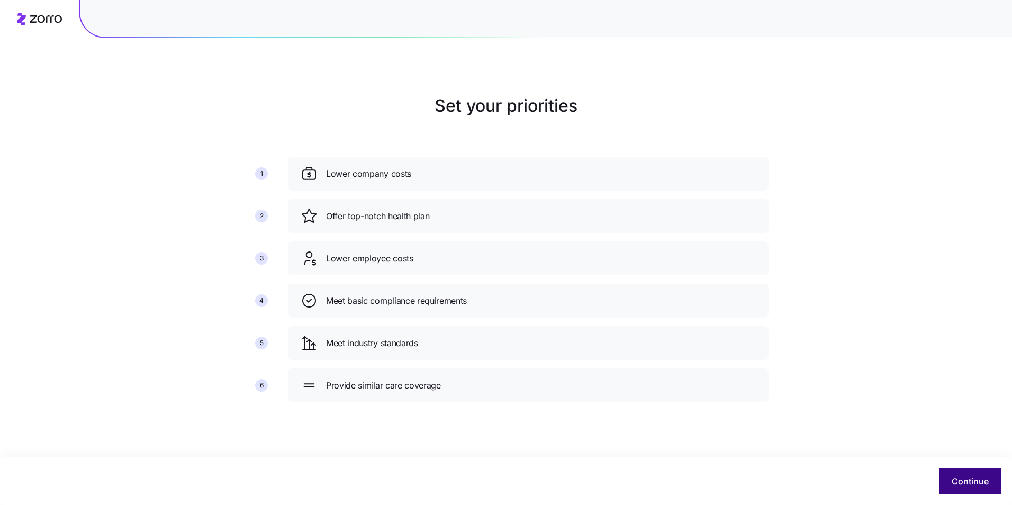
click at [961, 482] on span "Continue" at bounding box center [970, 481] width 37 height 13
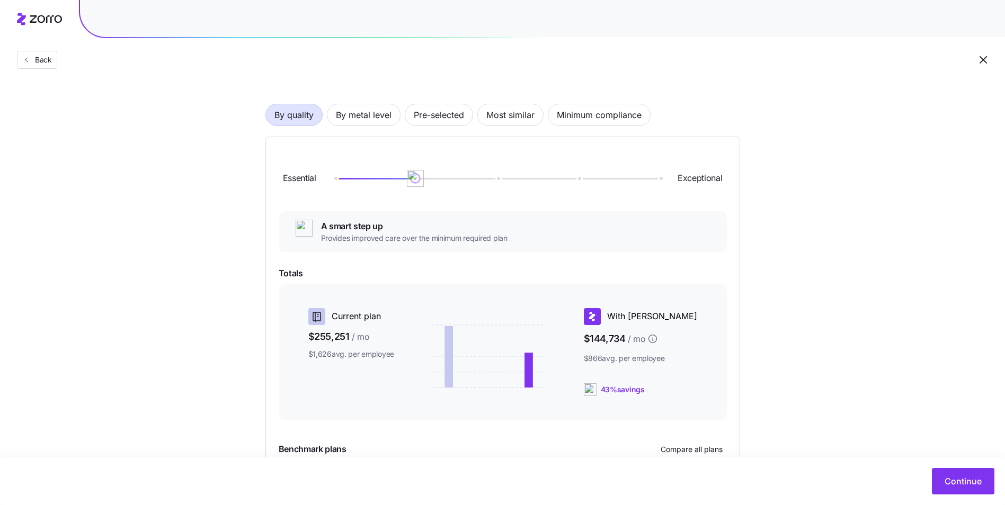
scroll to position [49, 0]
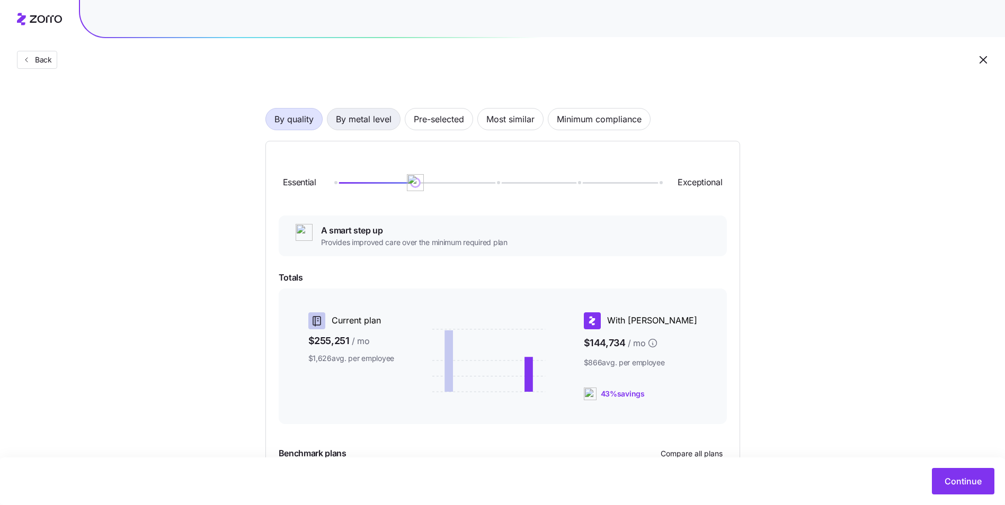
click at [365, 122] on span "By metal level" at bounding box center [364, 119] width 56 height 21
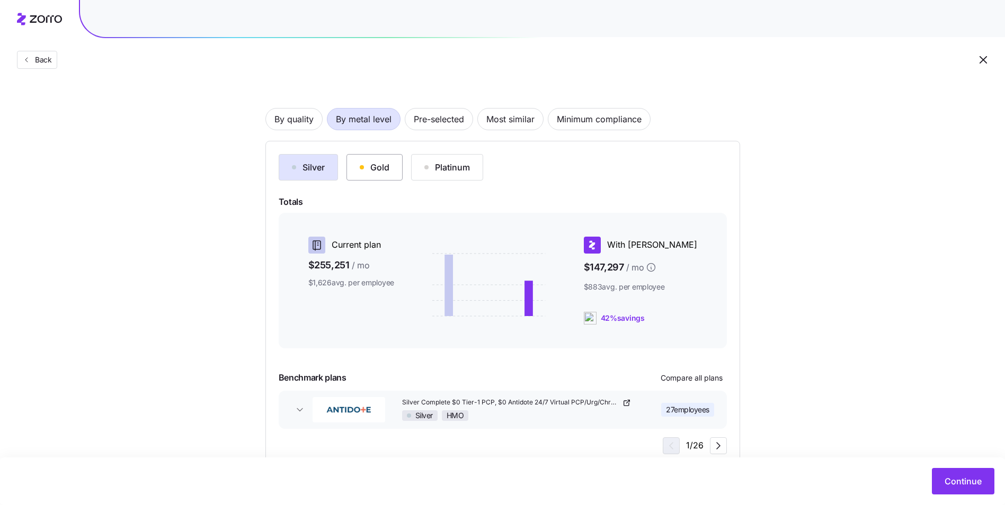
click at [384, 175] on button "Gold" at bounding box center [374, 167] width 56 height 26
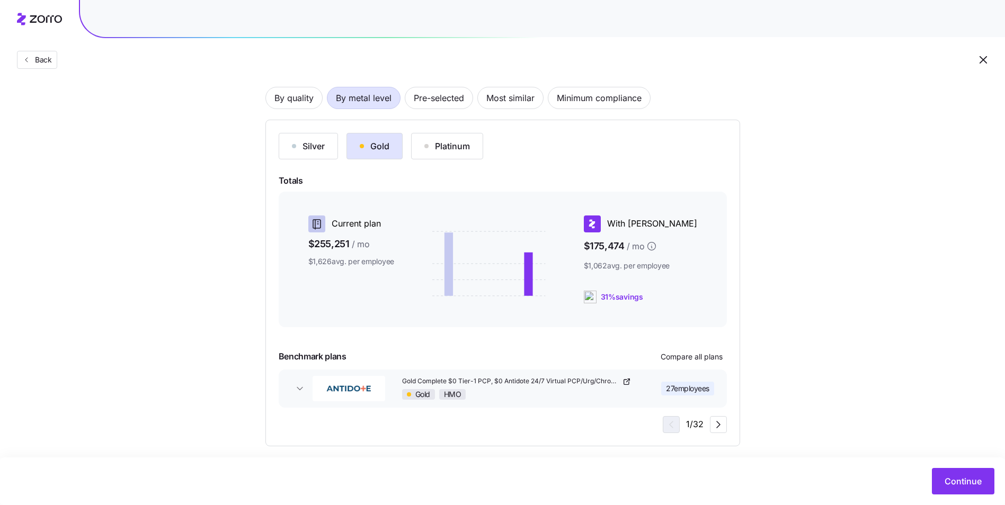
scroll to position [79, 0]
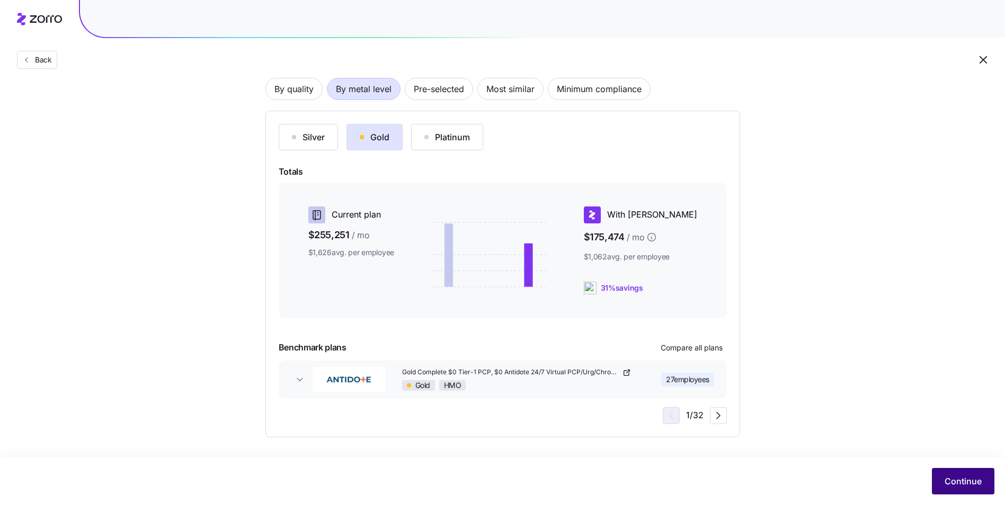
click at [951, 478] on span "Continue" at bounding box center [962, 481] width 37 height 13
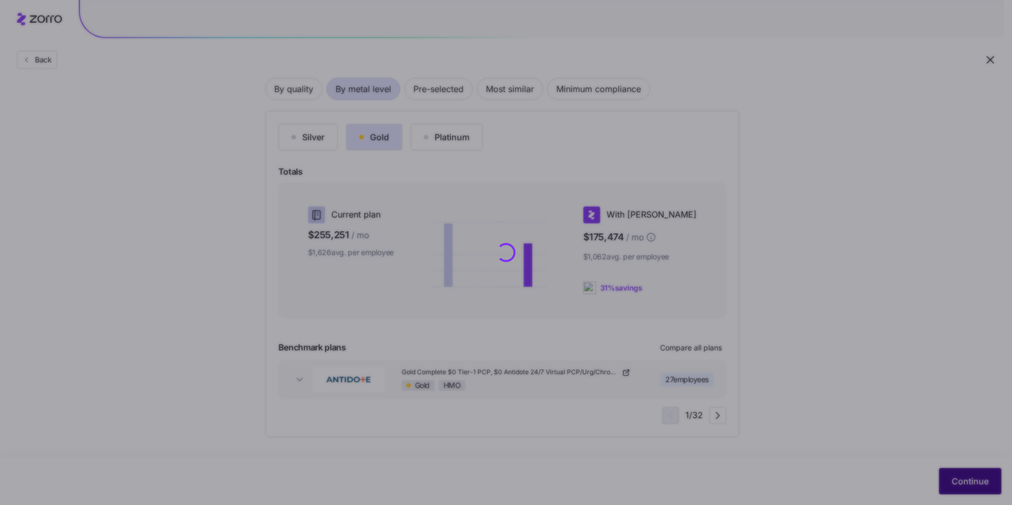
click at [958, 477] on div "Back Choose a plan matching strategy By quality By metal level Pre-selected Mos…" at bounding box center [502, 213] width 1005 height 584
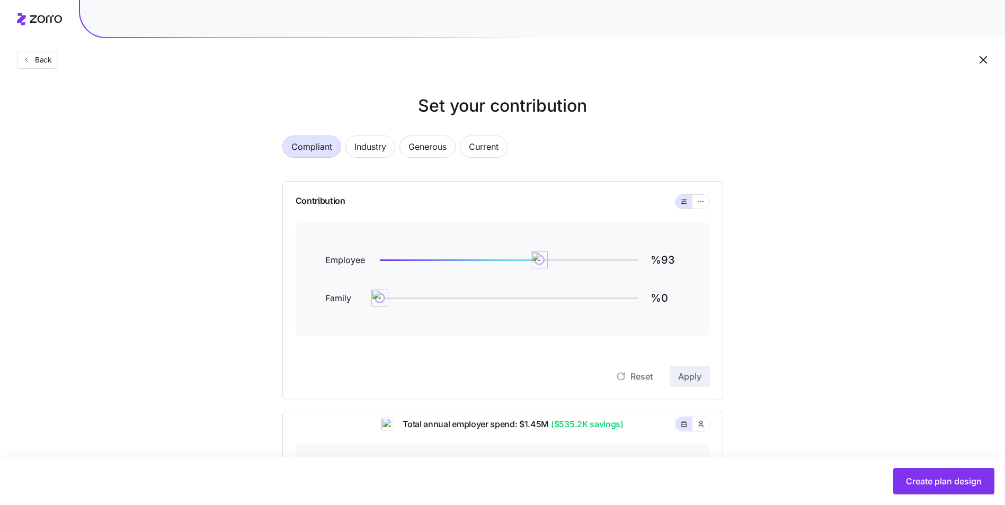
scroll to position [53, 0]
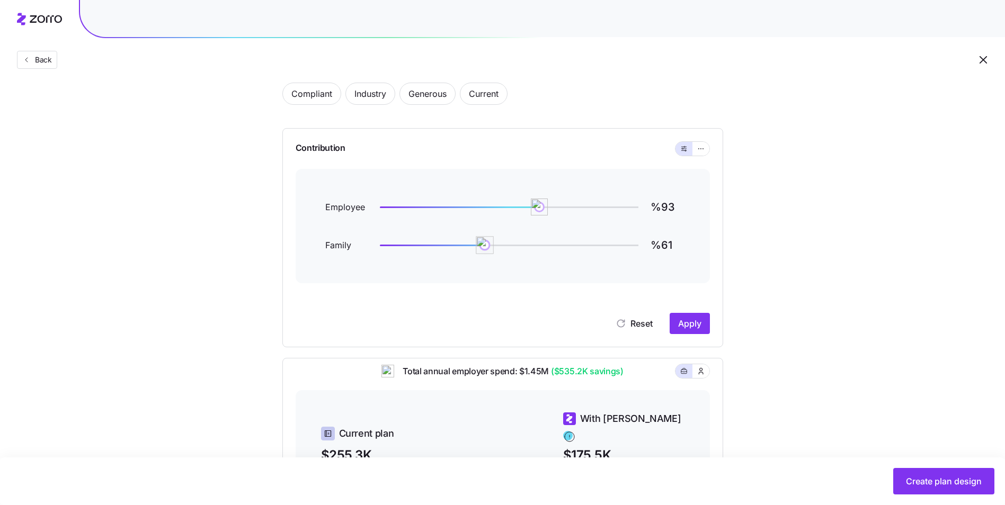
type input "%60"
drag, startPoint x: 380, startPoint y: 249, endPoint x: 482, endPoint y: 253, distance: 102.3
click at [482, 253] on img at bounding box center [483, 245] width 18 height 18
type input "%90"
drag, startPoint x: 542, startPoint y: 205, endPoint x: 534, endPoint y: 205, distance: 7.4
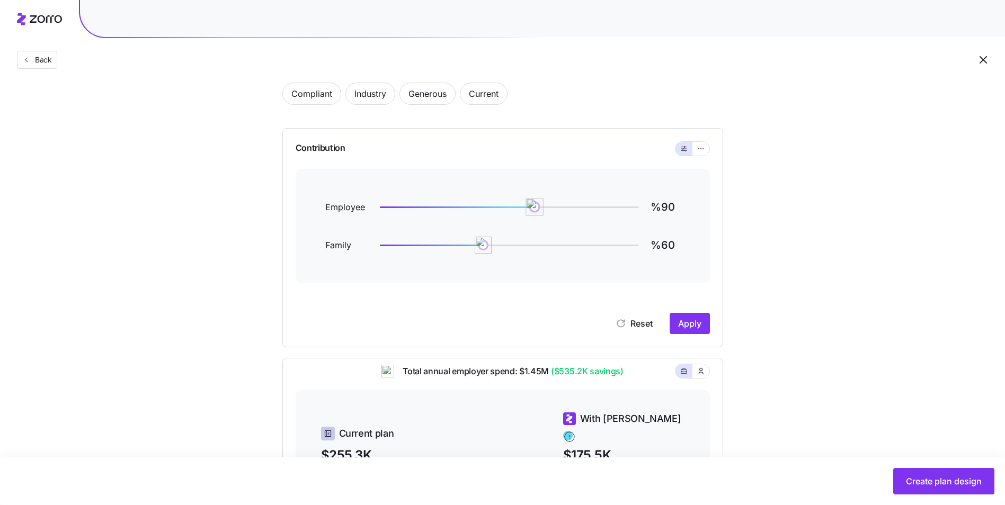
click at [534, 205] on img at bounding box center [534, 207] width 18 height 18
click at [697, 150] on icon "button" at bounding box center [700, 148] width 7 height 13
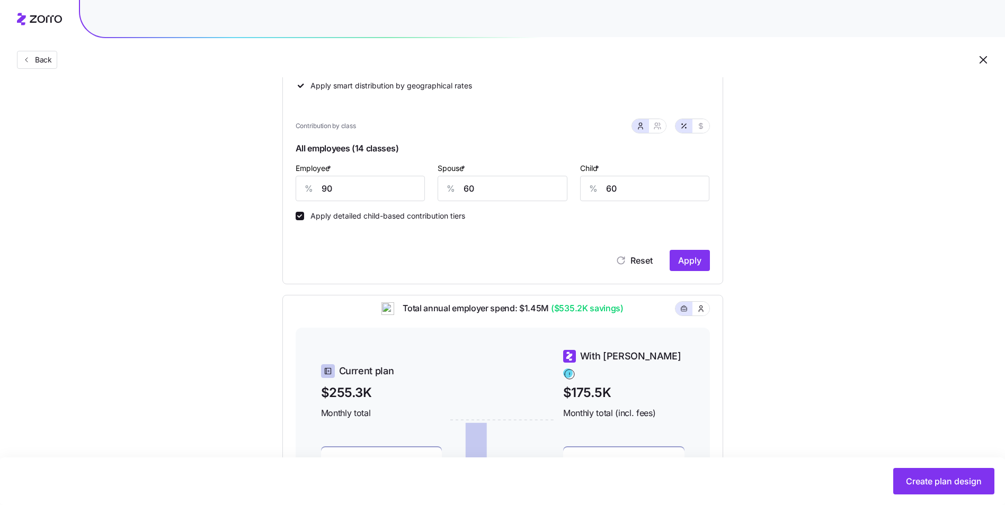
scroll to position [265, 0]
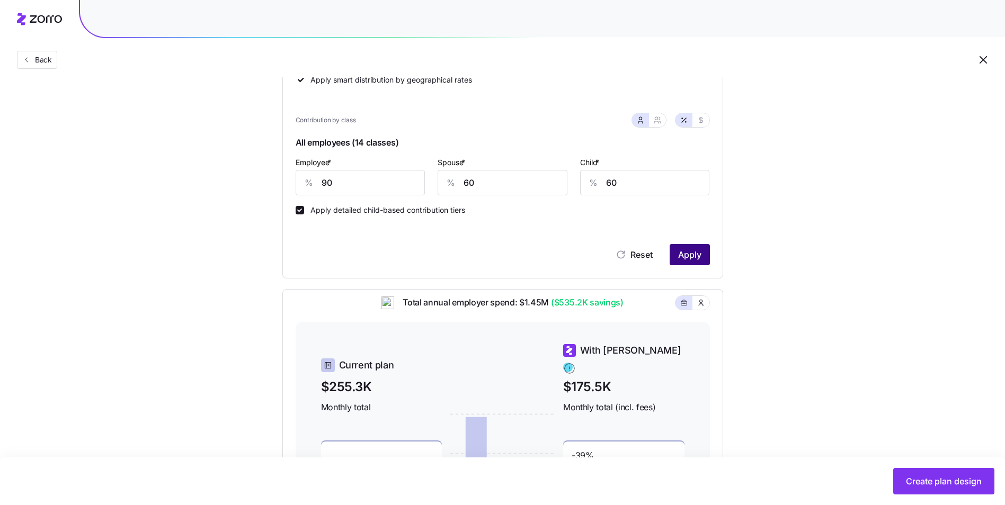
click at [684, 250] on span "Apply" at bounding box center [689, 254] width 23 height 13
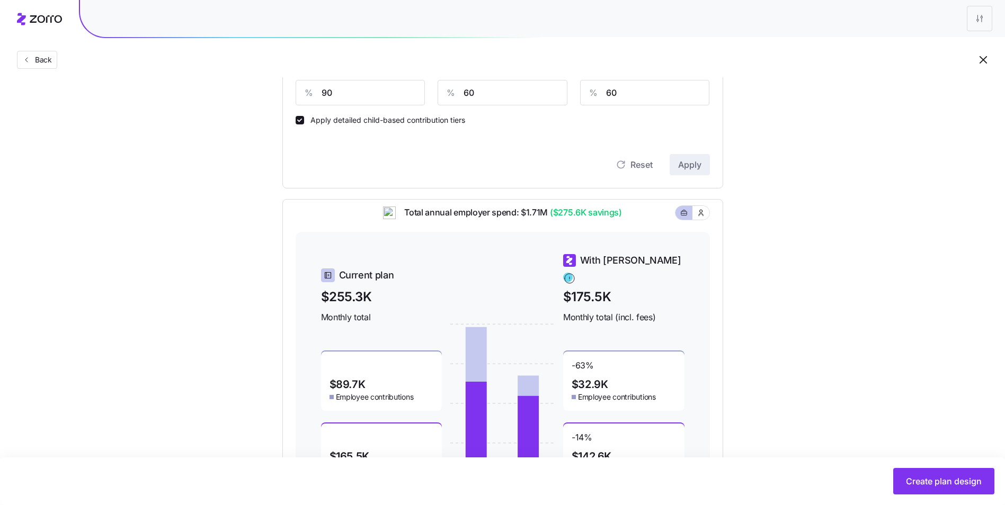
scroll to position [371, 0]
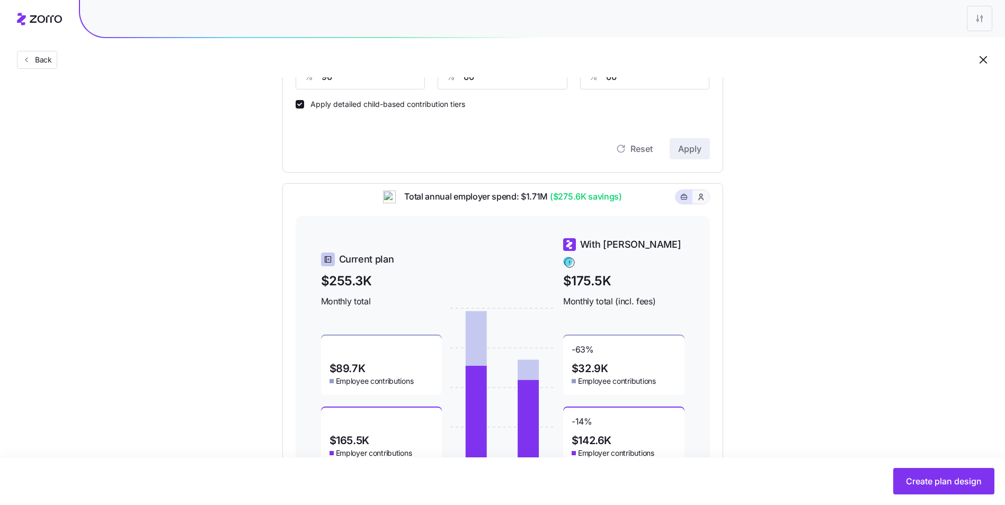
click at [698, 202] on icon "button" at bounding box center [700, 197] width 8 height 11
click at [681, 203] on icon "button" at bounding box center [683, 197] width 7 height 13
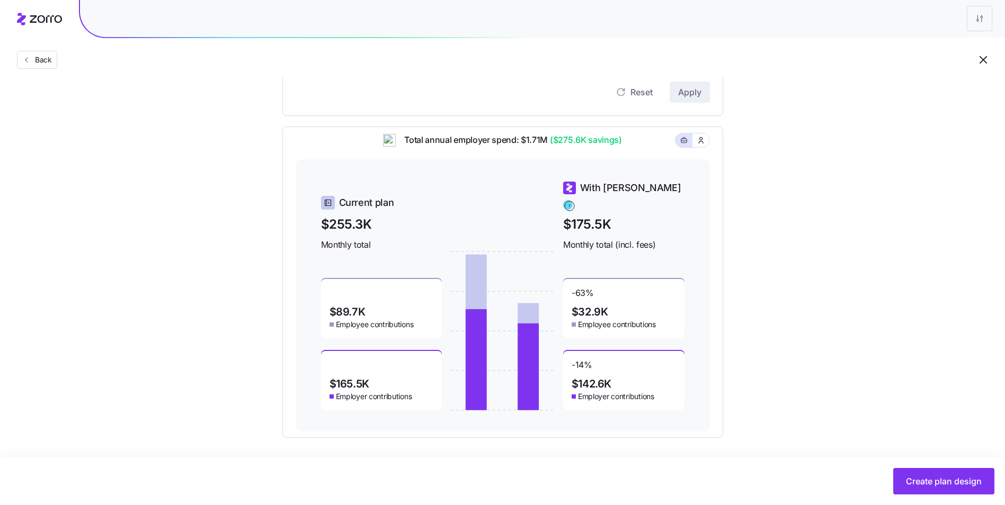
scroll to position [428, 0]
click at [935, 481] on span "Create plan design" at bounding box center [944, 481] width 76 height 13
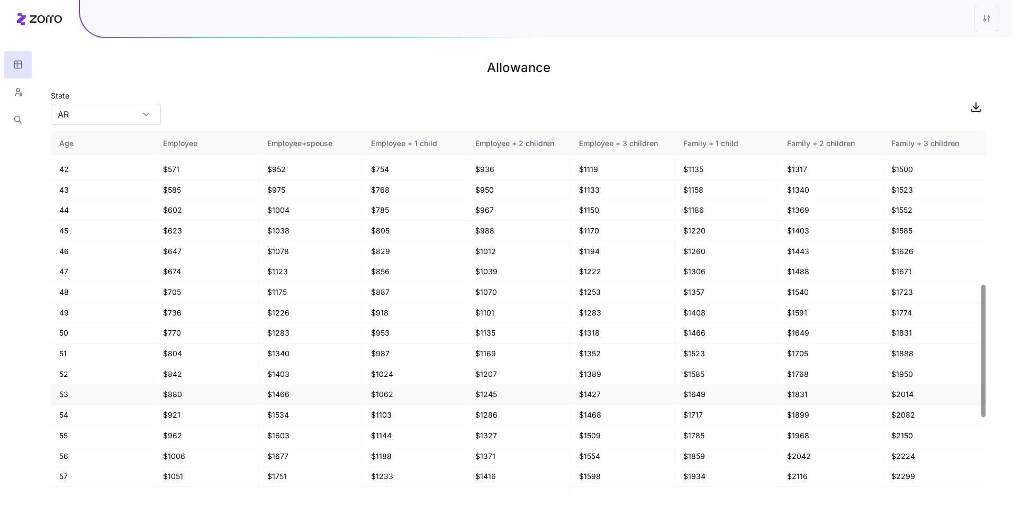
scroll to position [624, 0]
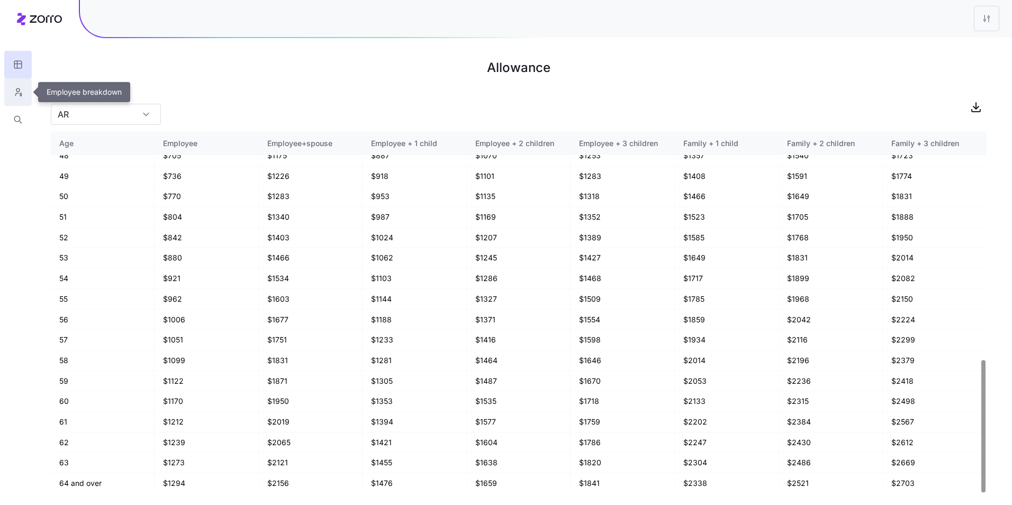
click at [24, 97] on button "button" at bounding box center [18, 92] width 28 height 28
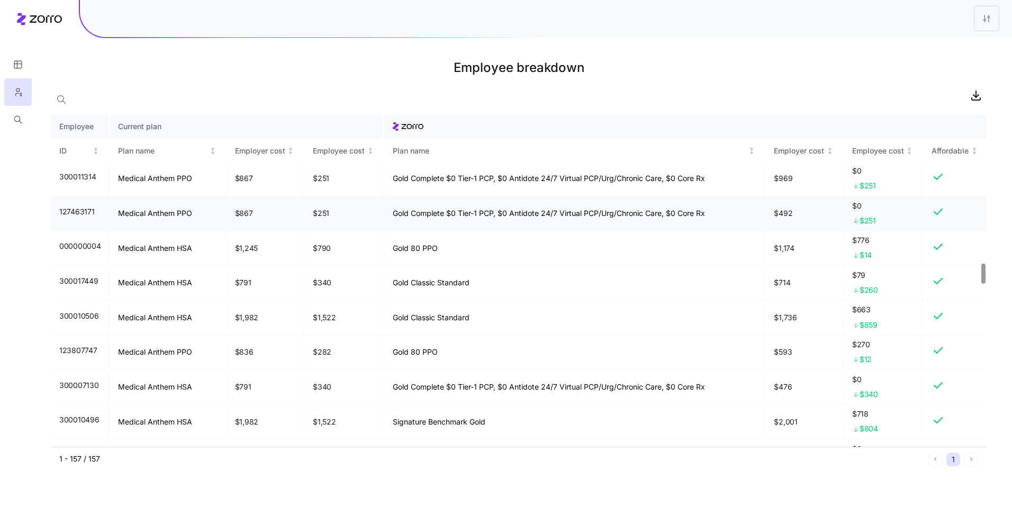
scroll to position [2415, 0]
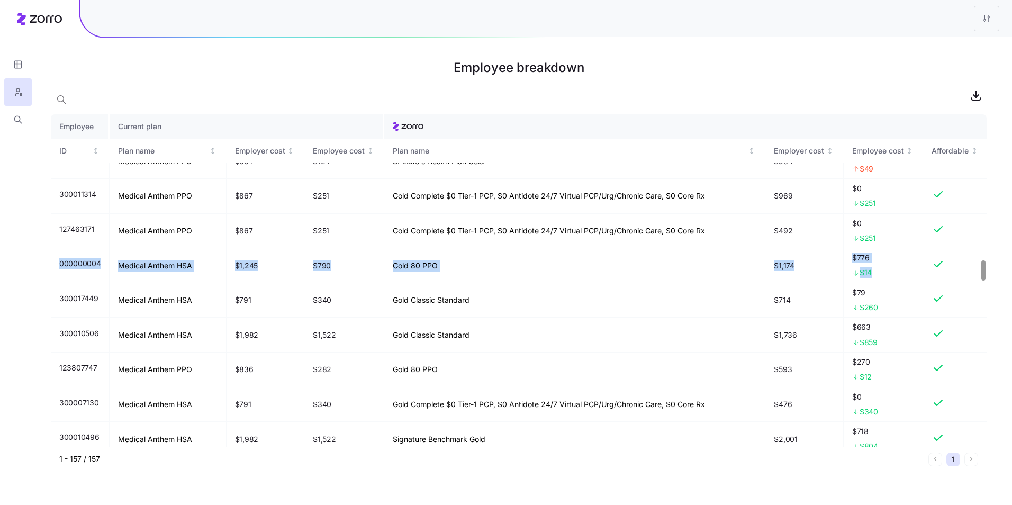
drag, startPoint x: 987, startPoint y: 265, endPoint x: 987, endPoint y: 227, distance: 38.1
click at [987, 227] on main "Employee breakdown Employee Current plan ID Plan name Employer cost Employee co…" at bounding box center [506, 252] width 1012 height 505
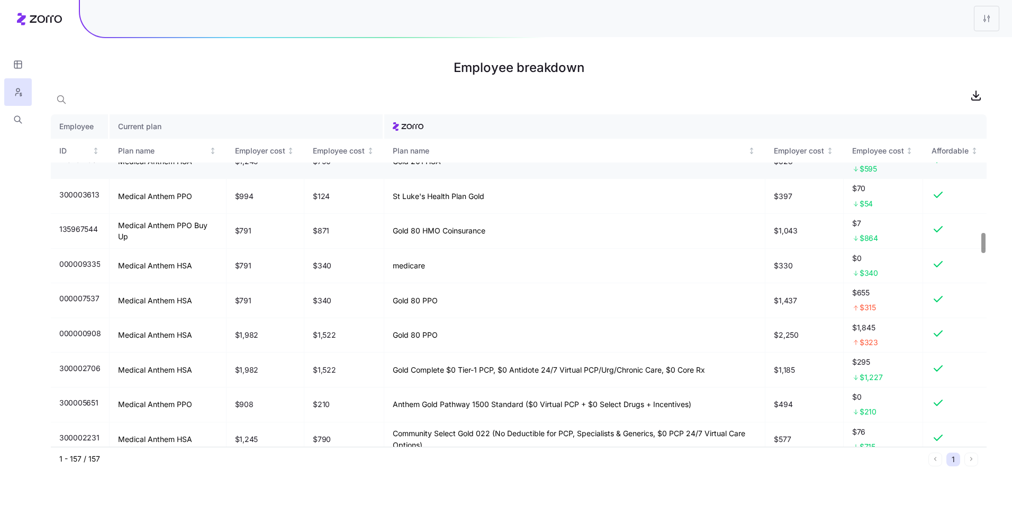
scroll to position [1939, 0]
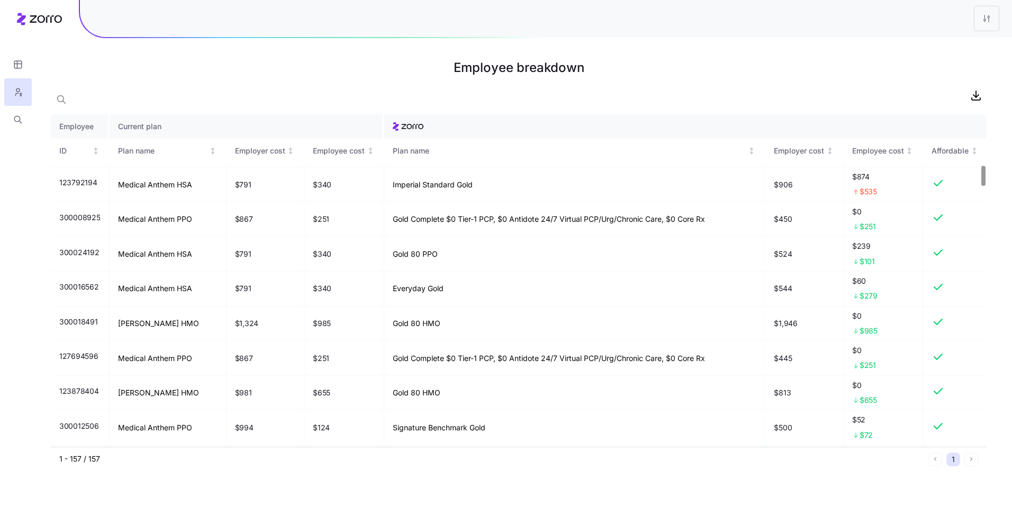
click at [985, 166] on div at bounding box center [984, 176] width 4 height 20
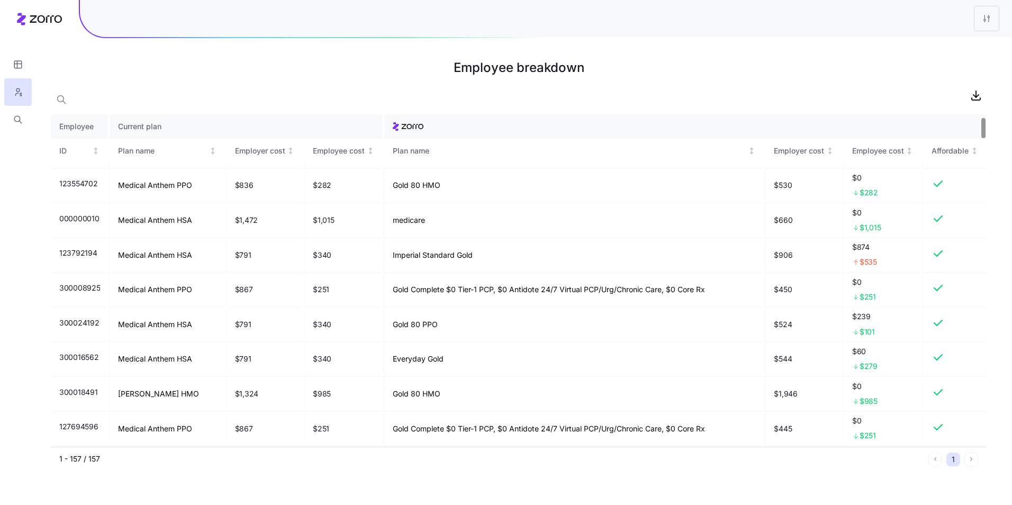
scroll to position [0, 0]
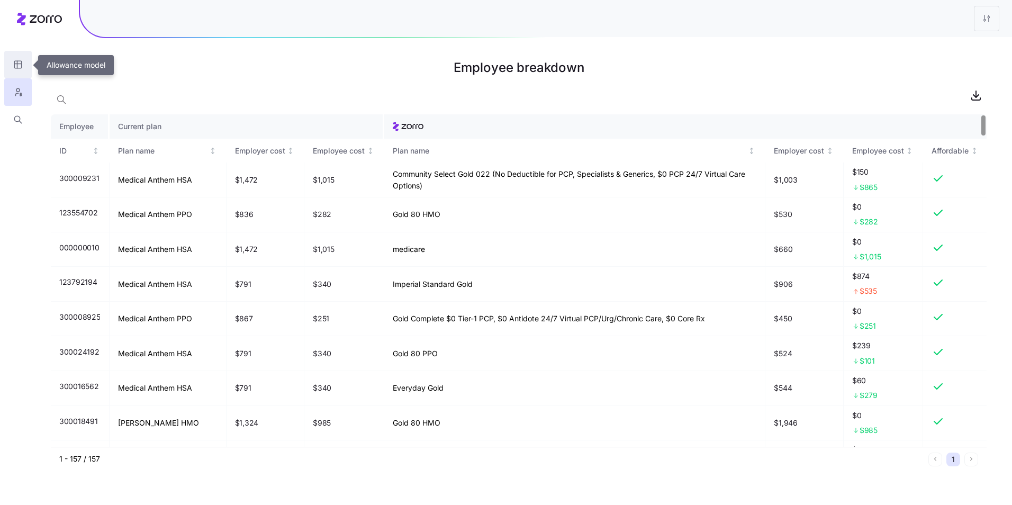
click at [10, 66] on button "button" at bounding box center [18, 65] width 28 height 28
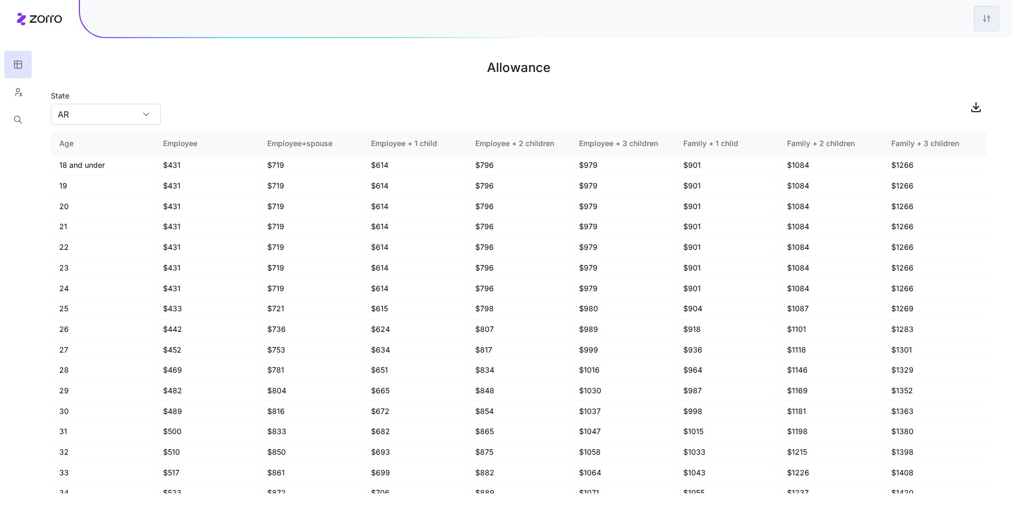
click at [992, 20] on html "Allowance State [US_STATE] Age Employee Employee+spouse Employee + 1 child Empl…" at bounding box center [506, 252] width 1012 height 505
drag, startPoint x: 338, startPoint y: 68, endPoint x: 277, endPoint y: 69, distance: 60.4
click at [338, 68] on html "Allowance State [US_STATE] Age Employee Employee+spouse Employee + 1 child Empl…" at bounding box center [506, 252] width 1012 height 505
